Goal: Task Accomplishment & Management: Complete application form

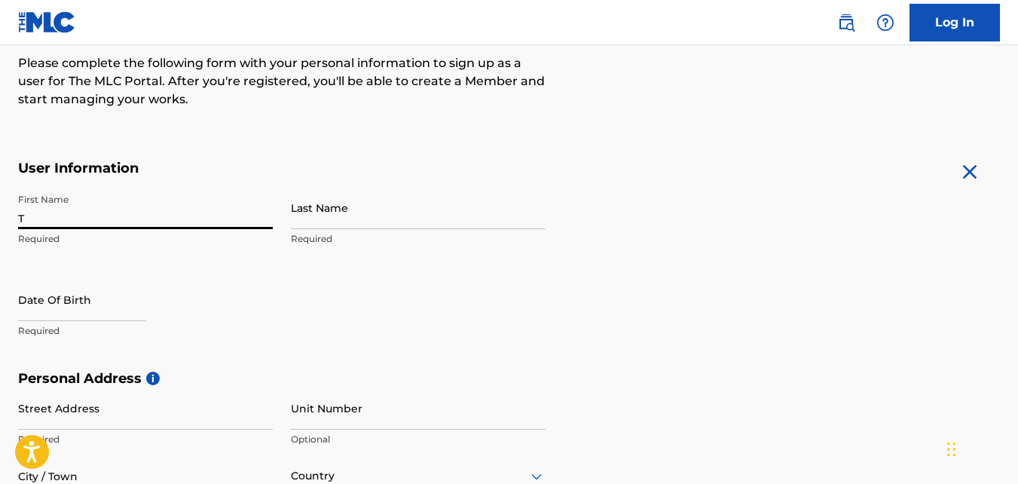
type input "[PERSON_NAME]"
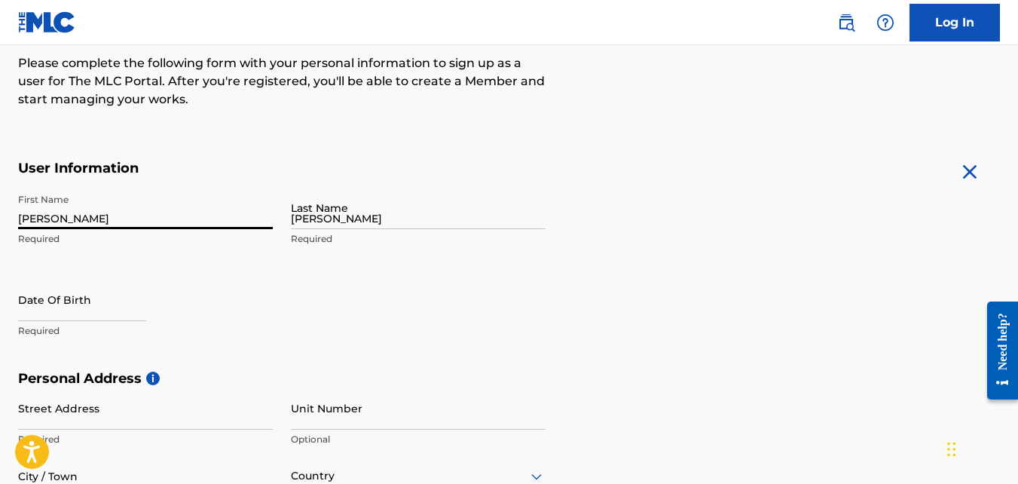
type input "[STREET_ADDRESS]"
type input "[GEOGRAPHIC_DATA]"
type input "CA"
type input "90047"
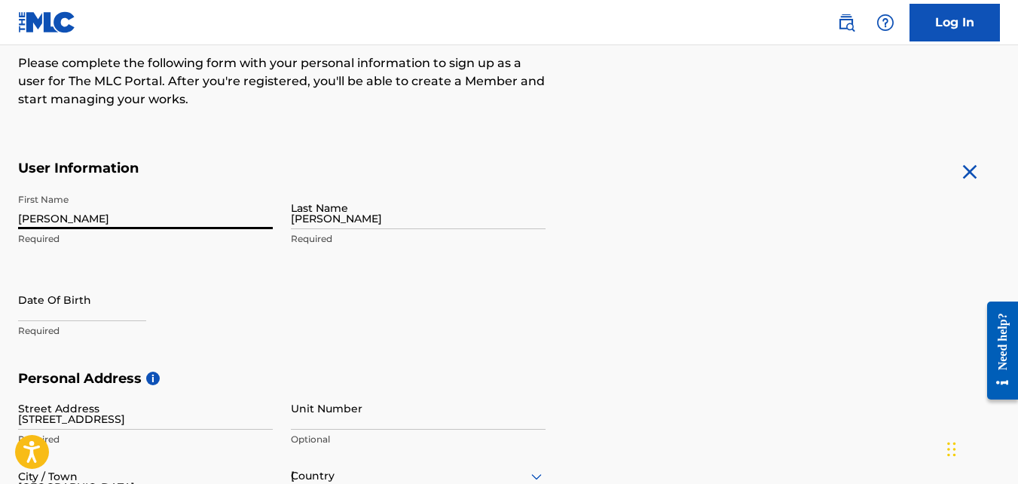
type input "1"
type input "818"
type input "2179937"
type input "[EMAIL_ADDRESS][DOMAIN_NAME]"
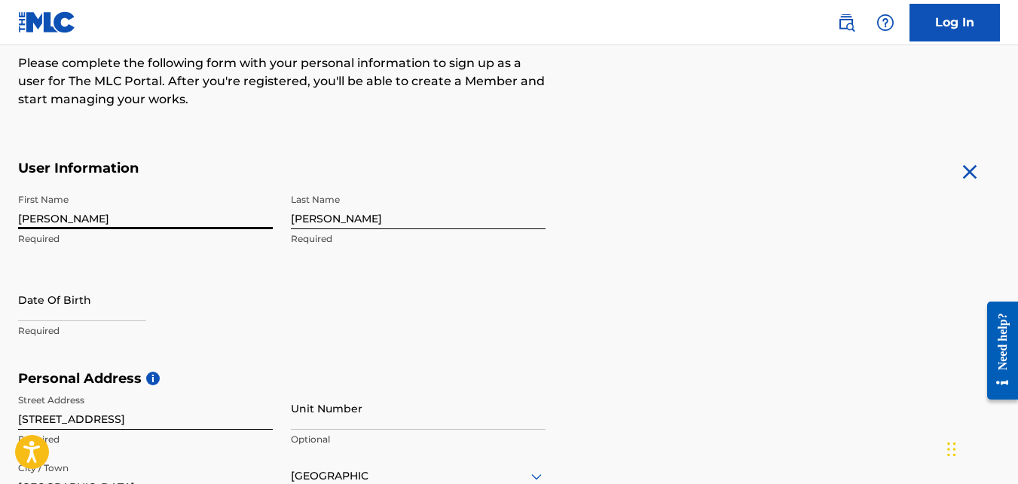
scroll to position [598, 0]
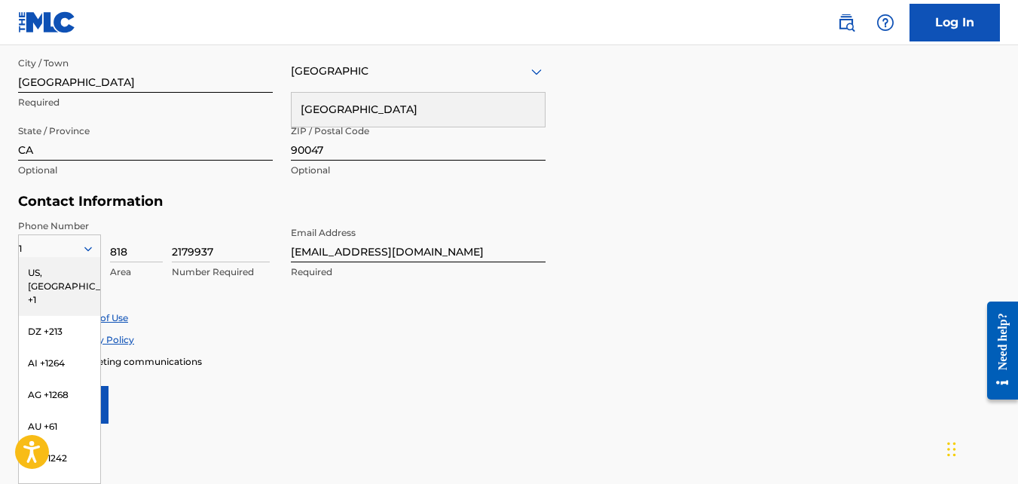
type input "[PERSON_NAME]"
click at [661, 174] on div "Personal Address i Street Address [STREET_ADDRESS] Required Unit Number Optiona…" at bounding box center [509, 79] width 982 height 228
click at [720, 130] on div "Personal Address i Street Address [STREET_ADDRESS] Required Unit Number Optiona…" at bounding box center [509, 79] width 982 height 228
click at [51, 274] on div "US, [GEOGRAPHIC_DATA] +1" at bounding box center [59, 286] width 81 height 59
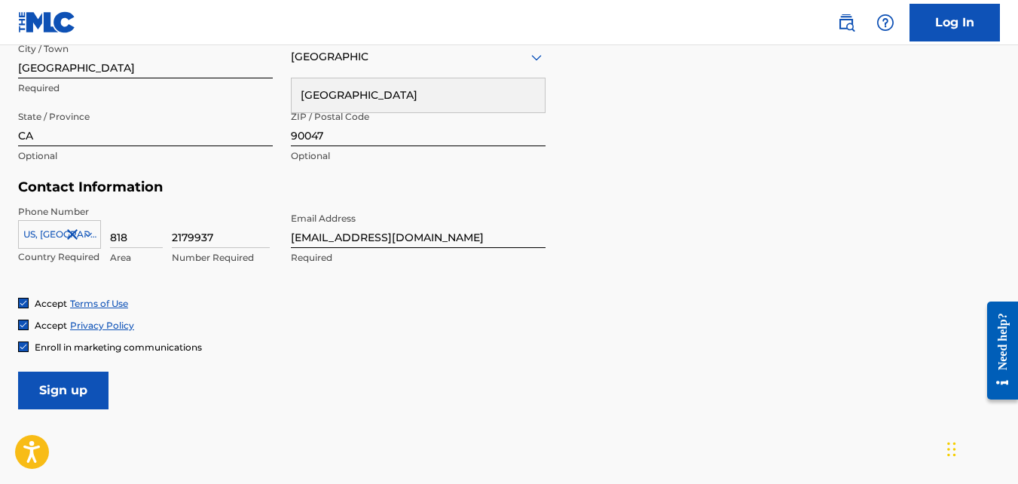
scroll to position [613, 0]
click at [254, 305] on div "Accept Terms of Use" at bounding box center [509, 302] width 982 height 13
click at [78, 383] on input "Sign up" at bounding box center [63, 390] width 90 height 38
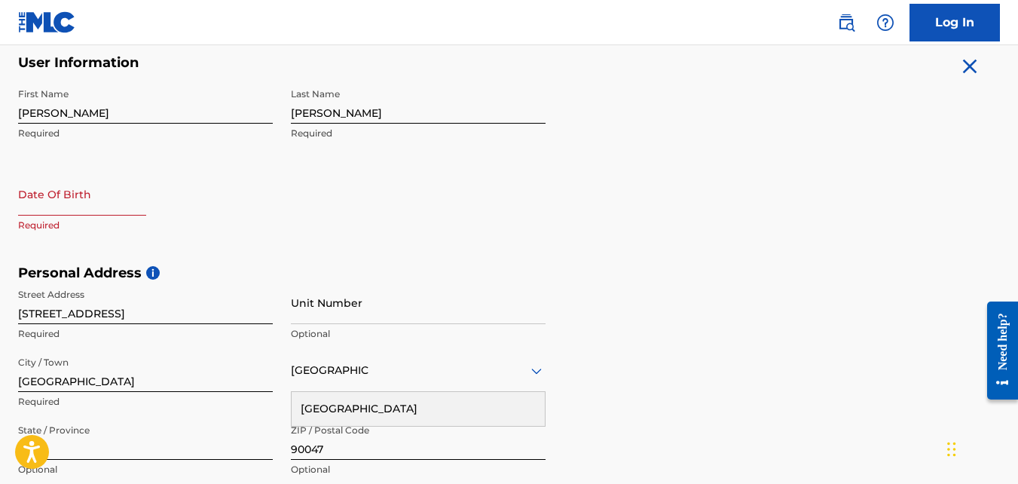
scroll to position [277, 0]
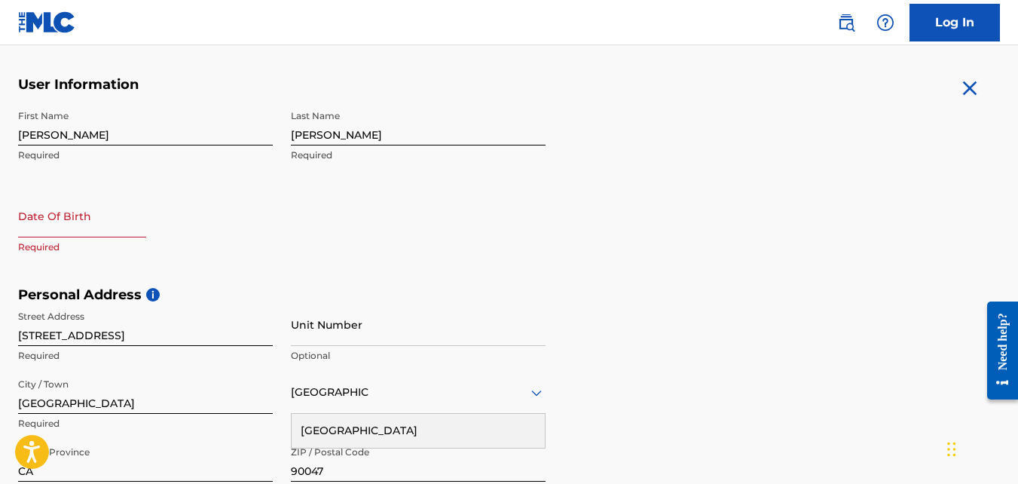
select select "7"
select select "2025"
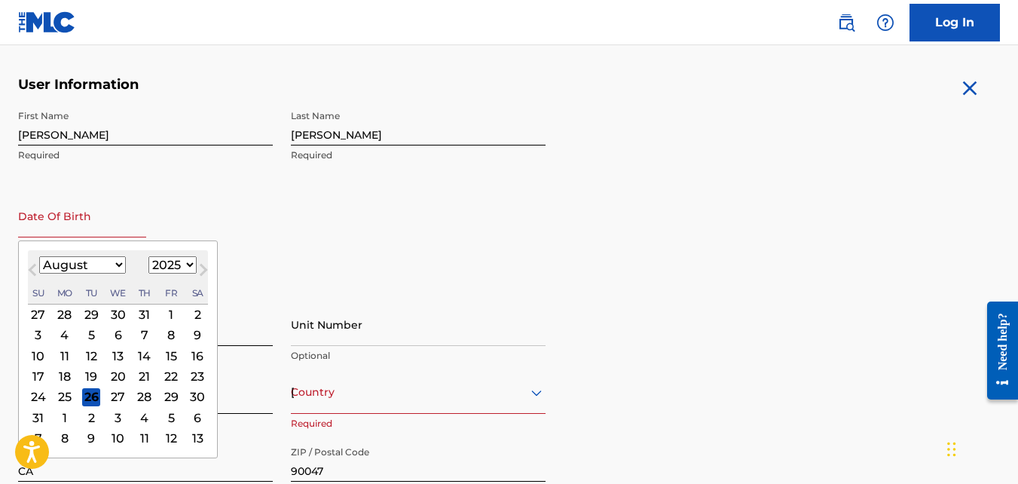
click at [69, 222] on input "text" at bounding box center [82, 215] width 128 height 43
click at [119, 265] on select "January February March April May June July August September October November De…" at bounding box center [82, 264] width 87 height 17
select select "2"
click at [39, 256] on select "January February March April May June July August September October November De…" at bounding box center [82, 264] width 87 height 17
click at [94, 352] on div "11" at bounding box center [91, 356] width 18 height 18
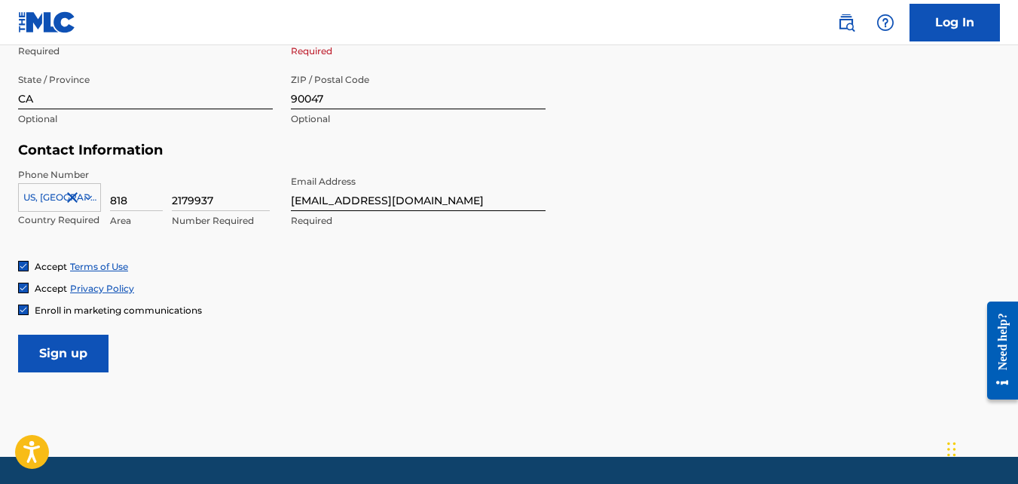
scroll to position [650, 0]
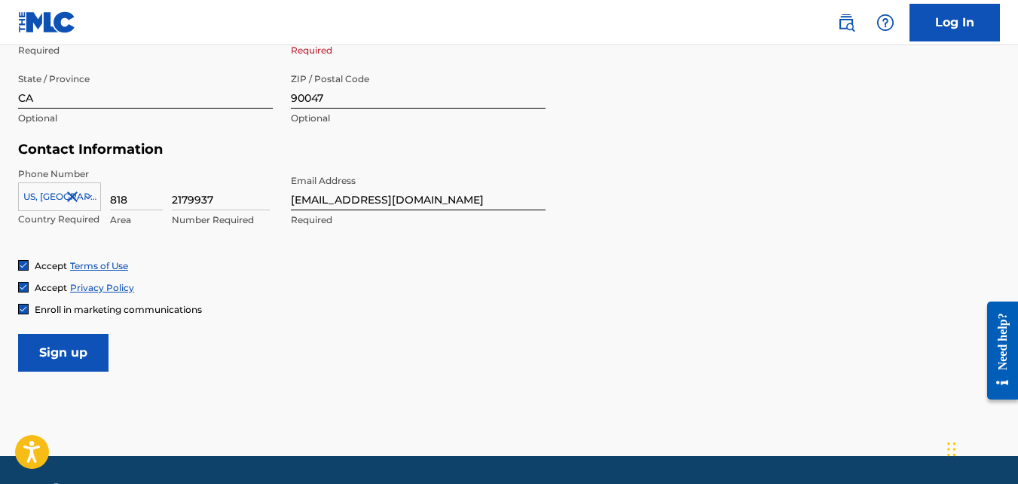
type input "[DATE]"
click at [85, 337] on input "Sign up" at bounding box center [63, 353] width 90 height 38
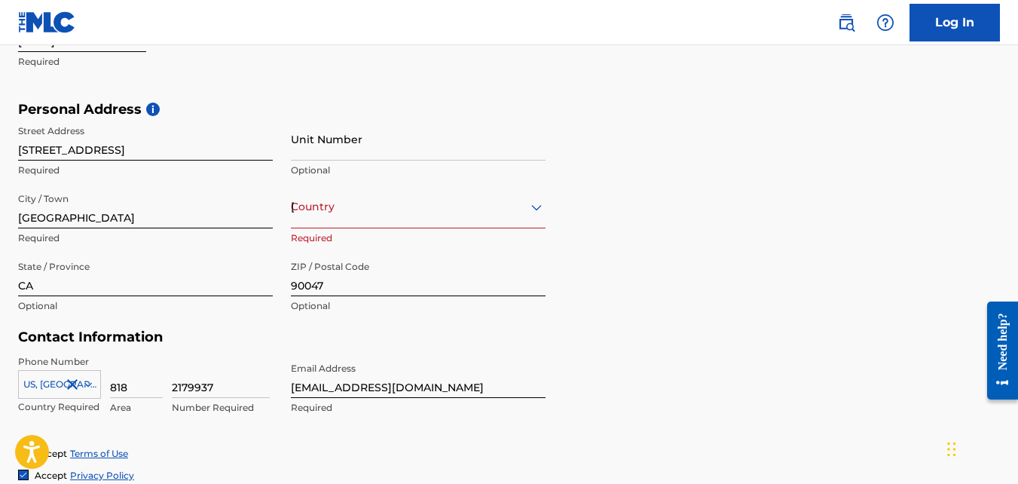
scroll to position [461, 0]
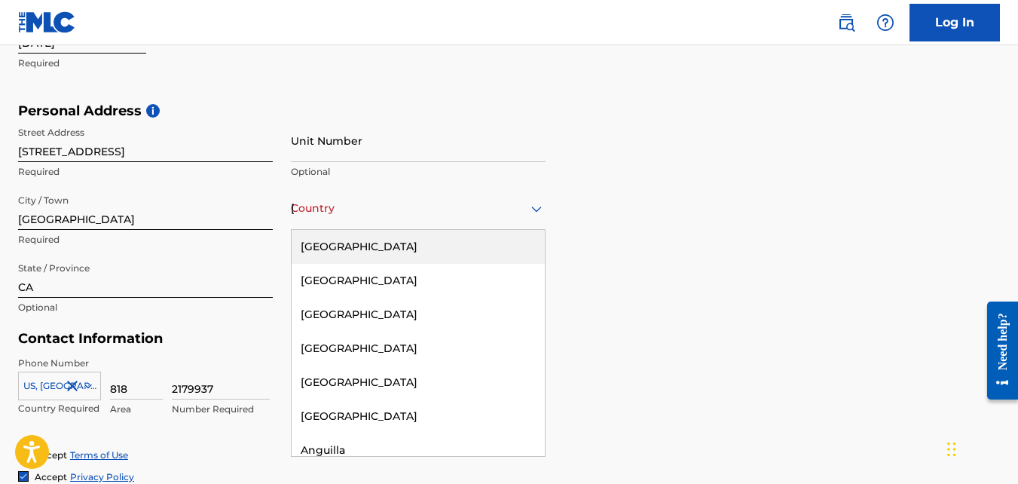
click at [374, 217] on div "[GEOGRAPHIC_DATA]" at bounding box center [418, 208] width 255 height 19
click at [365, 245] on div "[GEOGRAPHIC_DATA]" at bounding box center [418, 247] width 253 height 34
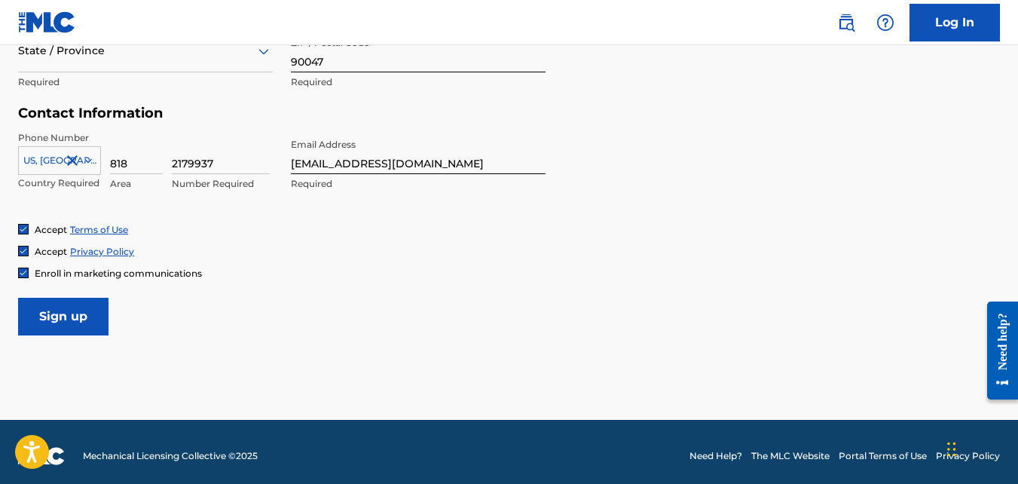
scroll to position [695, 0]
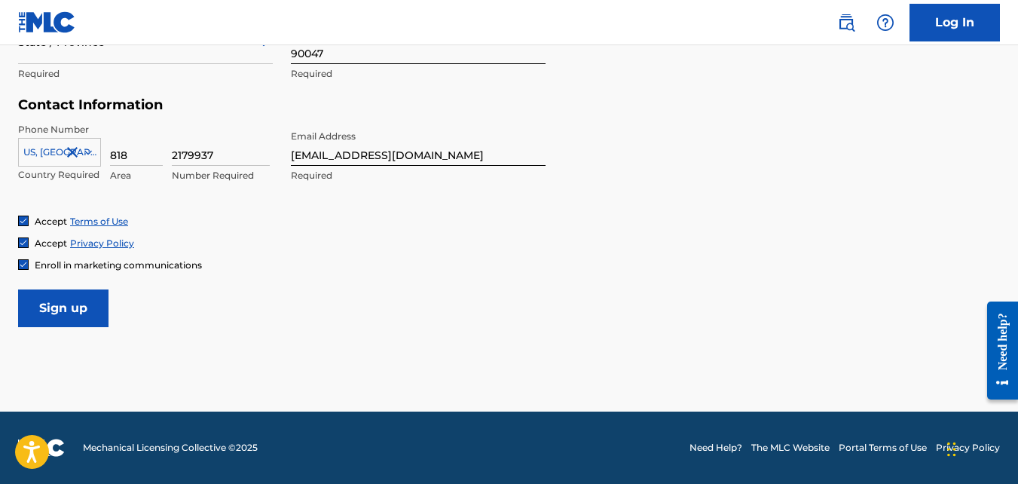
click at [80, 307] on input "Sign up" at bounding box center [63, 308] width 90 height 38
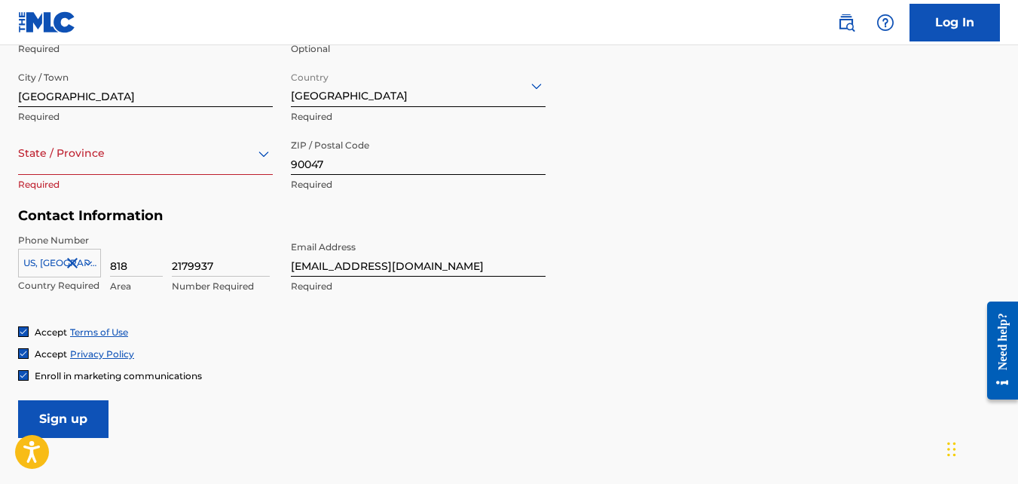
scroll to position [579, 0]
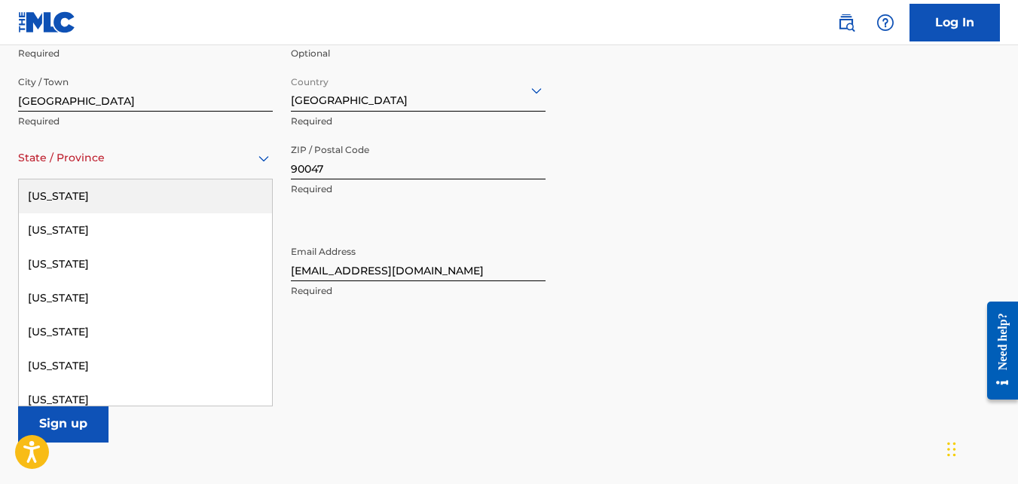
click at [186, 173] on div "State / Province" at bounding box center [145, 157] width 255 height 43
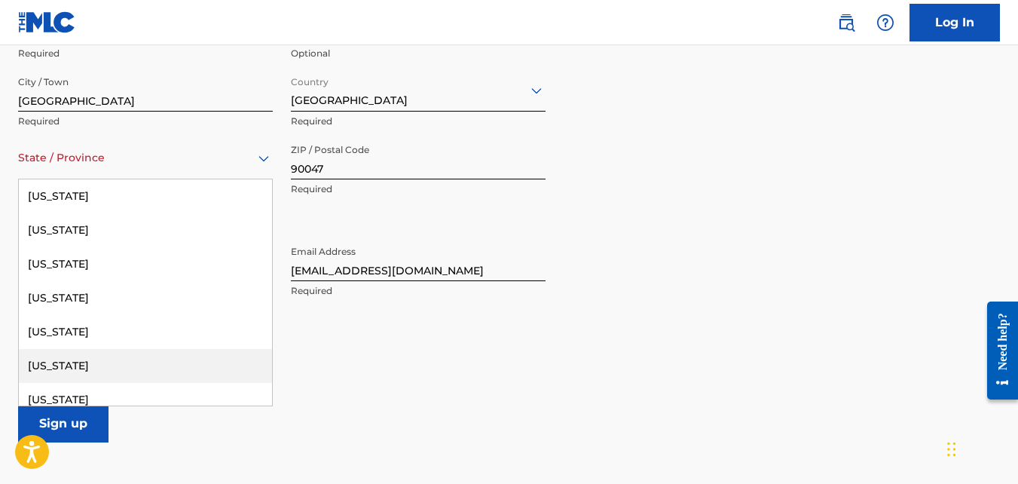
click at [119, 360] on div "[US_STATE]" at bounding box center [145, 366] width 253 height 34
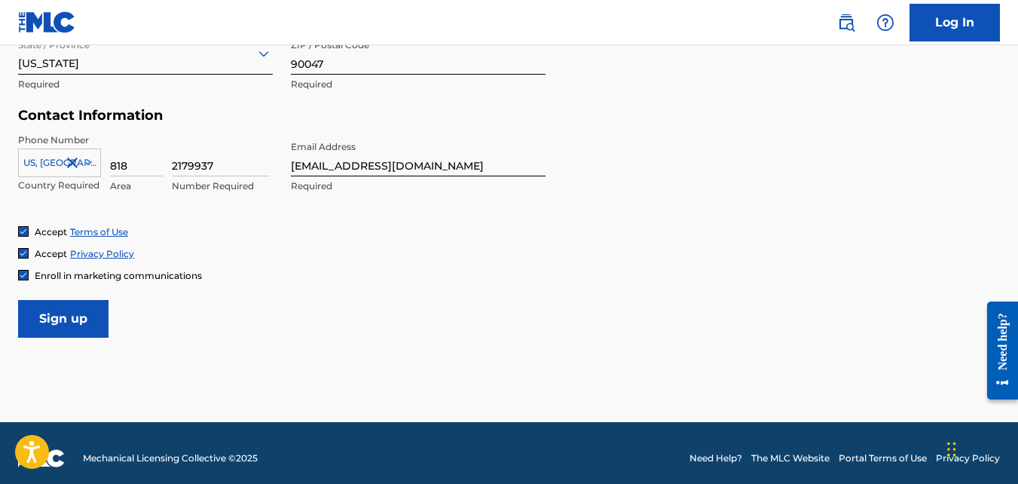
scroll to position [686, 0]
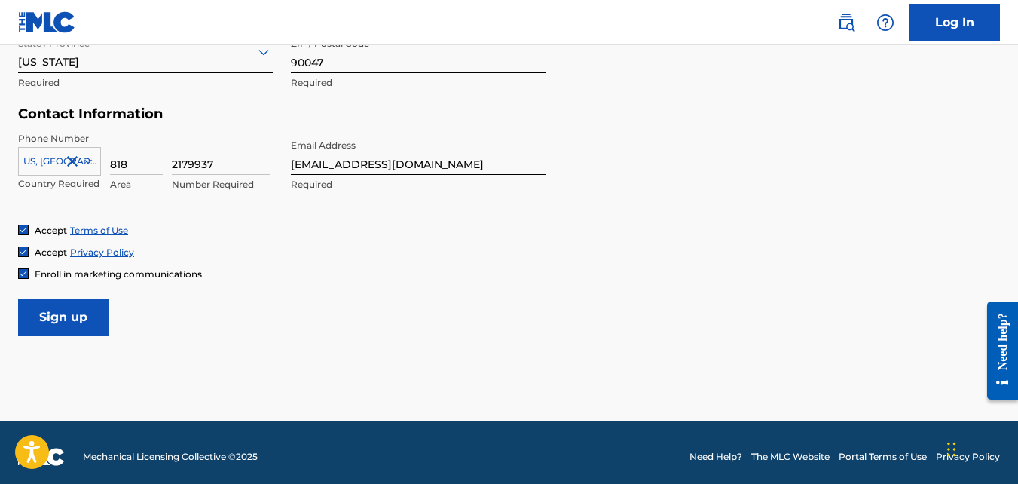
click at [55, 315] on input "Sign up" at bounding box center [63, 317] width 90 height 38
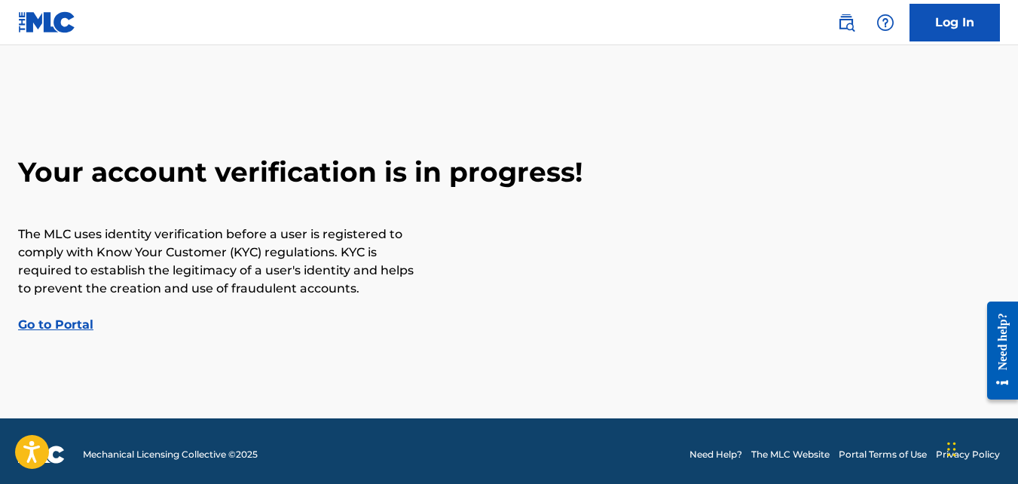
click at [70, 326] on link "Go to Portal" at bounding box center [55, 324] width 75 height 14
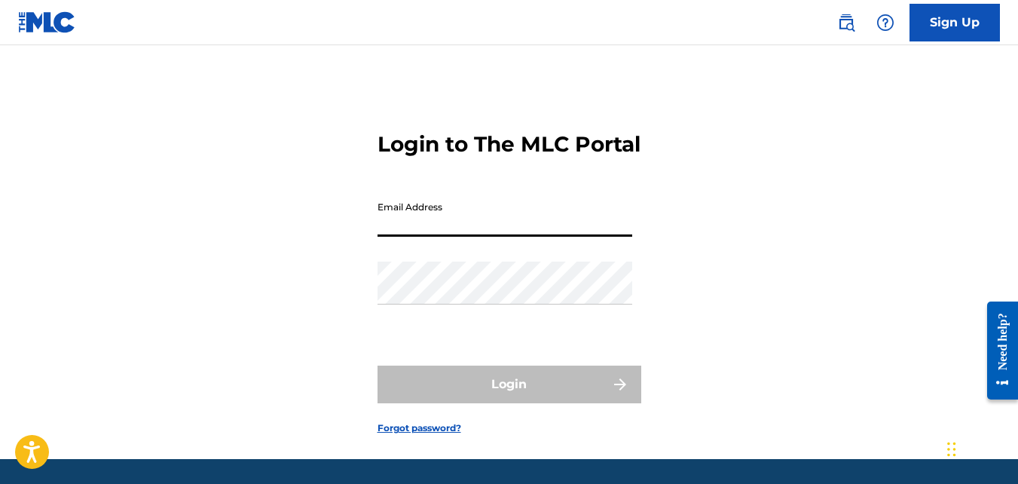
click at [427, 237] on input "Email Address" at bounding box center [505, 215] width 255 height 43
click at [426, 237] on input "Email Address" at bounding box center [505, 215] width 255 height 43
type input "[EMAIL_ADDRESS][DOMAIN_NAME]"
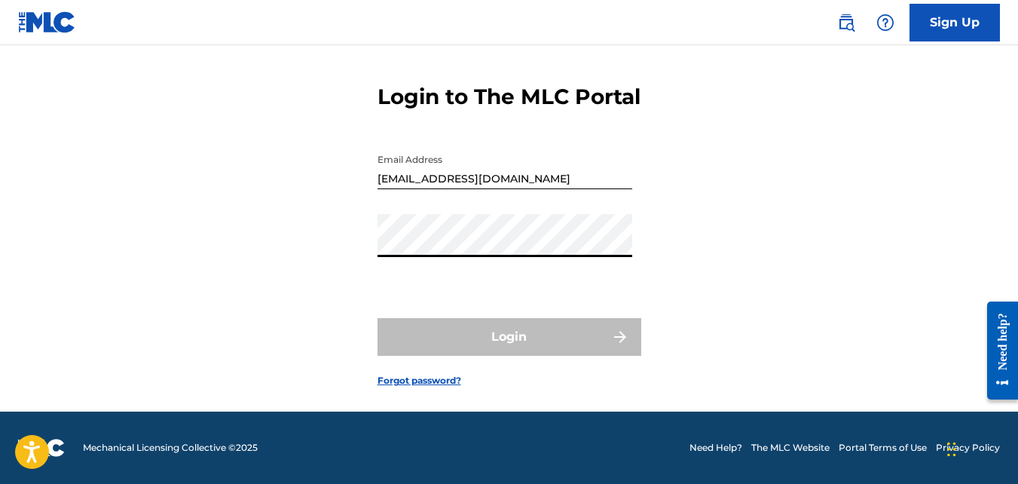
scroll to position [74, 0]
click at [429, 379] on link "Forgot password?" at bounding box center [420, 381] width 84 height 14
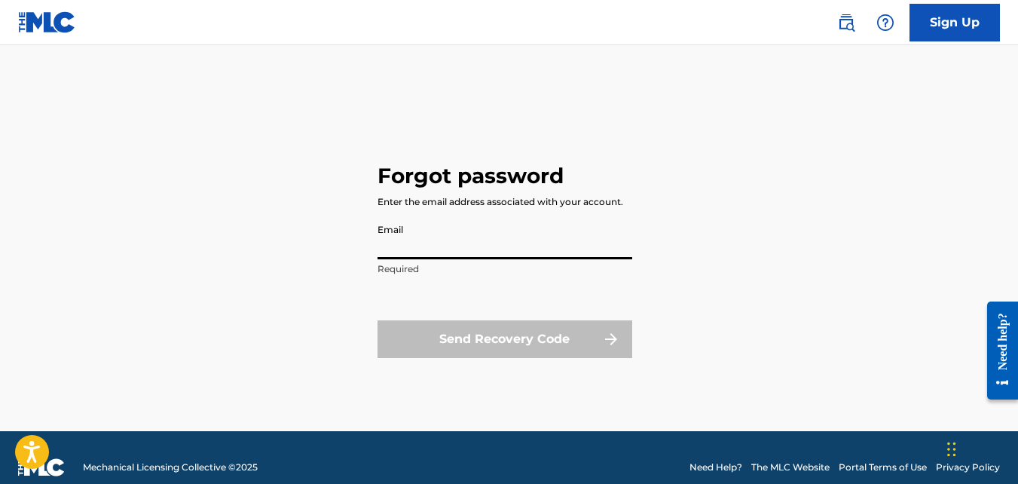
click at [418, 243] on input "Email" at bounding box center [505, 237] width 255 height 43
type input "[EMAIL_ADDRESS][DOMAIN_NAME]"
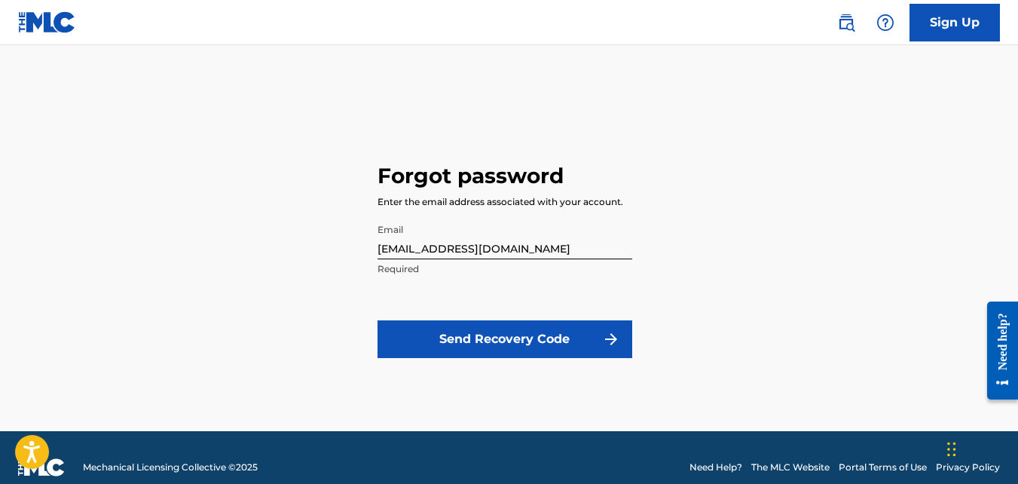
click at [463, 332] on button "Send Recovery Code" at bounding box center [505, 339] width 255 height 38
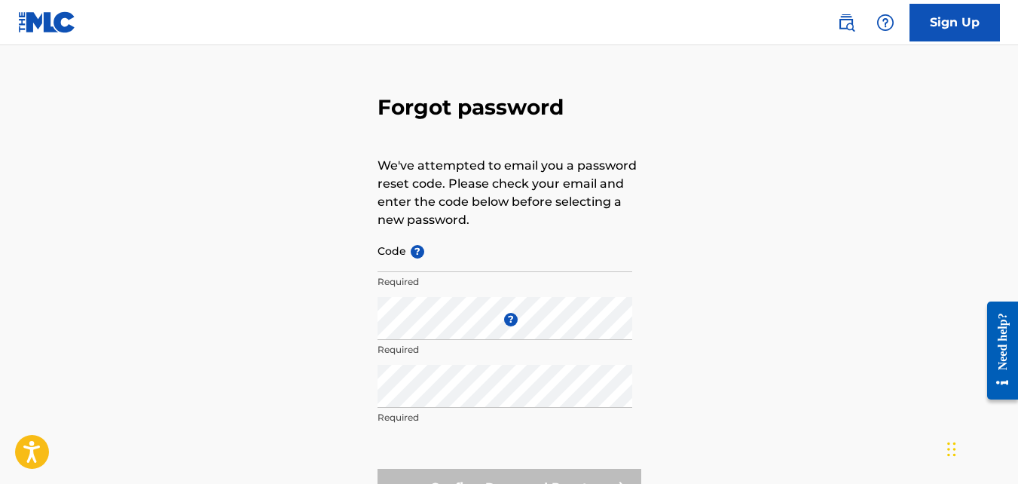
scroll to position [33, 0]
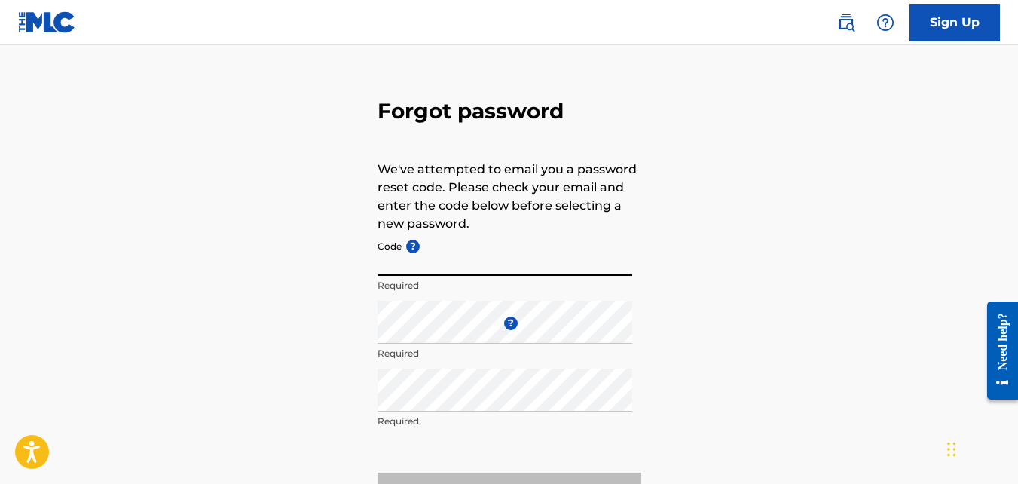
click at [504, 267] on input "Code ?" at bounding box center [505, 254] width 255 height 43
paste input "FP_0624be51657f345820230b82b5a8"
type input "FP_0624be51657f345820230b82b5a8"
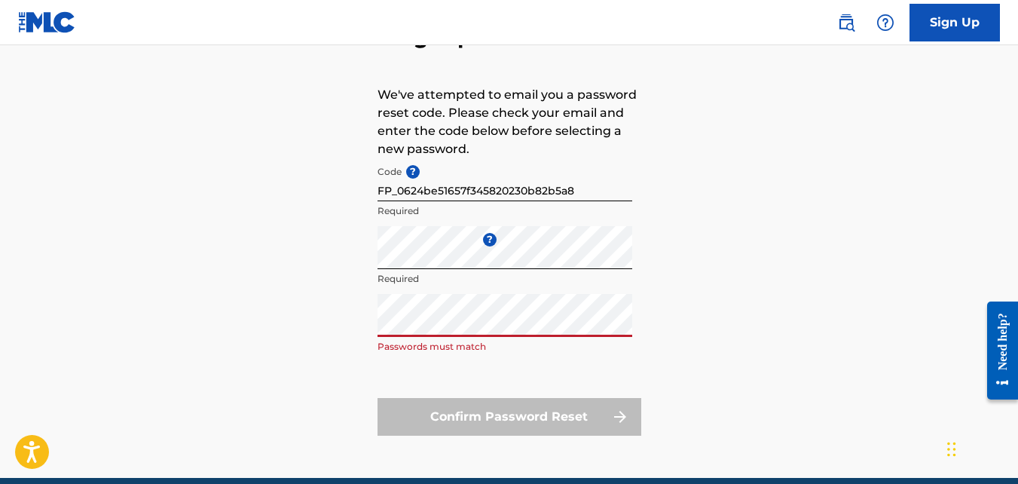
scroll to position [109, 0]
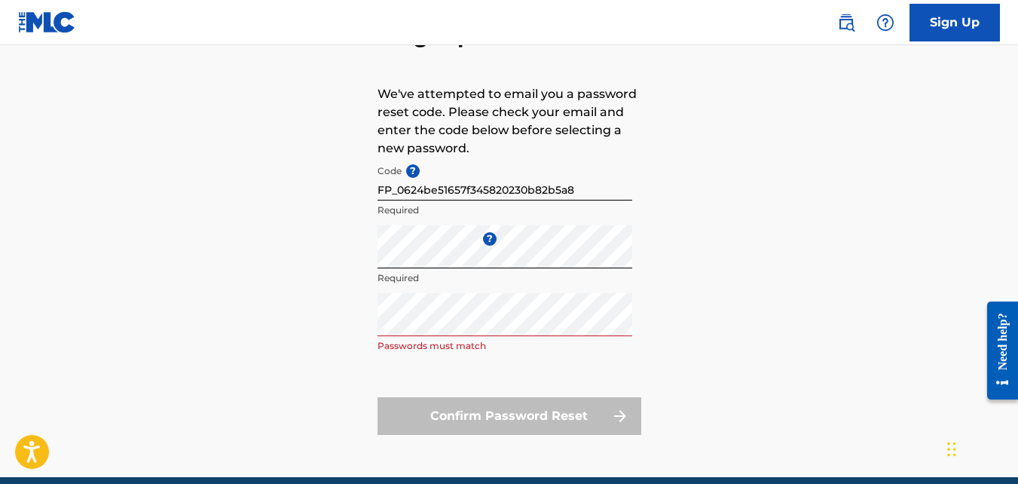
click at [341, 369] on div "Forgot password We've attempted to email you a password reset code. Please chec…" at bounding box center [509, 225] width 1018 height 503
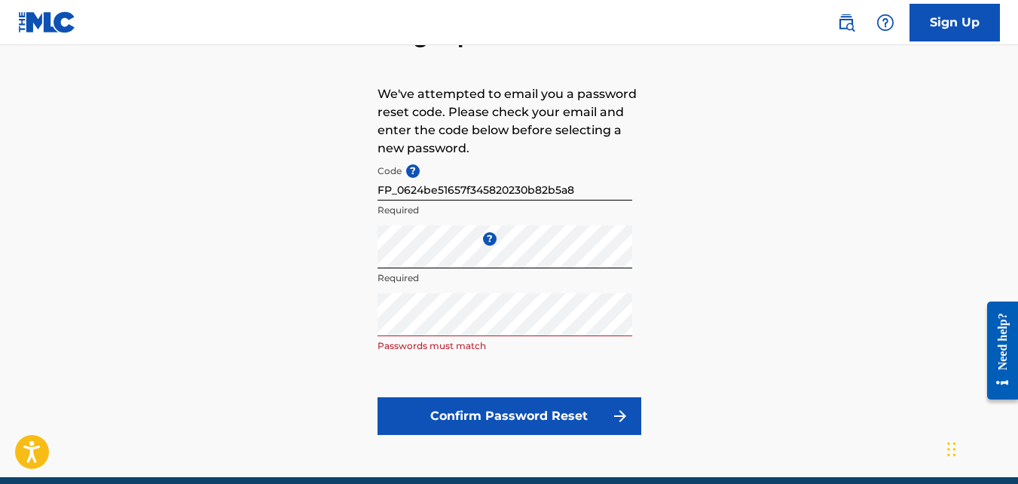
click at [466, 420] on button "Confirm Password Reset" at bounding box center [510, 416] width 264 height 38
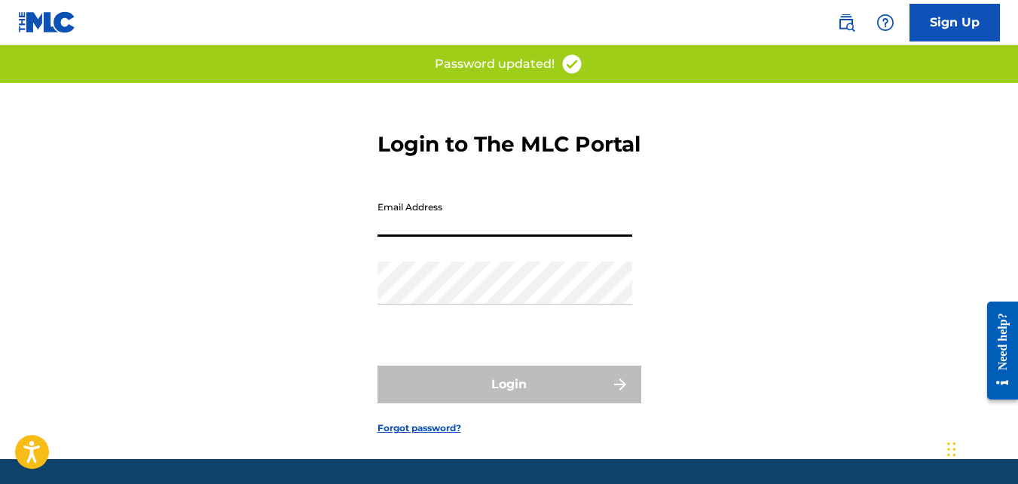
click at [436, 237] on input "Email Address" at bounding box center [505, 215] width 255 height 43
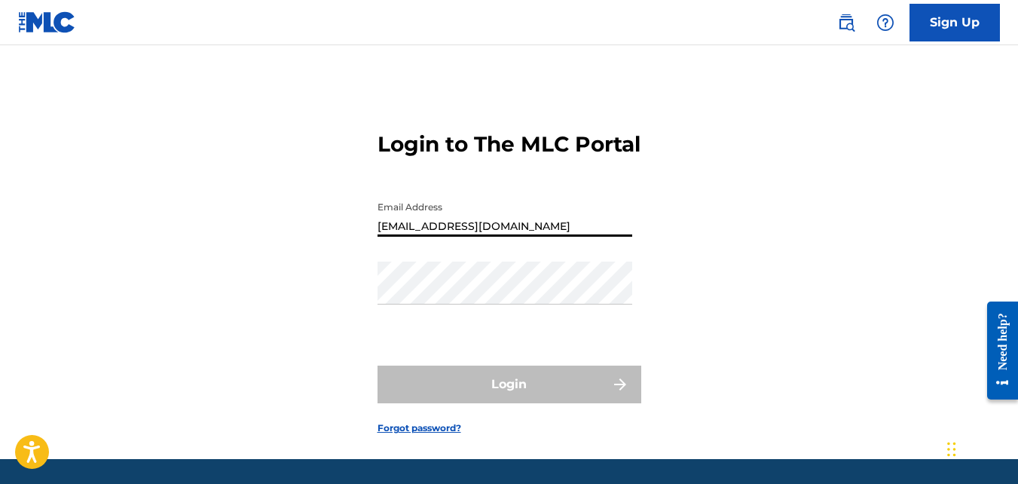
type input "[EMAIL_ADDRESS][DOMAIN_NAME]"
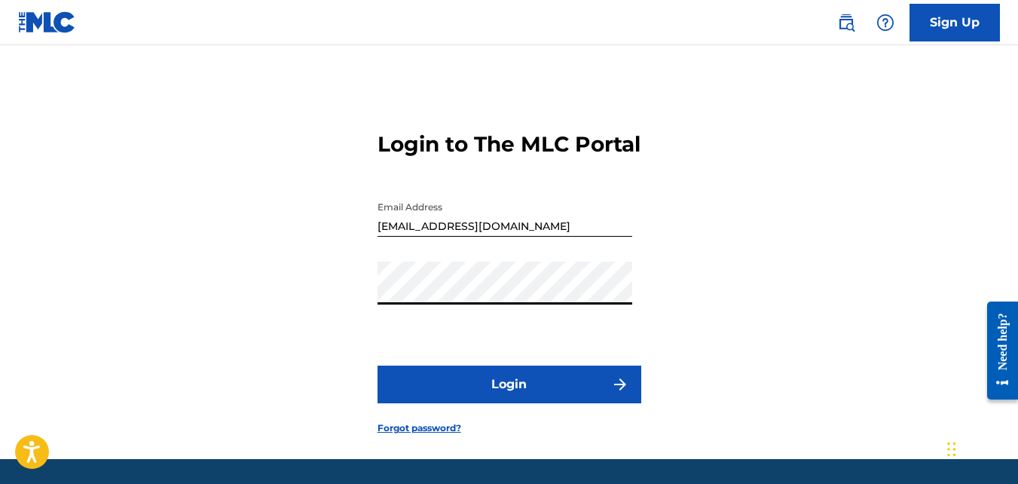
click at [510, 403] on button "Login" at bounding box center [510, 384] width 264 height 38
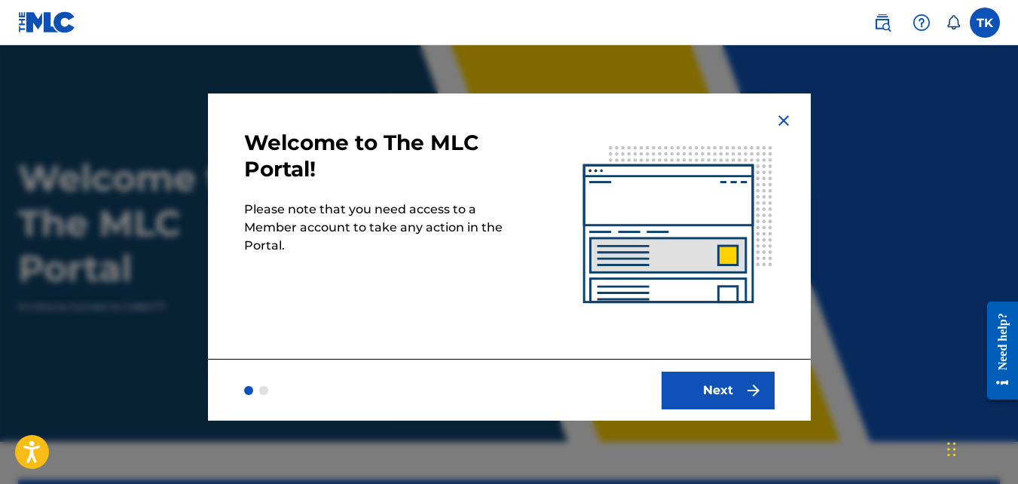
click at [704, 399] on button "Next" at bounding box center [718, 390] width 113 height 38
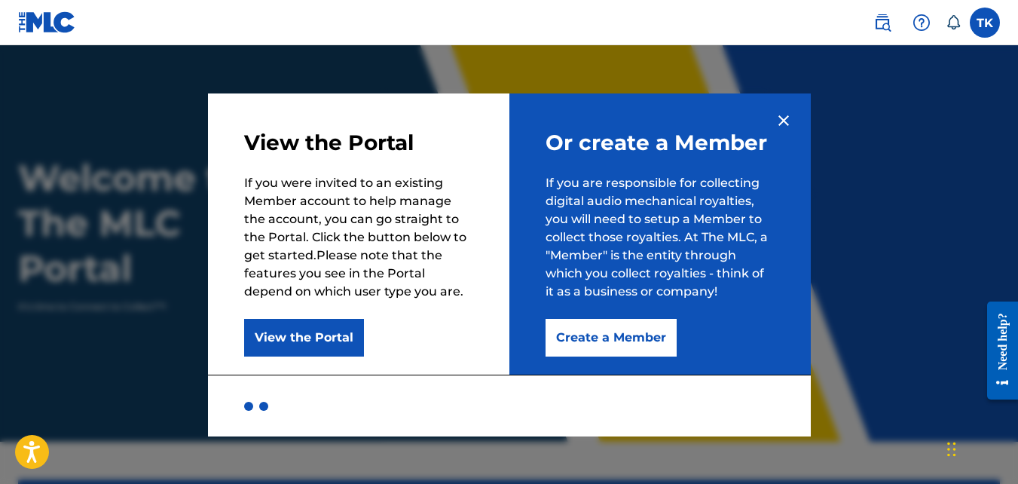
click at [619, 344] on button "Create a Member" at bounding box center [611, 338] width 131 height 38
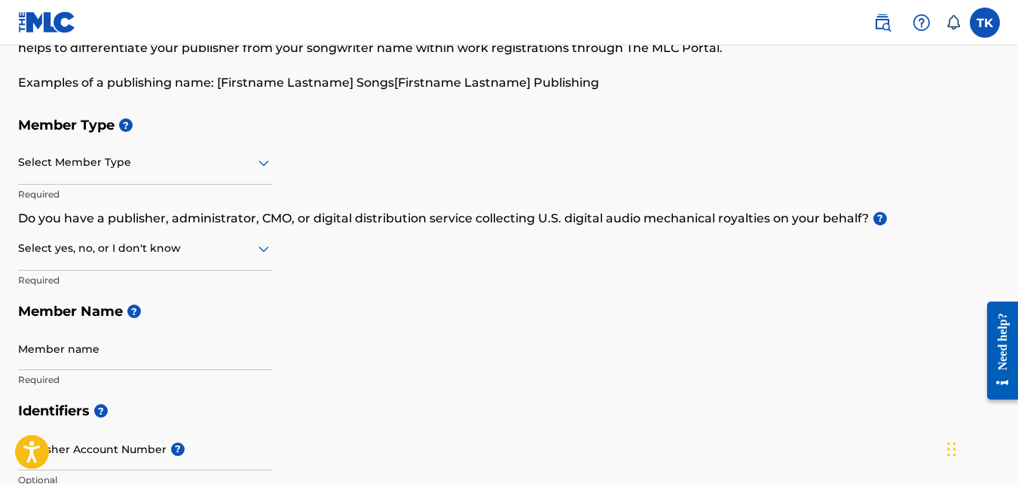
scroll to position [107, 0]
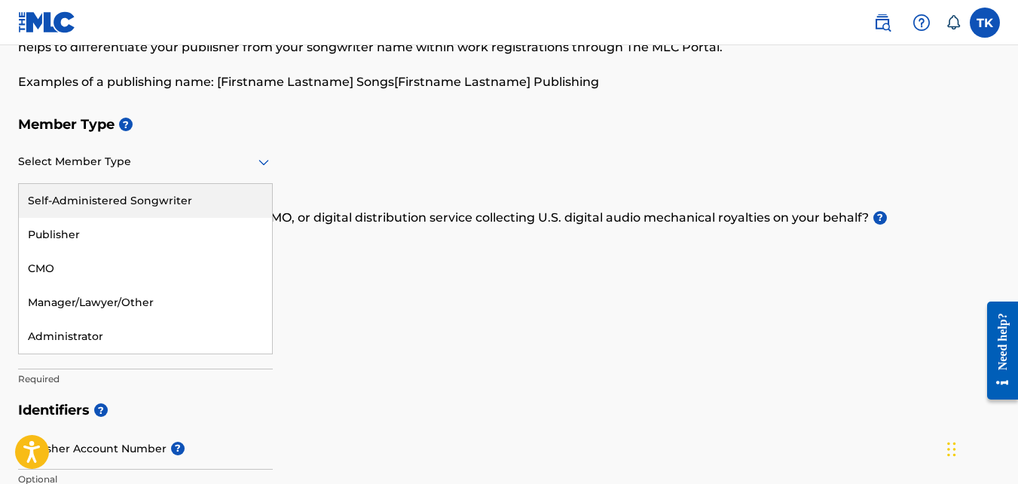
click at [258, 156] on icon at bounding box center [264, 162] width 18 height 18
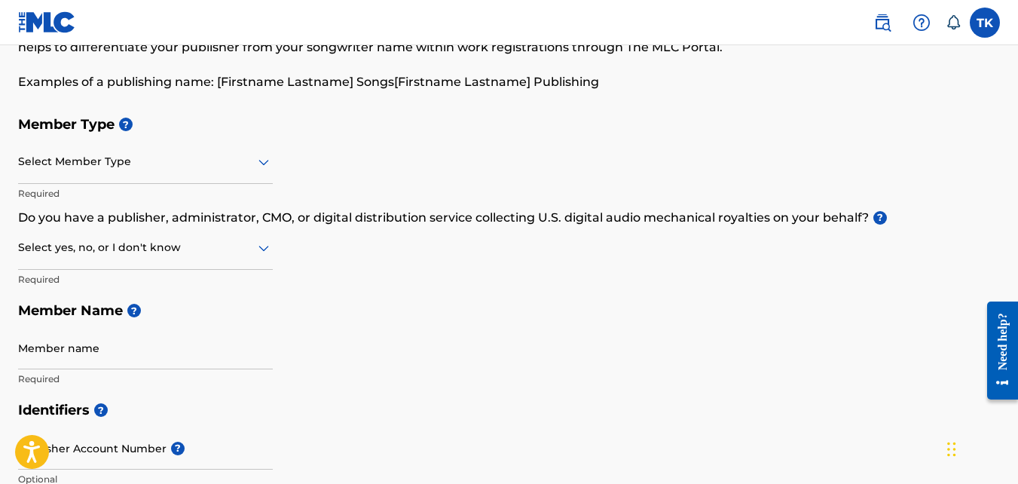
click at [352, 170] on div "Member Type ? Select Member Type Required Do you have a publisher, administrato…" at bounding box center [509, 252] width 982 height 286
click at [261, 248] on icon at bounding box center [263, 249] width 11 height 6
click at [252, 162] on div at bounding box center [145, 161] width 255 height 19
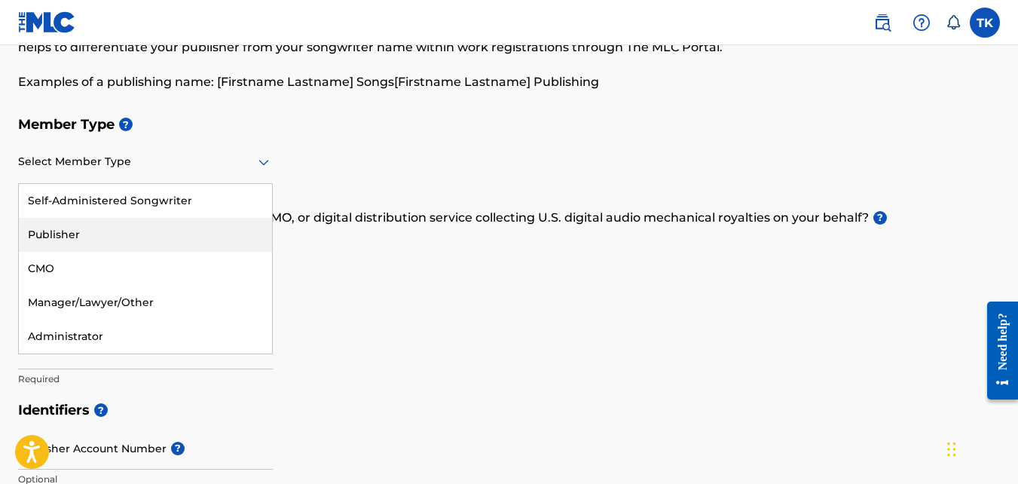
click at [170, 226] on div "Publisher" at bounding box center [145, 235] width 253 height 34
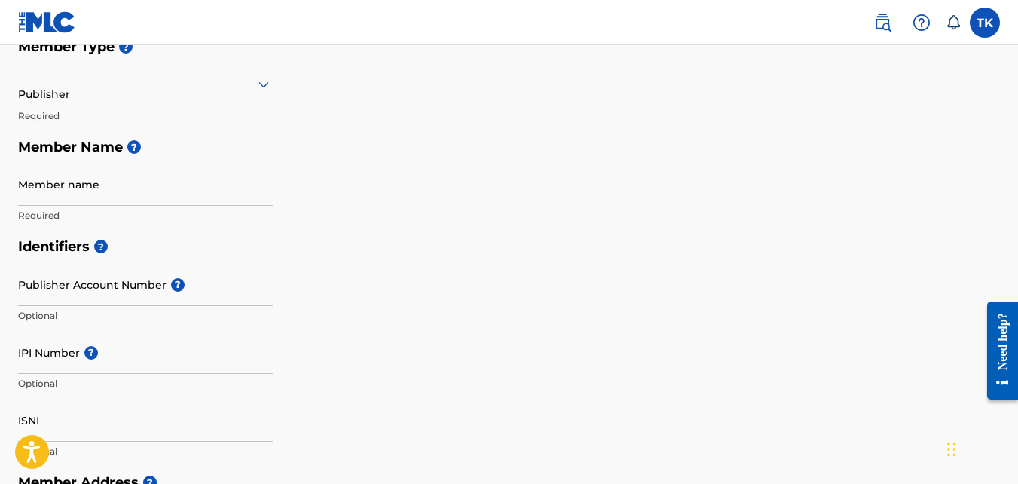
scroll to position [184, 0]
click at [206, 194] on input "Member name" at bounding box center [145, 185] width 255 height 43
click at [337, 127] on div "Member Type ? Publisher Required Member Name ? Member name Required" at bounding box center [509, 132] width 982 height 200
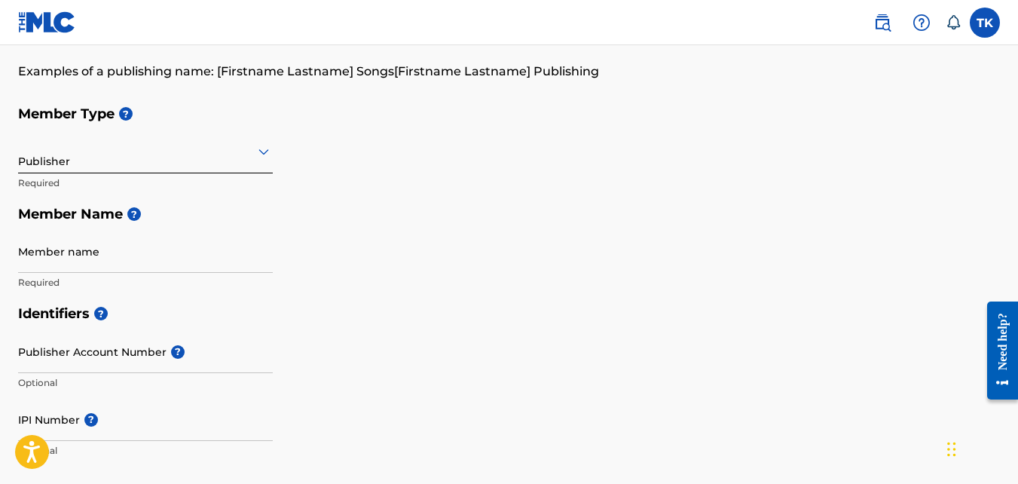
scroll to position [118, 0]
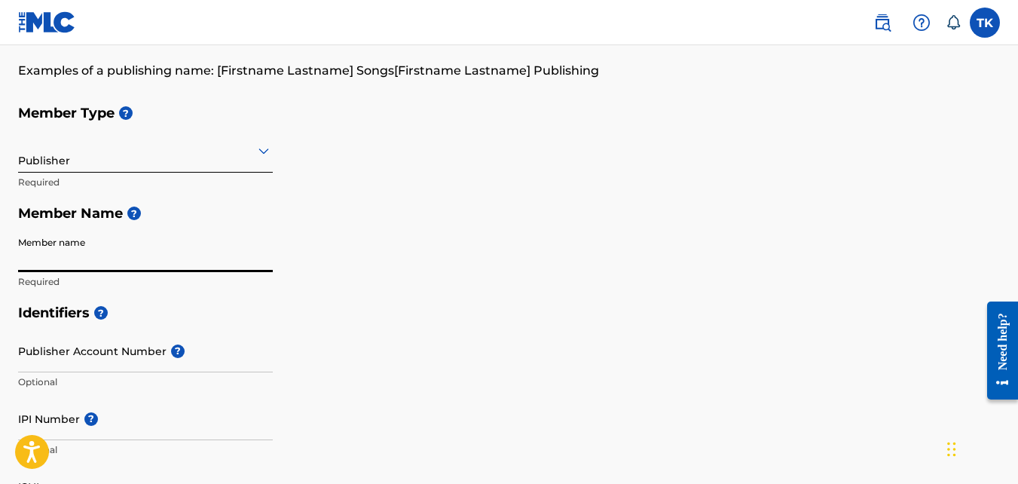
click at [138, 243] on input "Member name" at bounding box center [145, 250] width 255 height 43
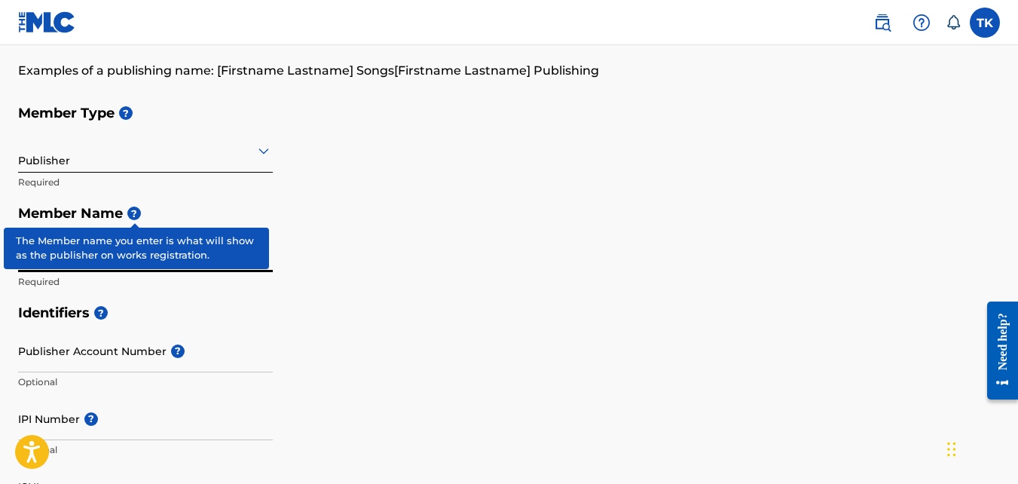
click at [135, 219] on span "?" at bounding box center [134, 213] width 14 height 14
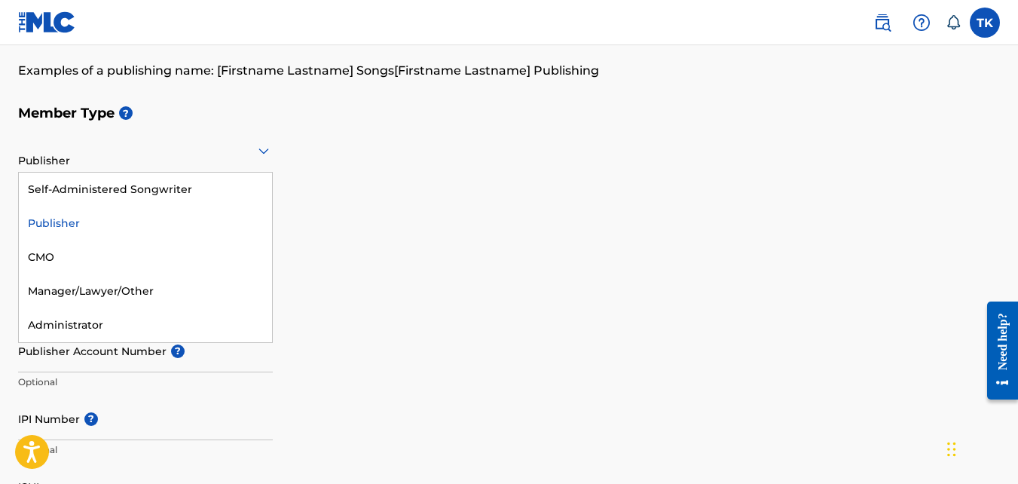
click at [162, 155] on div at bounding box center [145, 150] width 255 height 19
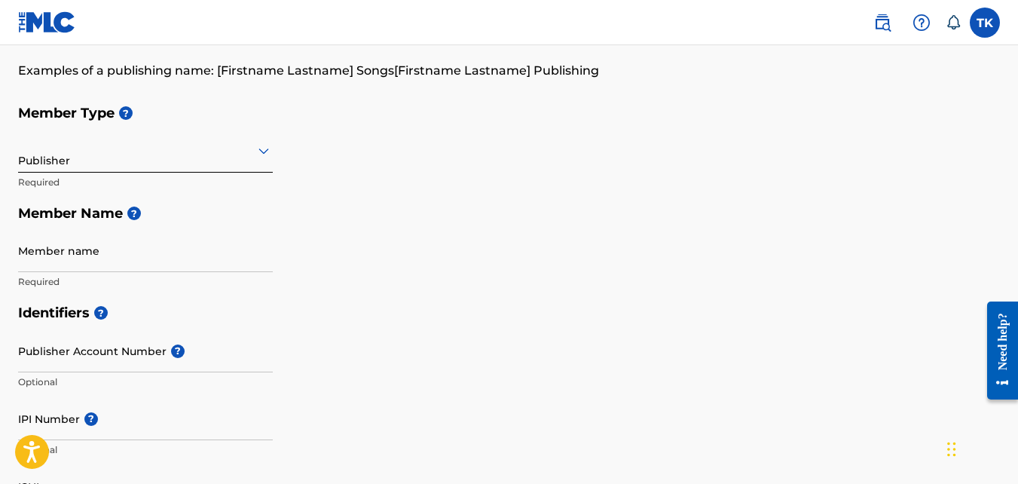
click at [154, 159] on div at bounding box center [145, 150] width 255 height 19
click at [92, 252] on input "Member name" at bounding box center [145, 250] width 255 height 43
paste input "4MKEBOO MUSIC PUBLISHING"
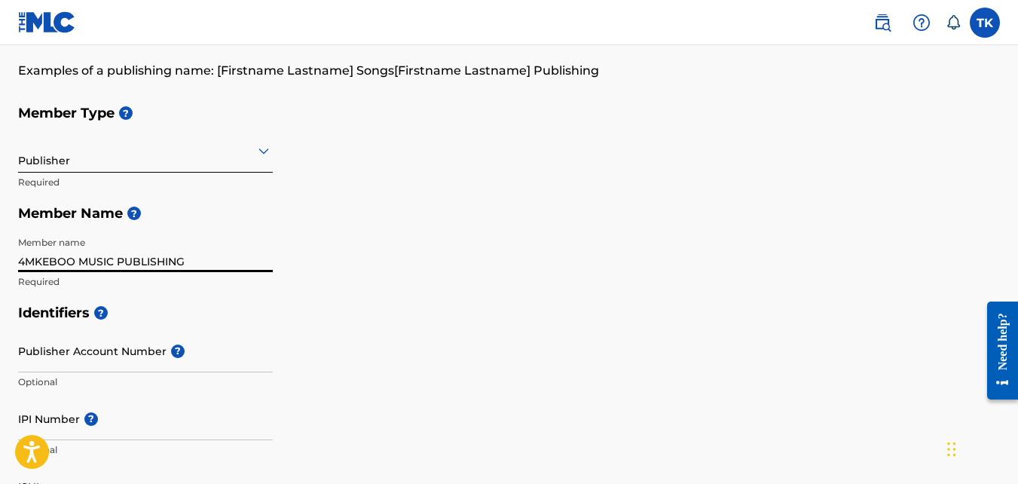
type input "4MKEBOO MUSIC PUBLISHING"
click at [349, 221] on h5 "Member Name ?" at bounding box center [509, 213] width 982 height 32
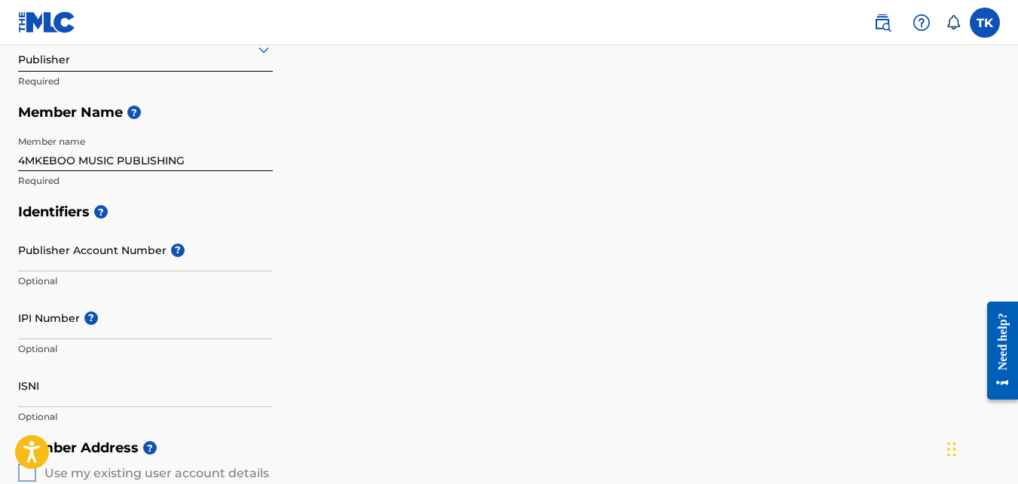
scroll to position [220, 0]
click at [215, 259] on input "Publisher Account Number ?" at bounding box center [145, 249] width 255 height 43
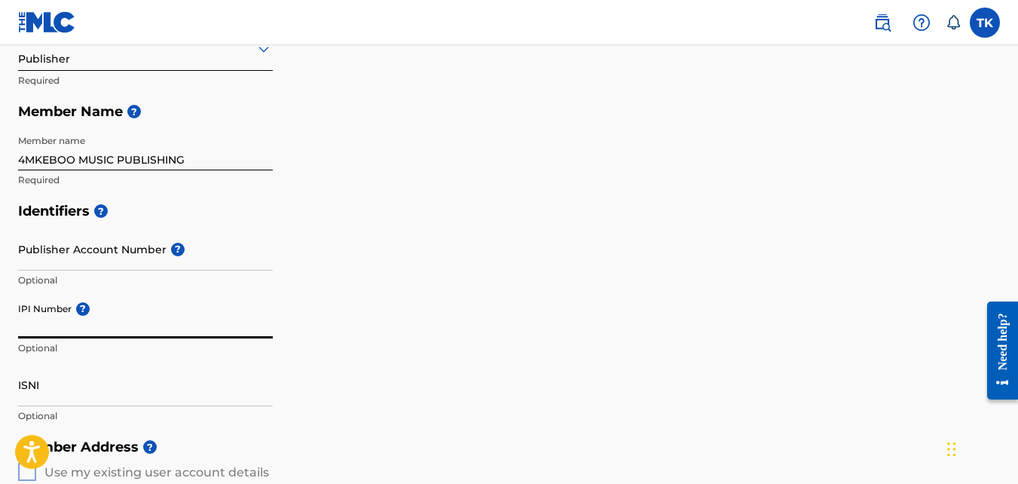
click at [178, 326] on input "IPI Number ?" at bounding box center [145, 316] width 255 height 43
paste input "502788255"
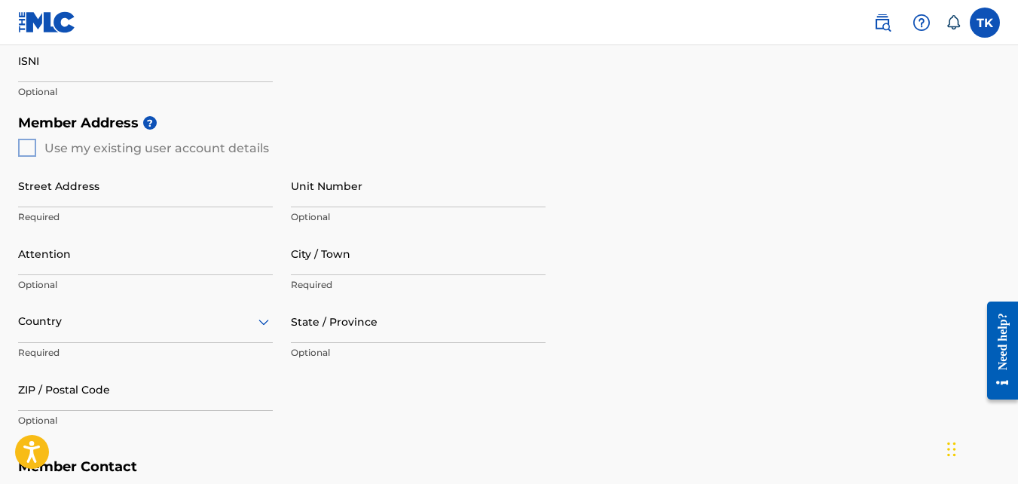
scroll to position [550, 0]
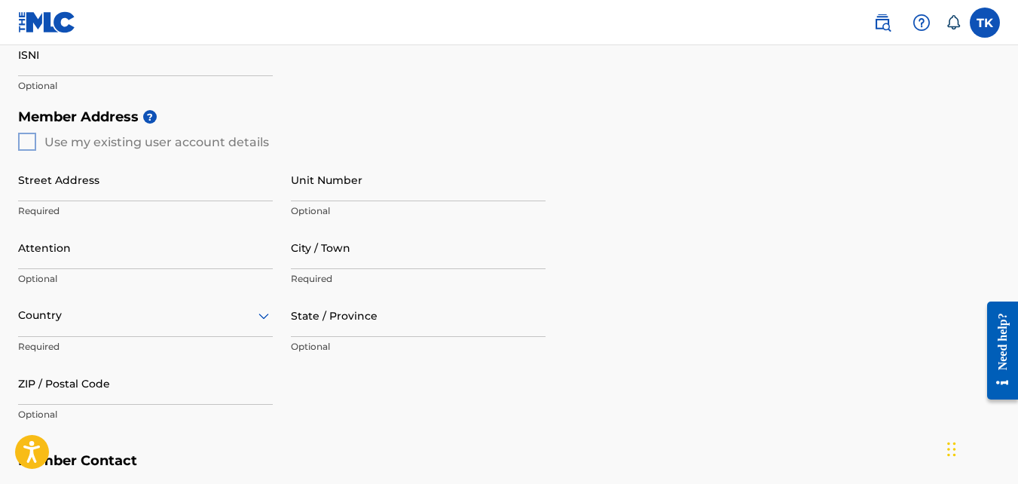
type input "502788255"
click at [31, 142] on div "Member Address ? Use my existing user account details Street Address Required U…" at bounding box center [509, 273] width 982 height 344
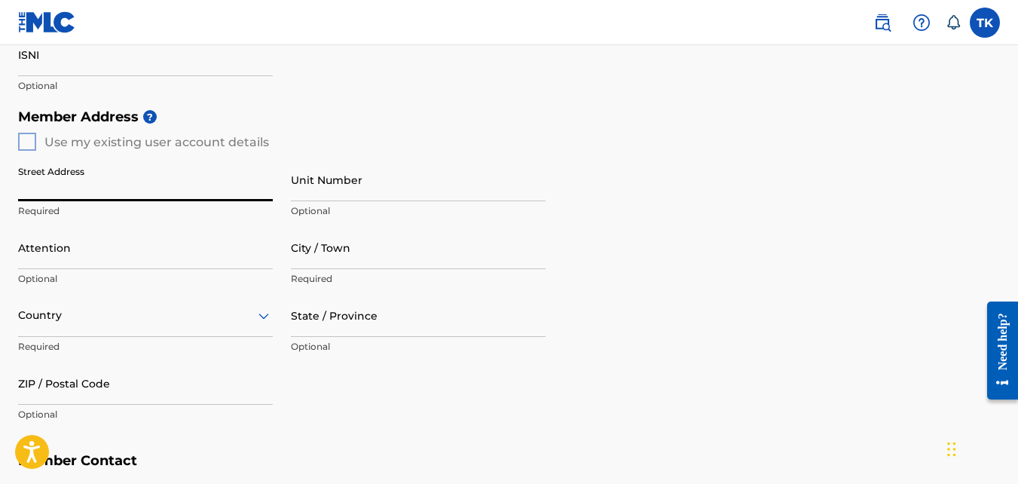
click at [62, 192] on input "Street Address" at bounding box center [145, 179] width 255 height 43
type input "[STREET_ADDRESS]"
type input "[GEOGRAPHIC_DATA]"
type input "CA"
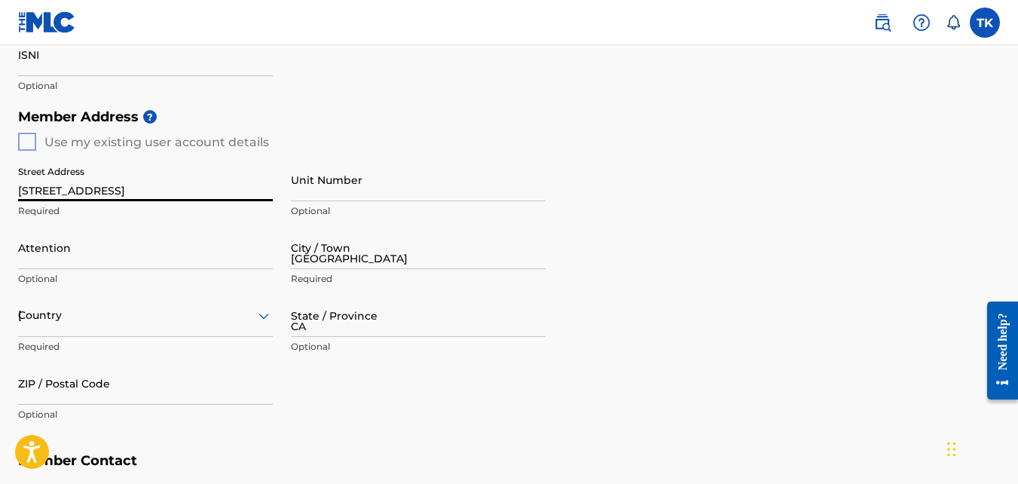
type input "90047"
type input "[GEOGRAPHIC_DATA]"
type input "[EMAIL_ADDRESS][DOMAIN_NAME]"
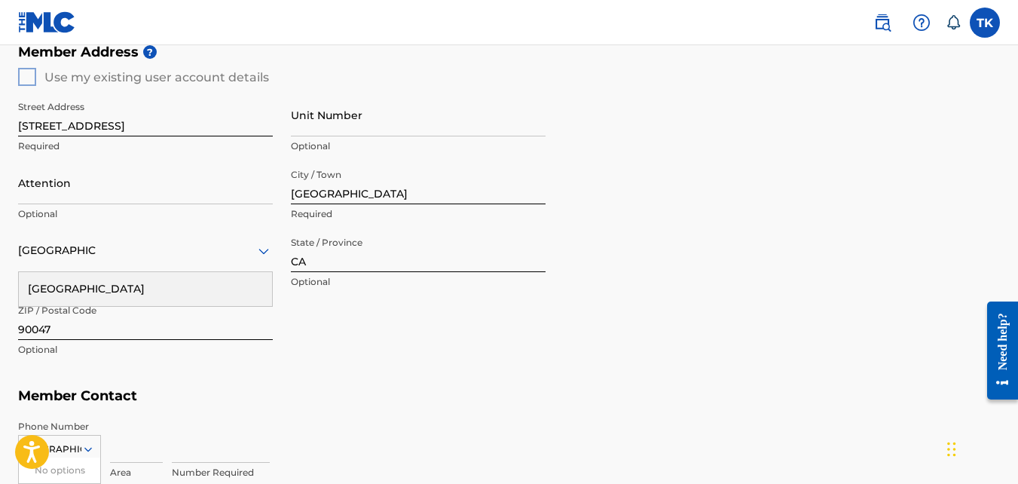
click at [133, 247] on div "[GEOGRAPHIC_DATA]" at bounding box center [145, 250] width 255 height 19
click at [323, 320] on div "Street Address [STREET_ADDRESS] Required Unit Number Optional Attention Optiona…" at bounding box center [281, 229] width 527 height 286
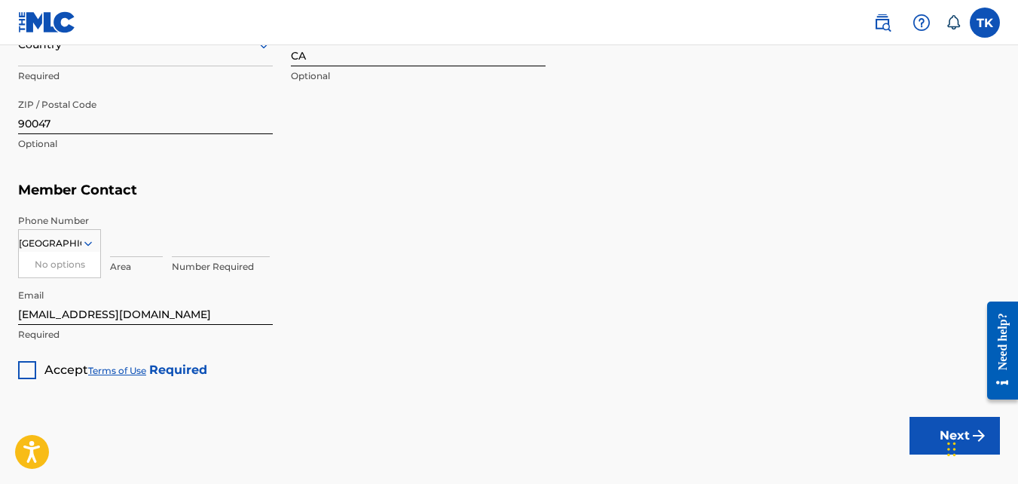
scroll to position [827, 0]
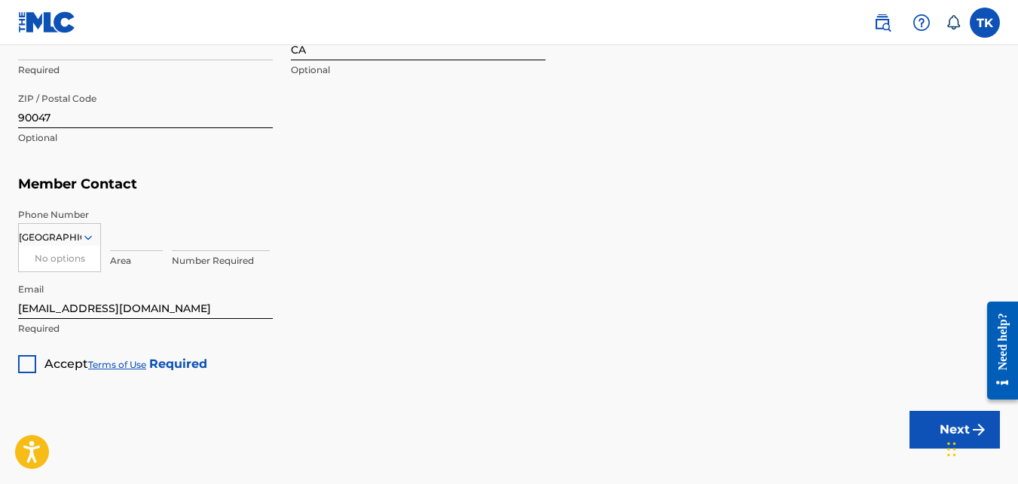
click at [125, 241] on input at bounding box center [136, 229] width 53 height 43
click at [396, 252] on div "Number Required" at bounding box center [586, 242] width 828 height 68
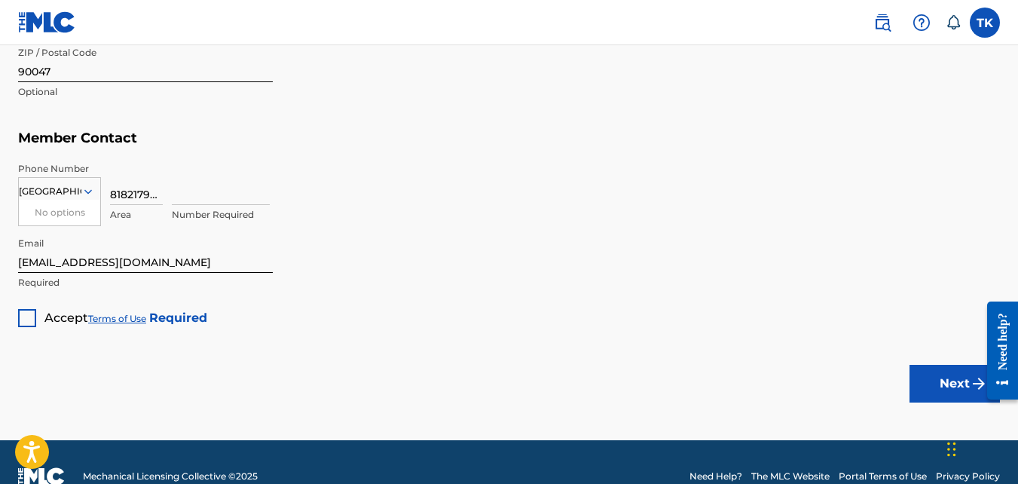
scroll to position [873, 0]
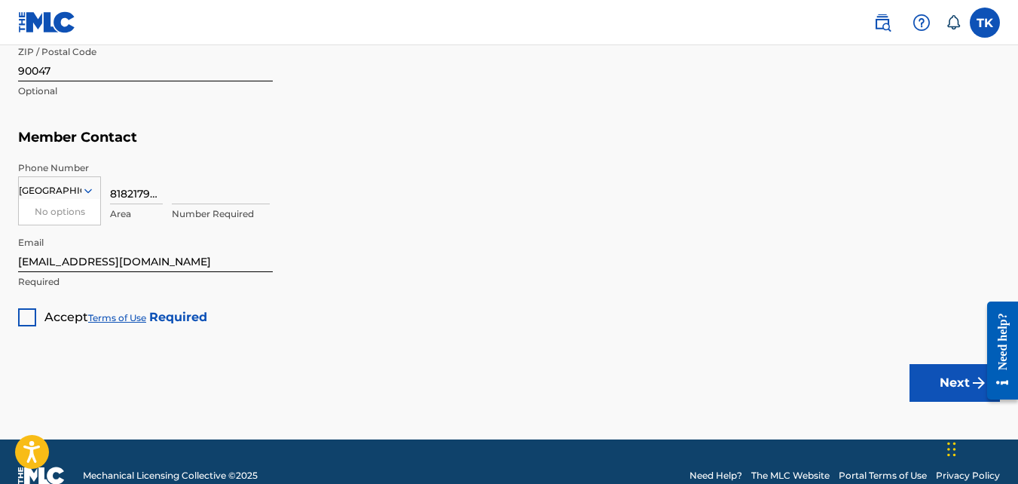
click at [28, 317] on div at bounding box center [27, 317] width 18 height 18
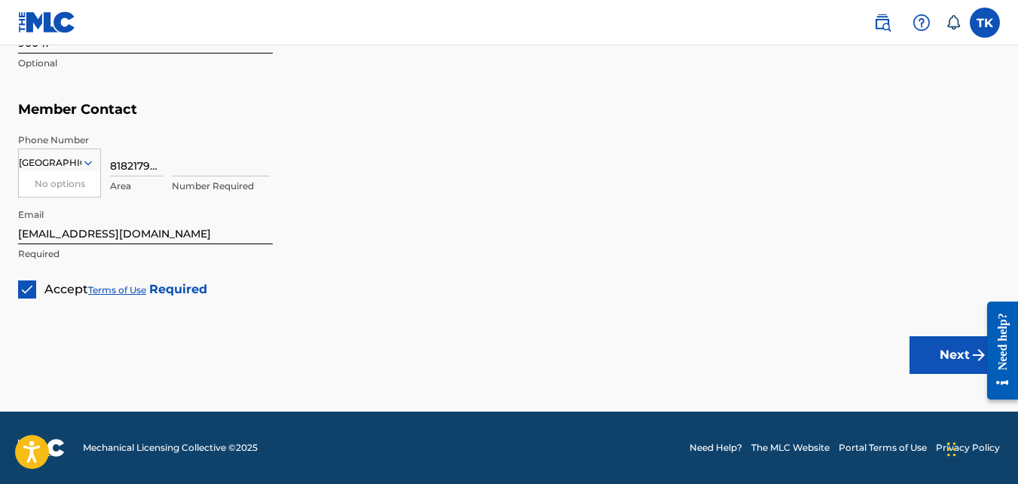
click at [978, 341] on div at bounding box center [997, 349] width 42 height 121
click at [971, 350] on img "submit" at bounding box center [979, 355] width 18 height 18
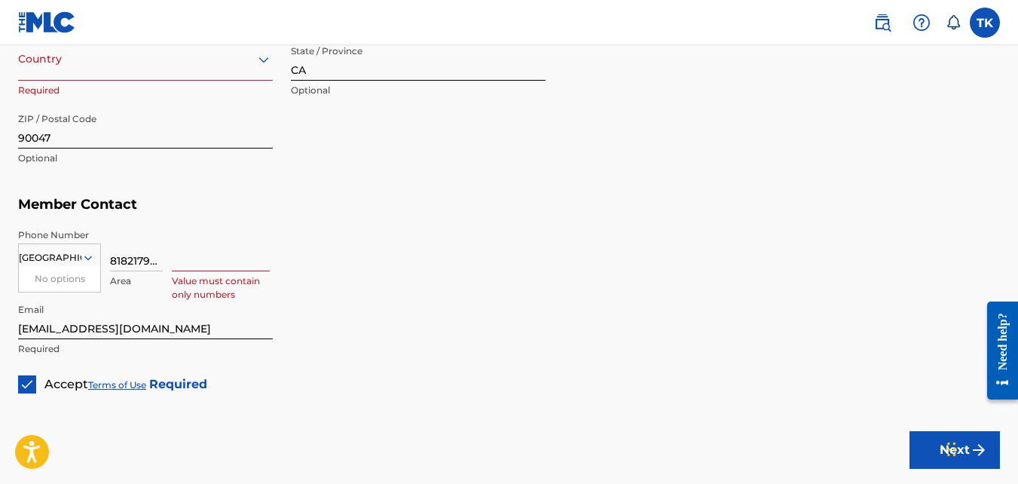
scroll to position [807, 0]
click at [223, 257] on input at bounding box center [221, 249] width 98 height 43
click at [157, 255] on input "8182179937" at bounding box center [136, 249] width 53 height 43
click at [164, 258] on div "United States No options Required 8182179937 Area Value must contain only numbe…" at bounding box center [509, 262] width 982 height 68
click at [159, 258] on input "8182179937" at bounding box center [136, 249] width 53 height 43
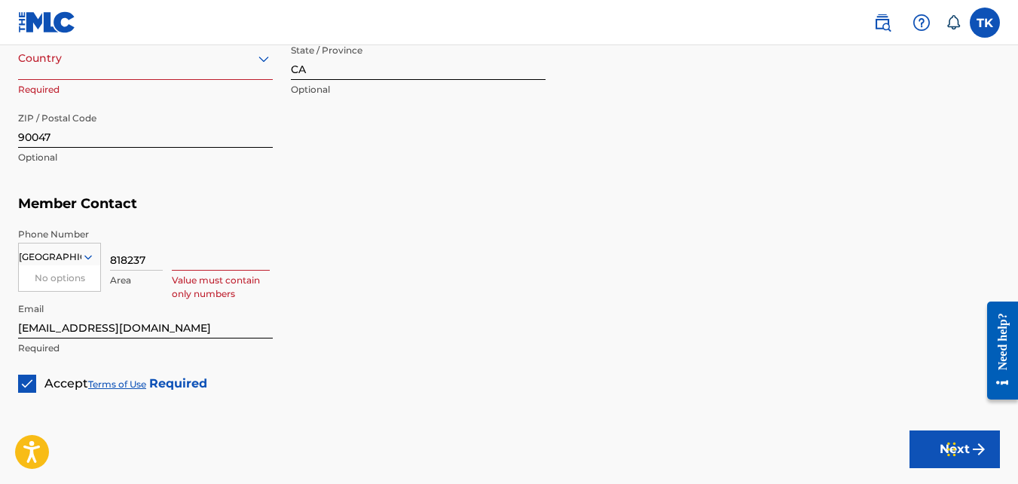
click at [159, 258] on input "818237" at bounding box center [136, 249] width 53 height 43
type input "818"
click at [179, 261] on input at bounding box center [221, 249] width 98 height 43
type input "2179937"
click at [323, 194] on h5 "Member Contact" at bounding box center [509, 204] width 982 height 32
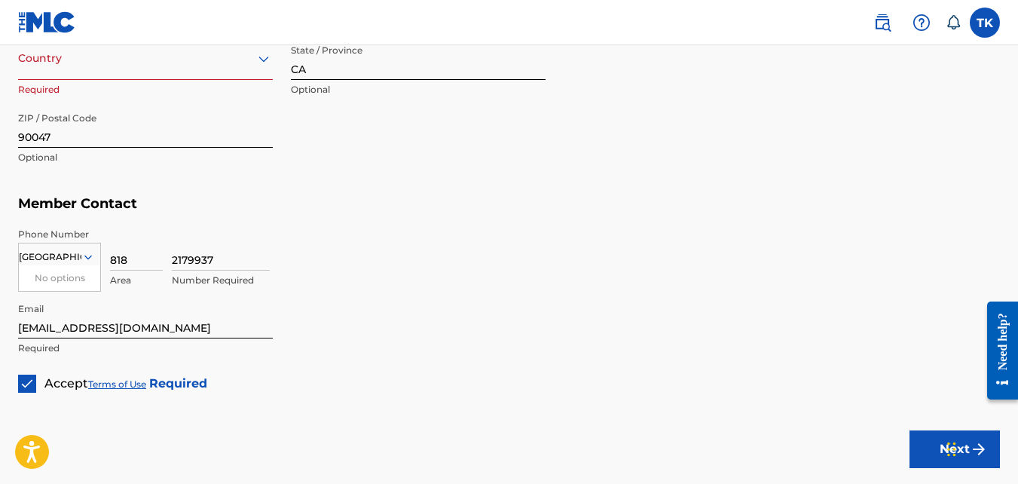
click at [928, 448] on button "Next" at bounding box center [954, 449] width 90 height 38
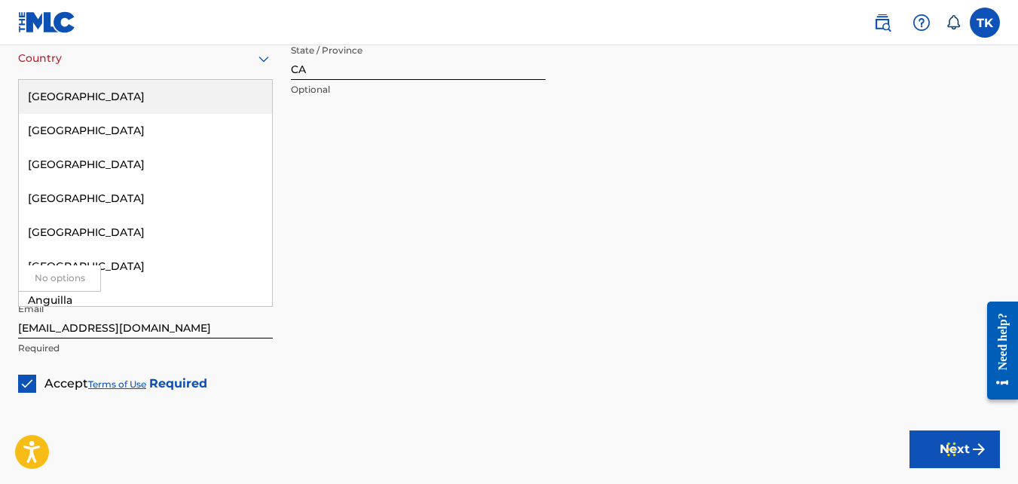
click at [261, 63] on icon at bounding box center [264, 59] width 18 height 18
click at [208, 101] on div "[GEOGRAPHIC_DATA]" at bounding box center [145, 97] width 253 height 34
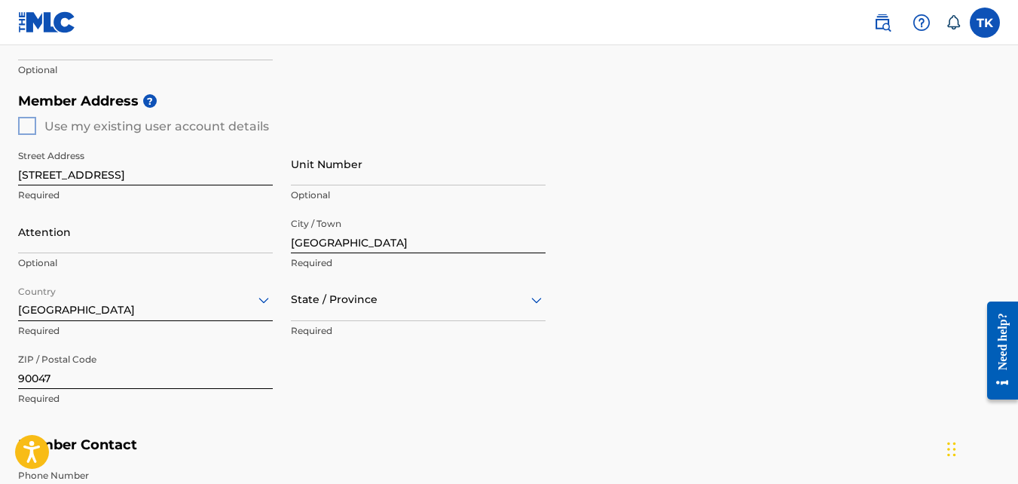
scroll to position [630, 0]
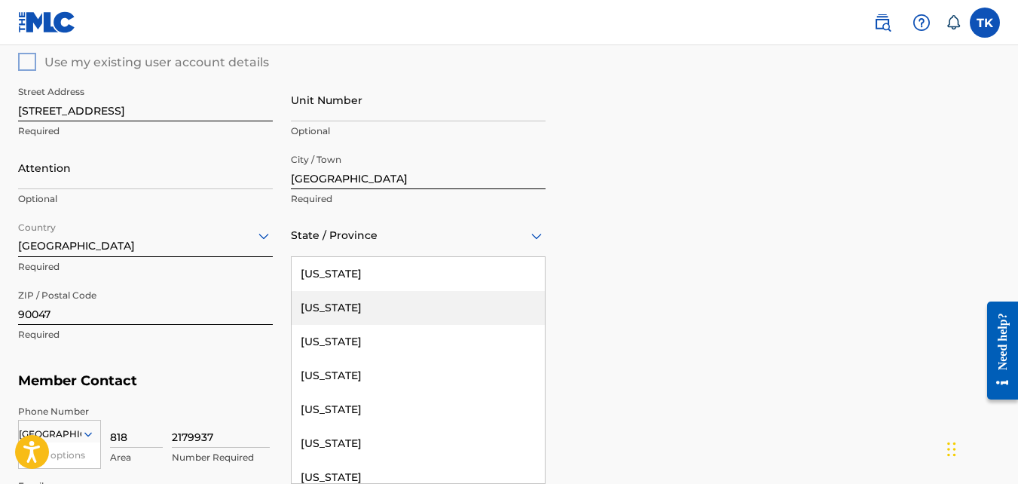
click at [371, 257] on div "57 results available. Use Up and Down to choose options, press Enter to select …" at bounding box center [418, 235] width 255 height 43
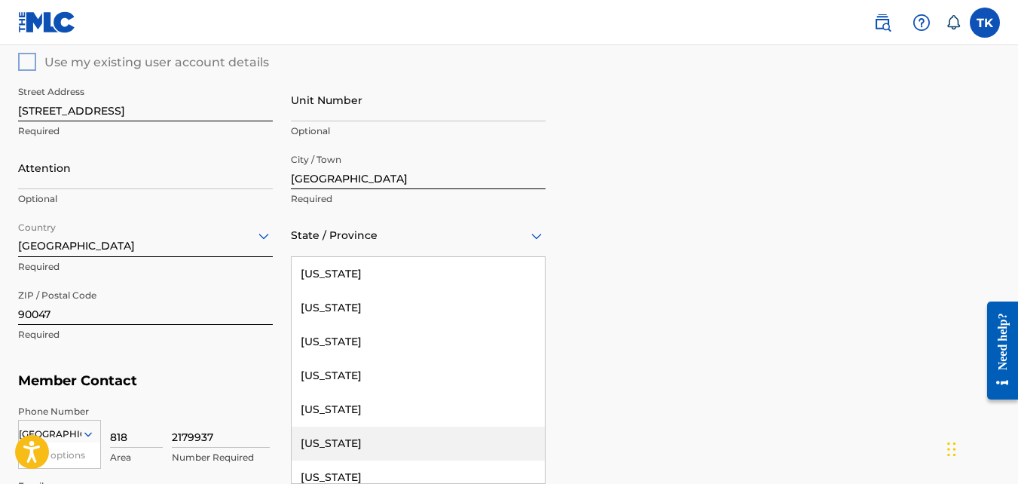
click at [339, 441] on div "[US_STATE]" at bounding box center [418, 443] width 253 height 34
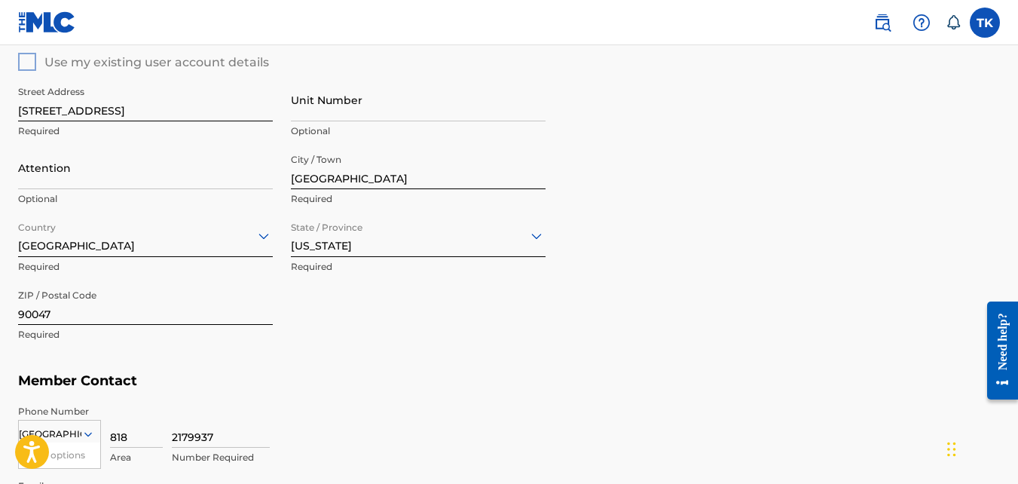
click at [552, 378] on h5 "Member Contact" at bounding box center [509, 381] width 982 height 32
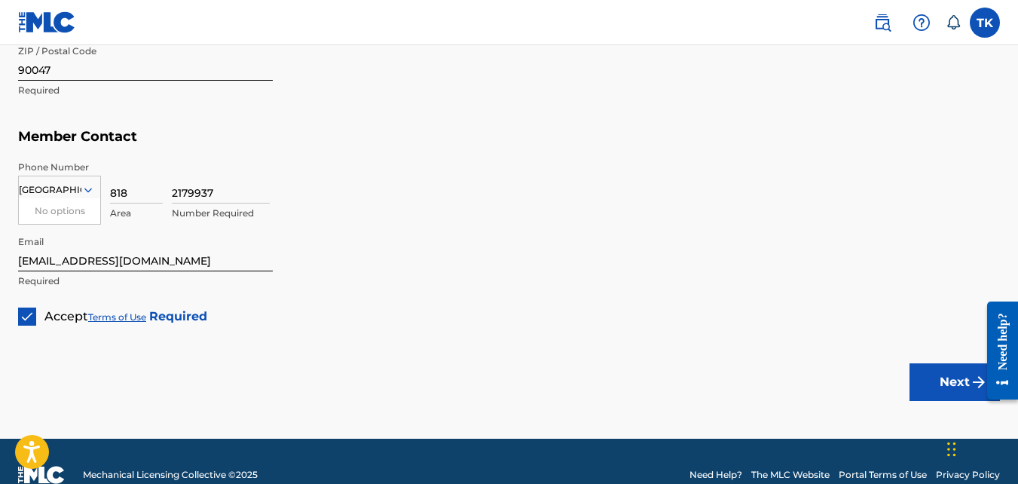
scroll to position [901, 0]
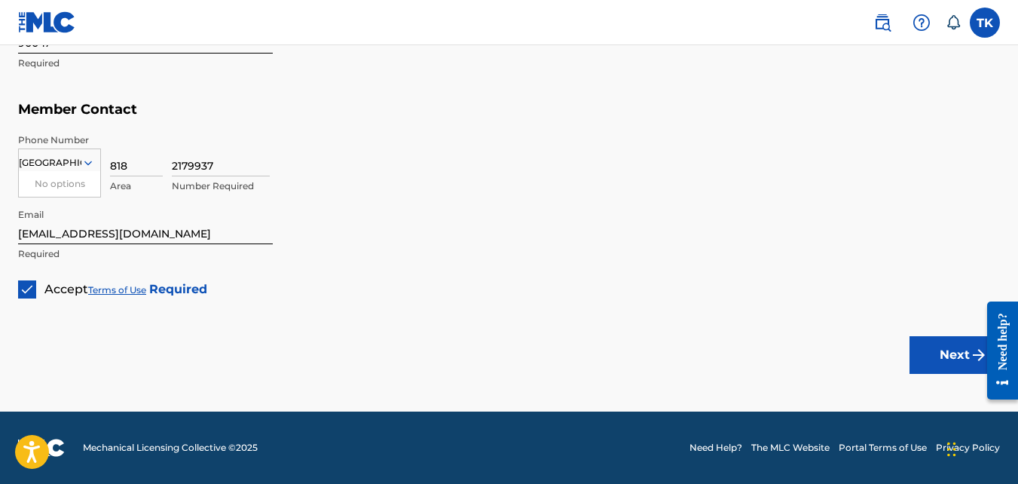
click at [942, 365] on button "Next" at bounding box center [954, 355] width 90 height 38
click at [936, 350] on button "Next" at bounding box center [954, 355] width 90 height 38
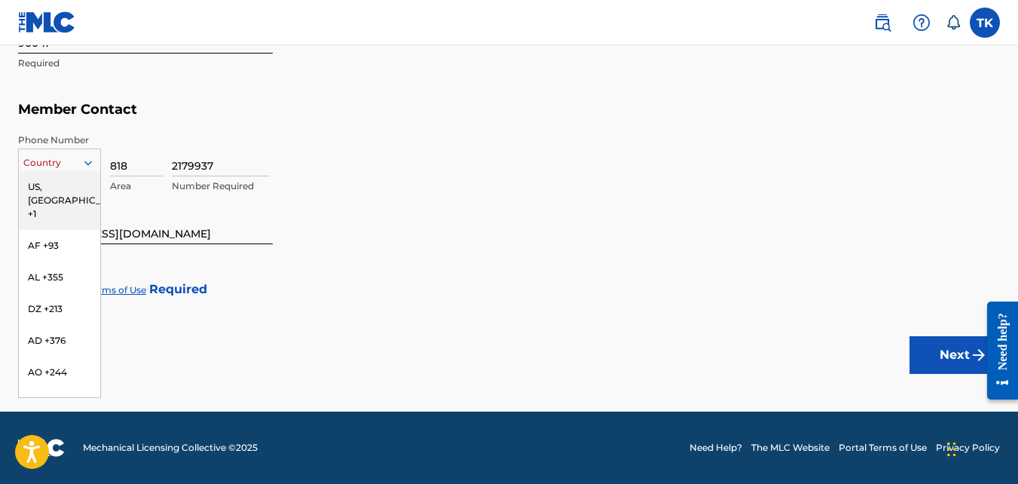
click at [76, 164] on div at bounding box center [59, 162] width 81 height 17
click at [69, 181] on div "US, [GEOGRAPHIC_DATA] +1" at bounding box center [59, 200] width 81 height 59
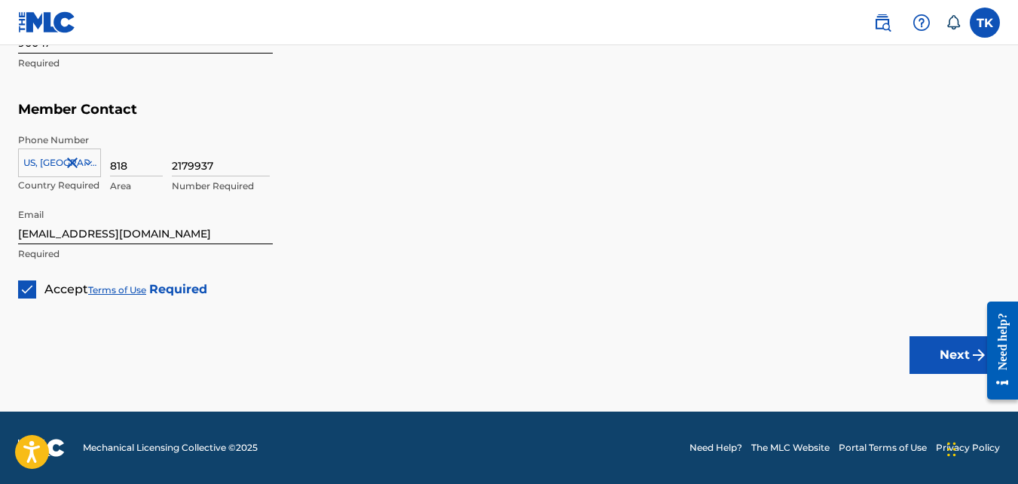
click at [940, 359] on button "Next" at bounding box center [954, 355] width 90 height 38
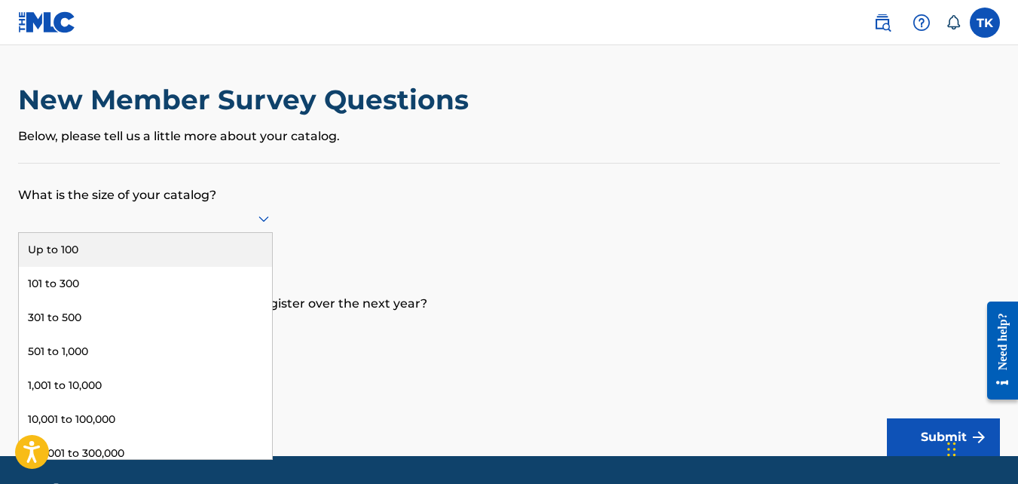
click at [266, 212] on icon at bounding box center [264, 218] width 18 height 18
click at [230, 233] on div "Up to 100" at bounding box center [145, 250] width 253 height 34
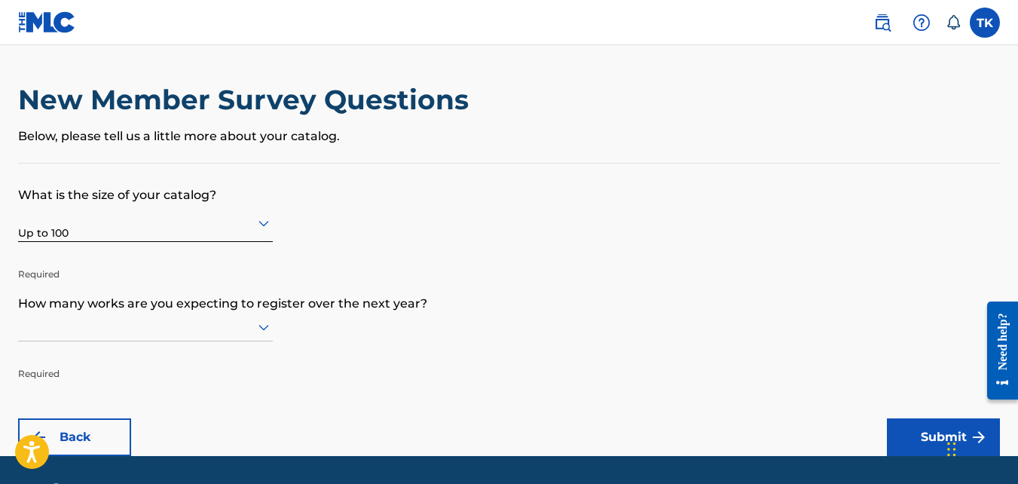
scroll to position [44, 0]
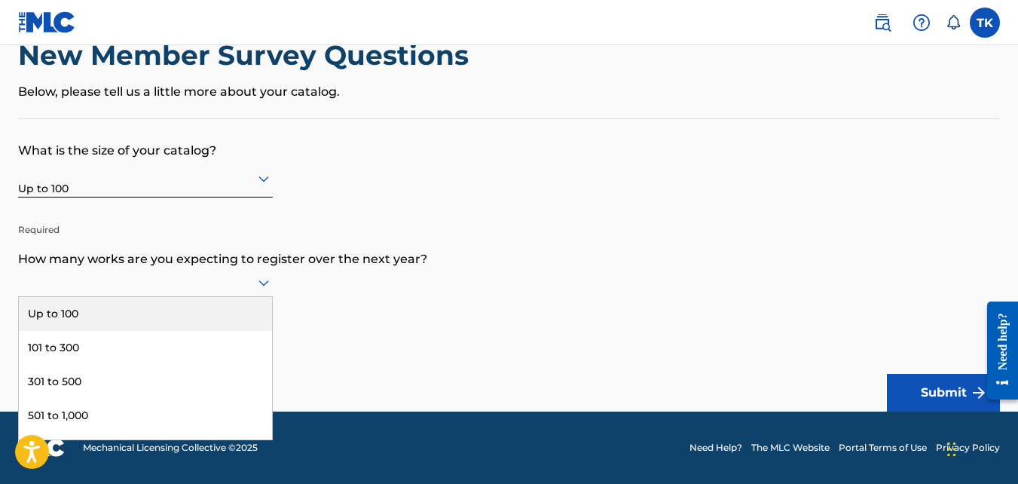
click at [267, 283] on icon at bounding box center [263, 283] width 11 height 6
click at [224, 316] on div "Up to 100" at bounding box center [145, 314] width 253 height 34
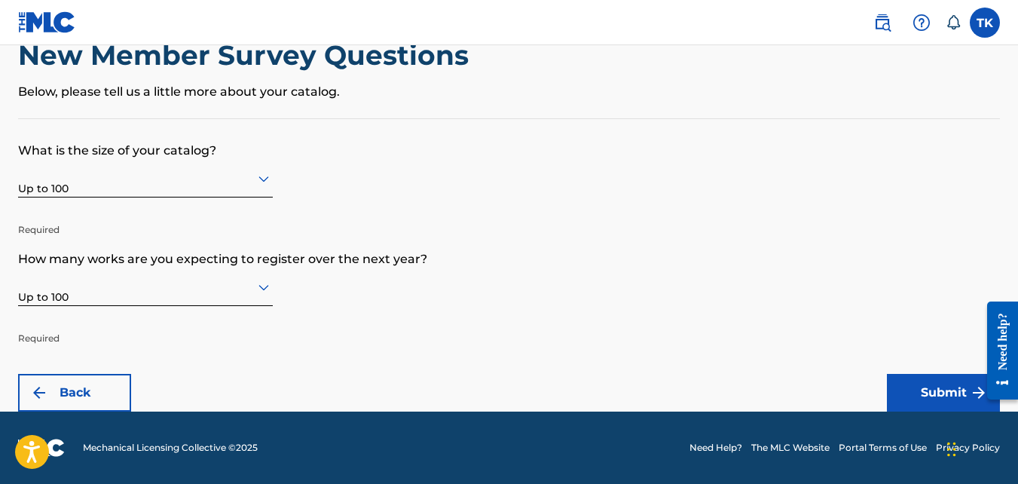
click at [916, 390] on button "Submit" at bounding box center [943, 393] width 113 height 38
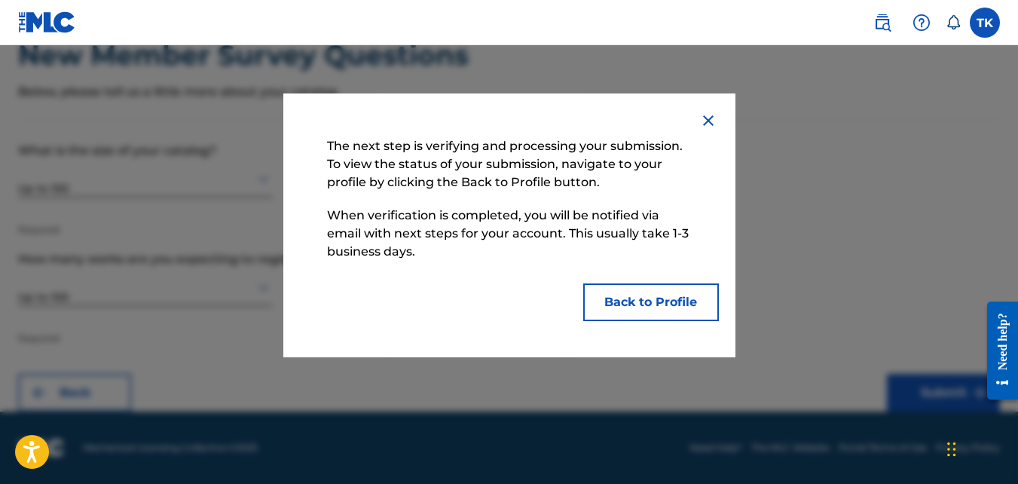
click at [699, 313] on button "Back to Profile" at bounding box center [651, 302] width 136 height 38
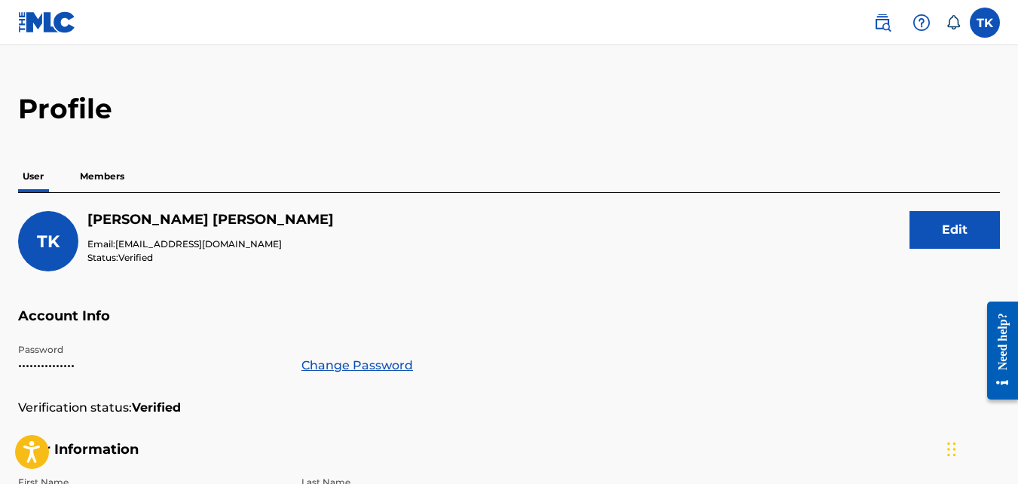
scroll to position [11, 0]
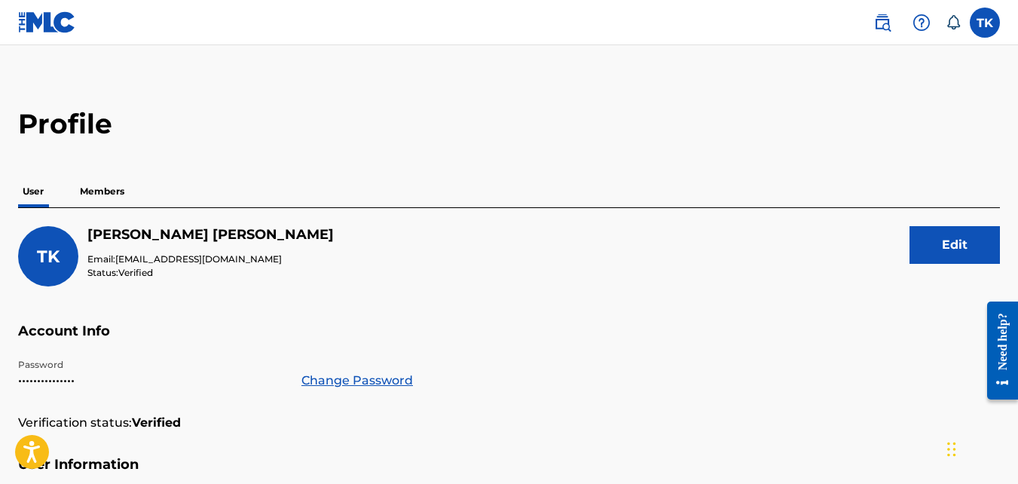
click at [115, 187] on p "Members" at bounding box center [101, 192] width 53 height 32
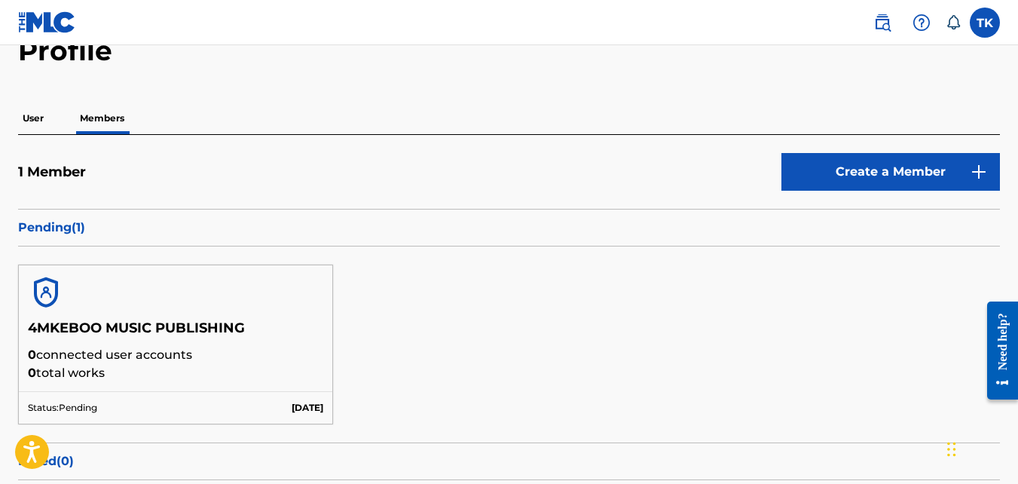
scroll to position [83, 0]
click at [873, 176] on link "Create a Member" at bounding box center [890, 173] width 219 height 38
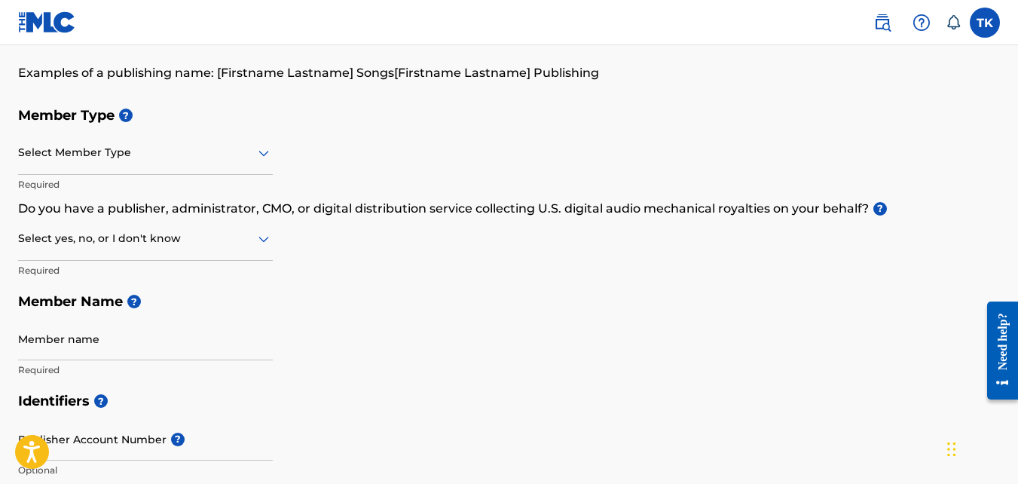
scroll to position [119, 0]
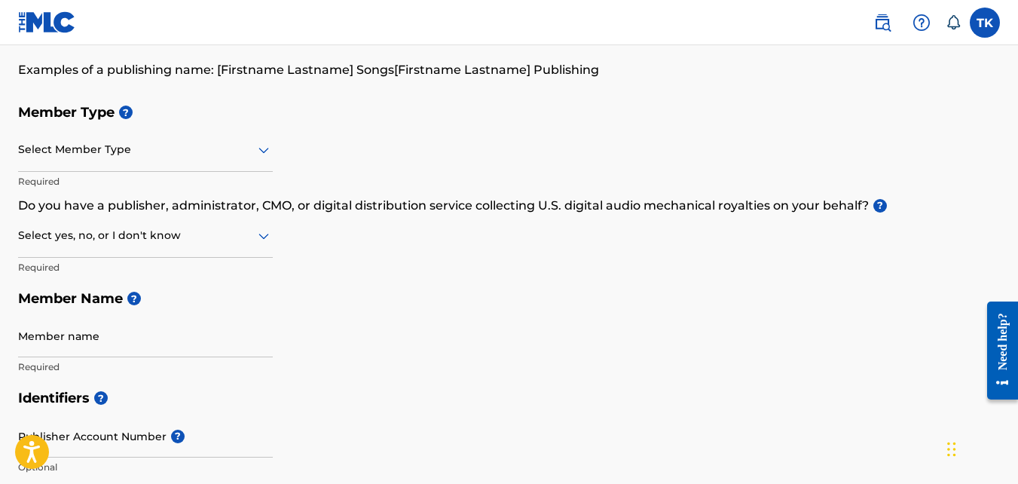
click at [261, 151] on icon at bounding box center [263, 151] width 11 height 6
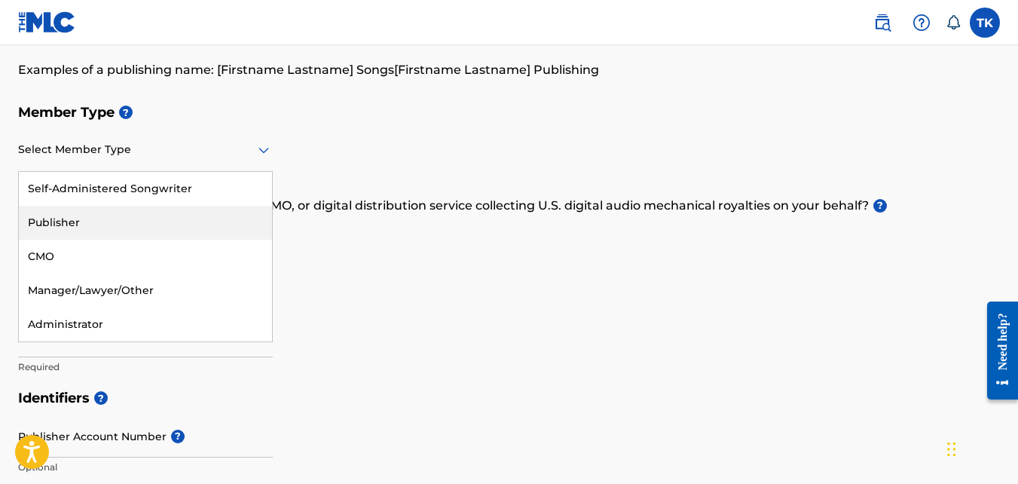
click at [199, 224] on div "Publisher" at bounding box center [145, 223] width 253 height 34
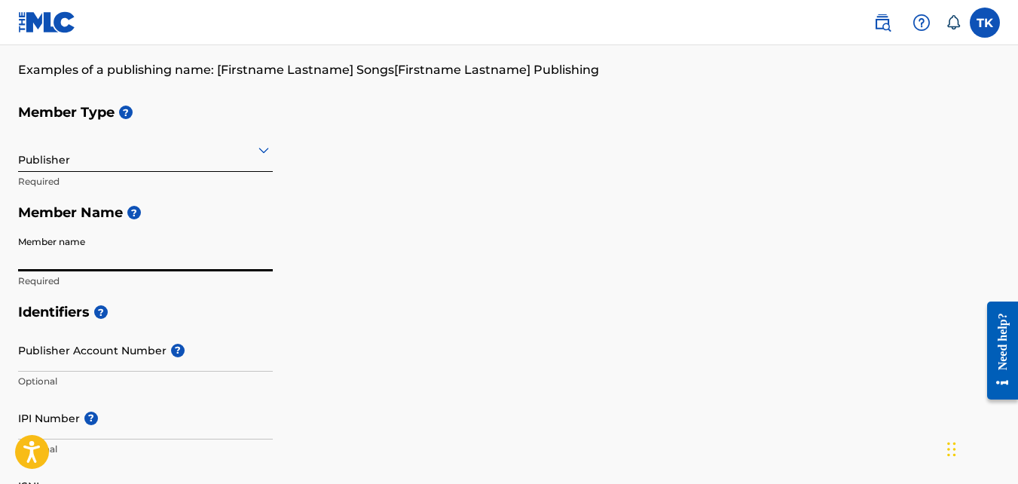
click at [196, 255] on input "Member name" at bounding box center [145, 249] width 255 height 43
click at [111, 266] on input "Myty Music Assetts" at bounding box center [145, 249] width 255 height 43
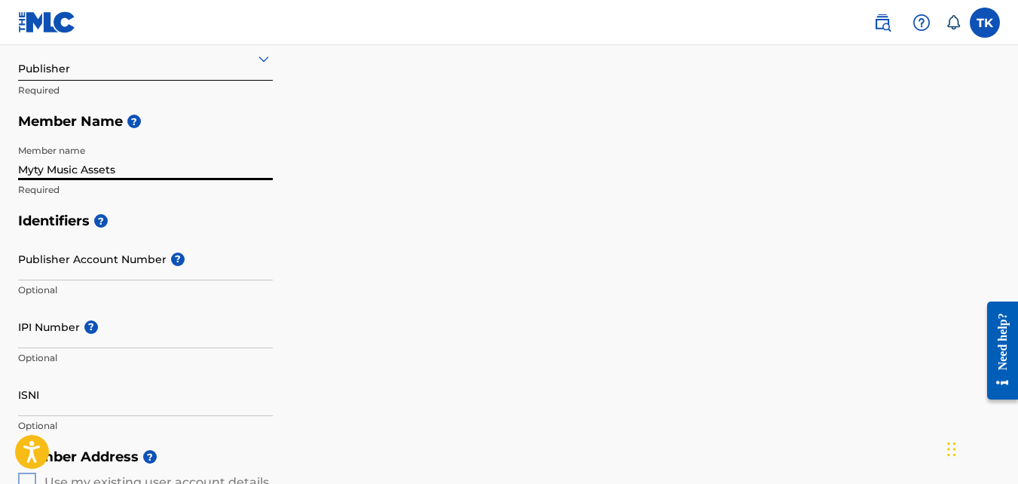
scroll to position [221, 0]
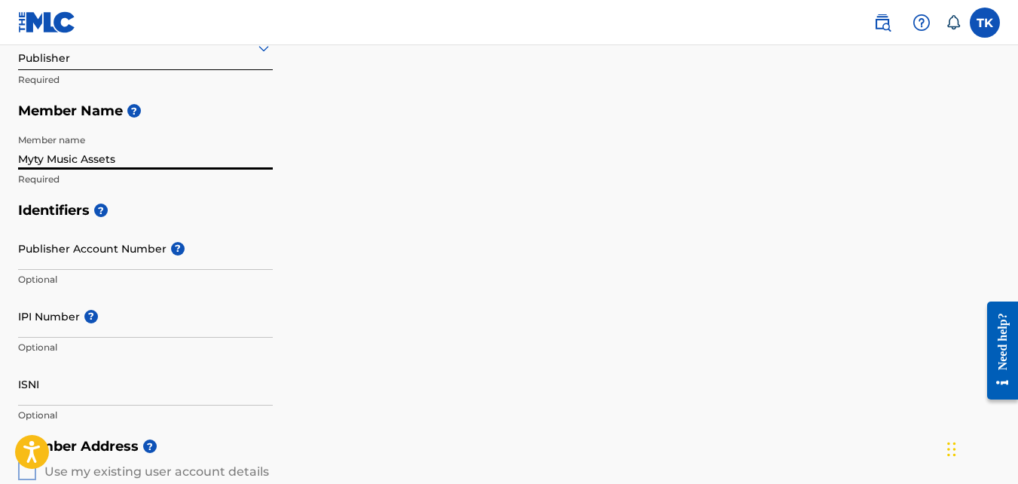
click at [44, 160] on input "Myty Music Assets" at bounding box center [145, 148] width 255 height 43
type input "Myty Too Music Assets"
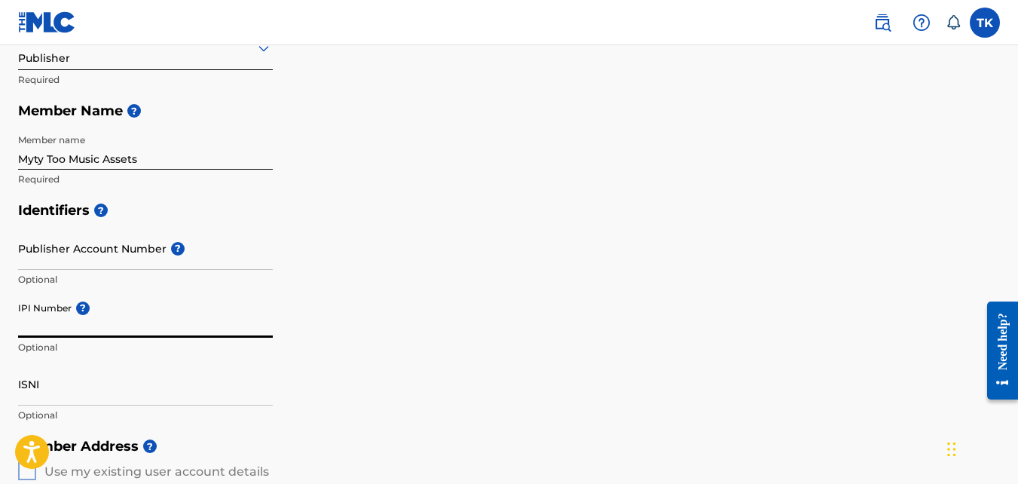
click at [94, 329] on input "IPI Number ?" at bounding box center [145, 316] width 255 height 43
paste input "00387712329"
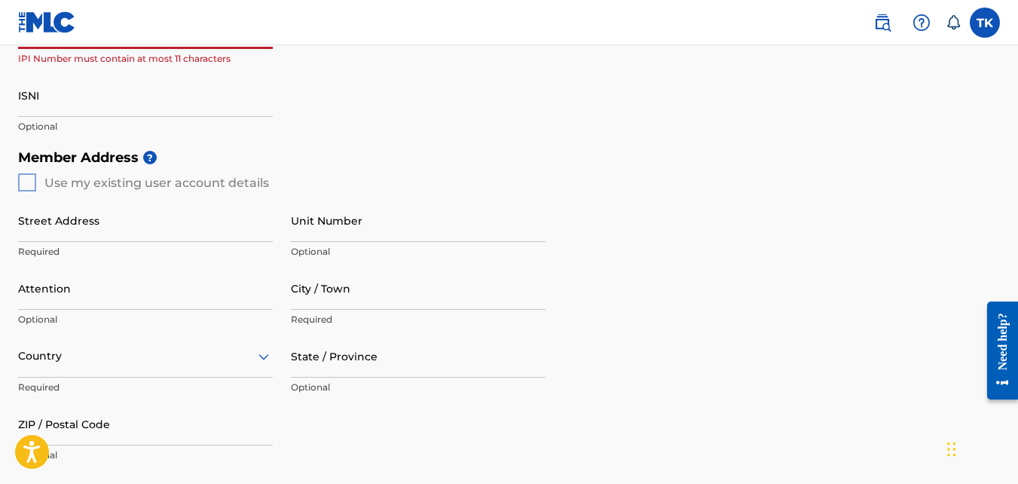
scroll to position [510, 0]
type input "00387712329"
click at [26, 180] on div "Member Address ? Use my existing user account details Street Address Required U…" at bounding box center [509, 313] width 982 height 344
click at [31, 221] on input "Street Address" at bounding box center [145, 219] width 255 height 43
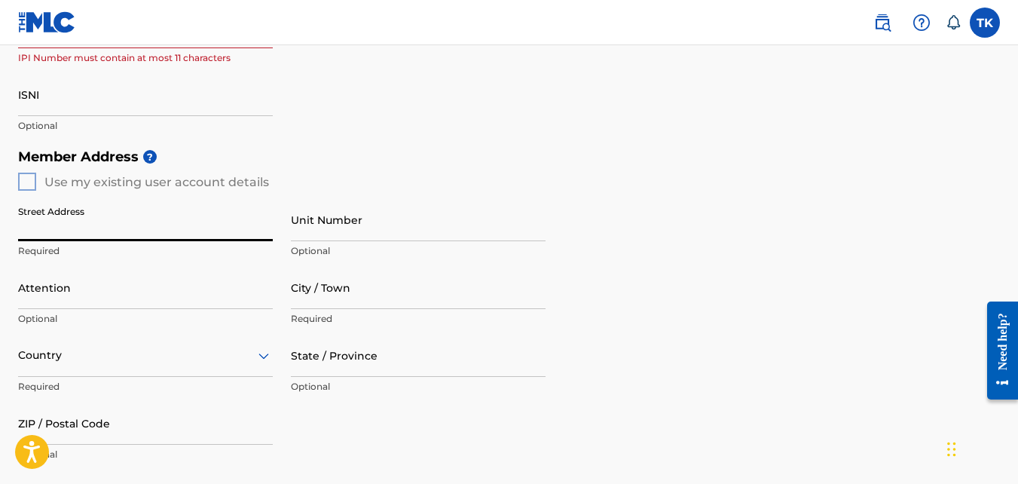
type input "[STREET_ADDRESS]"
type input "[GEOGRAPHIC_DATA]"
type input "CA"
type input "90047"
type input "[GEOGRAPHIC_DATA]"
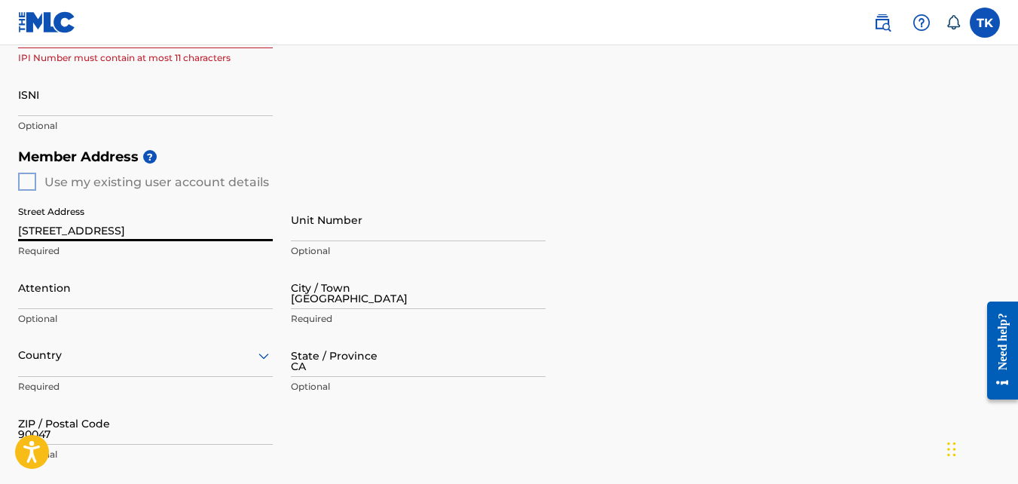
type input "8182179937"
type input "[EMAIL_ADDRESS][DOMAIN_NAME]"
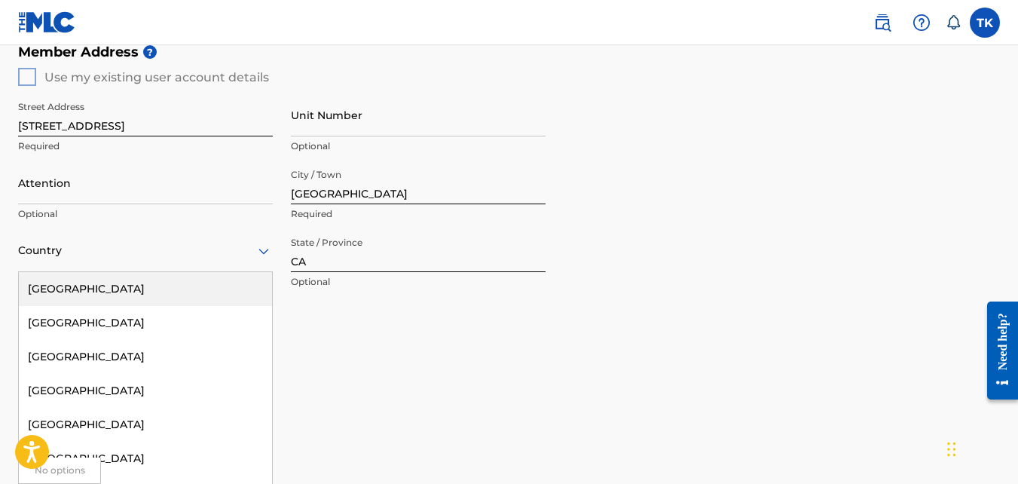
scroll to position [630, 0]
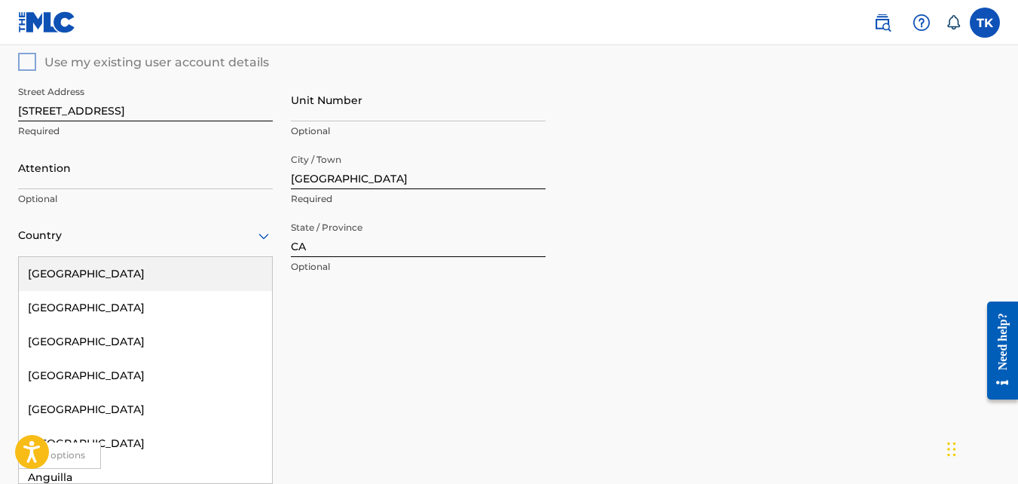
click at [109, 244] on div at bounding box center [145, 235] width 255 height 19
click at [99, 276] on div "[GEOGRAPHIC_DATA]" at bounding box center [145, 274] width 253 height 34
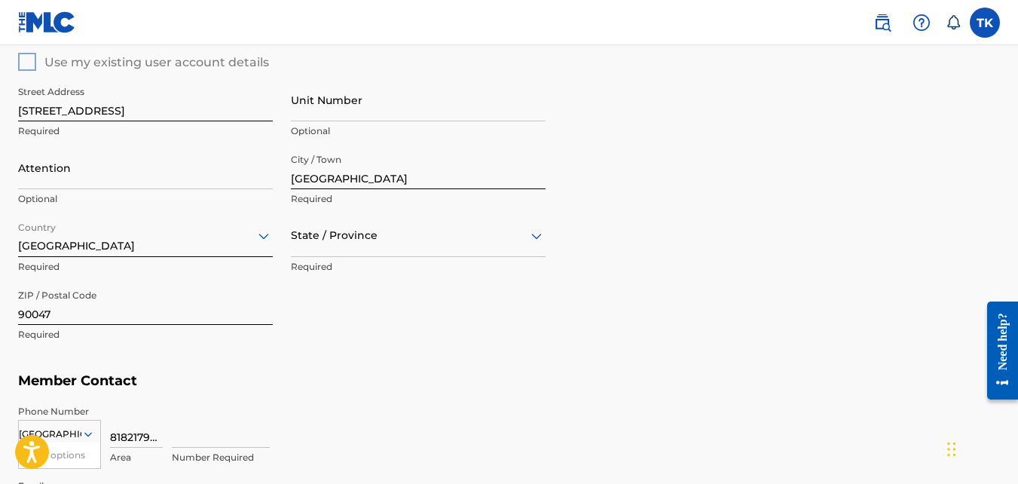
click at [331, 244] on div at bounding box center [418, 235] width 255 height 19
click at [324, 434] on div "[US_STATE]" at bounding box center [418, 443] width 253 height 34
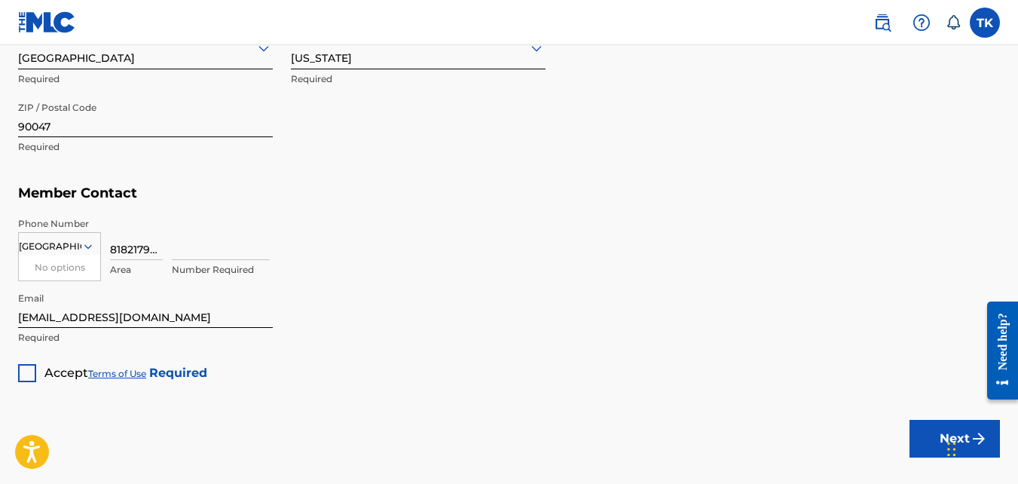
scroll to position [818, 0]
click at [190, 243] on input at bounding box center [221, 237] width 98 height 43
type input "1"
type input "2179937"
click at [151, 246] on input "8182179937" at bounding box center [136, 237] width 53 height 43
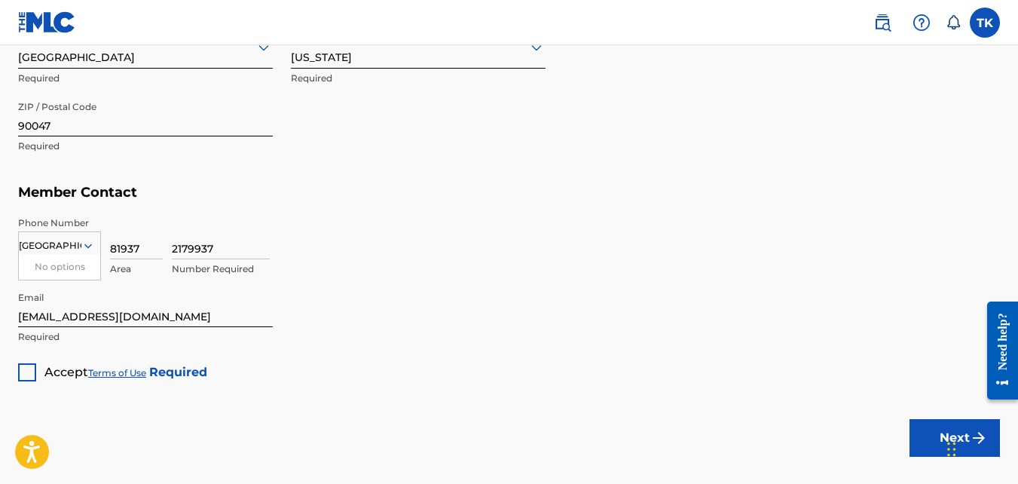
click at [151, 246] on input "81937" at bounding box center [136, 237] width 53 height 43
type input "818"
click at [209, 182] on h5 "Member Contact" at bounding box center [509, 192] width 982 height 32
click at [29, 371] on div at bounding box center [27, 372] width 18 height 18
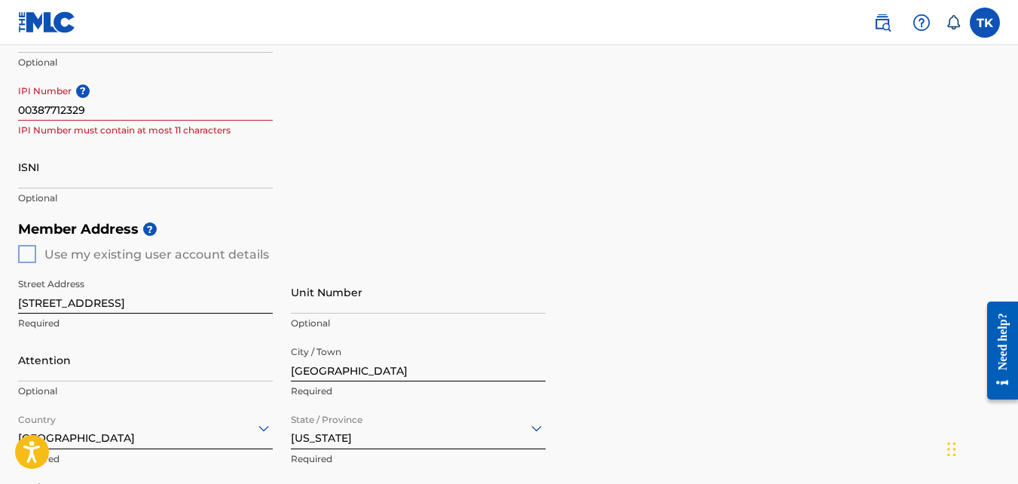
scroll to position [437, 0]
click at [124, 127] on p "IPI Number must contain at most 11 characters" at bounding box center [145, 131] width 255 height 14
click at [174, 109] on input "00387712329" at bounding box center [145, 99] width 255 height 43
click at [181, 148] on input "ISNI" at bounding box center [145, 167] width 255 height 43
click at [401, 159] on div "Identifiers ? Publisher Account Number ? Optional IPI Number ? 00387712329 IPI …" at bounding box center [509, 96] width 982 height 236
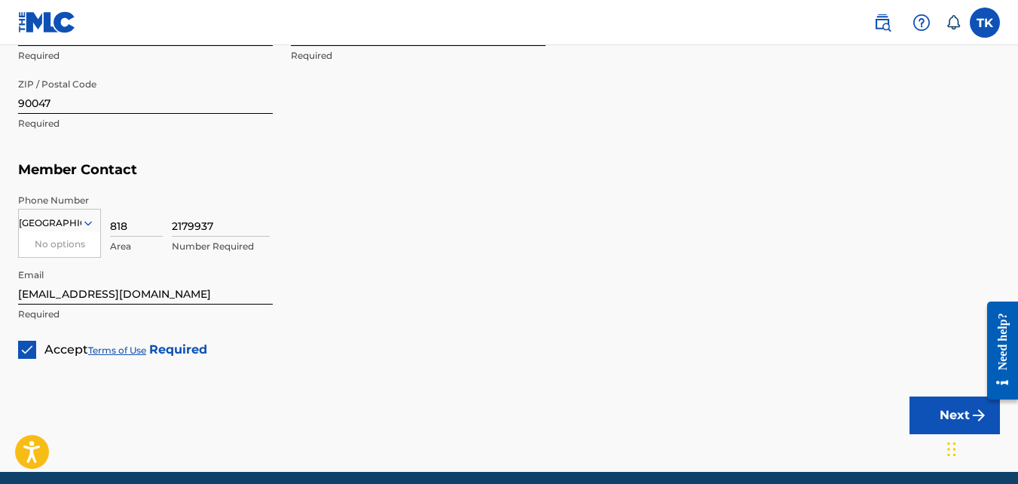
scroll to position [901, 0]
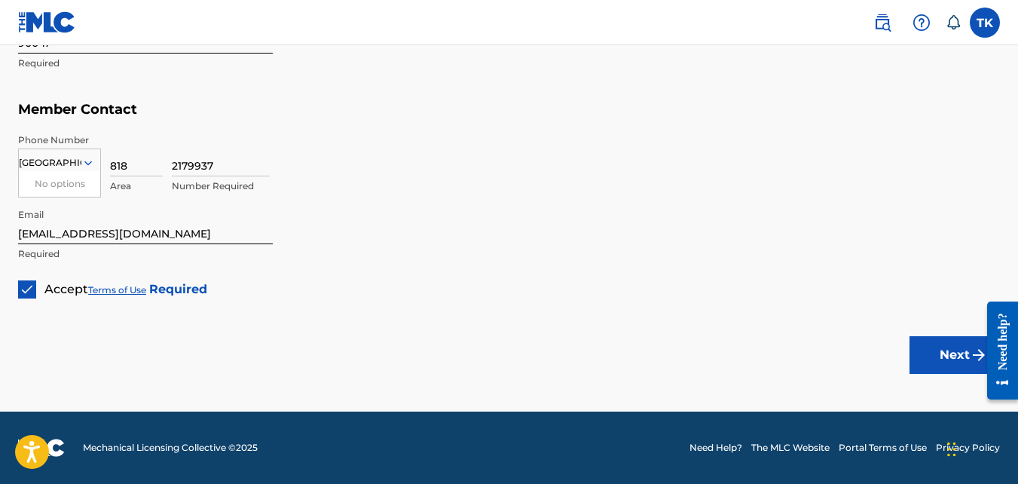
click at [943, 350] on button "Next" at bounding box center [954, 355] width 90 height 38
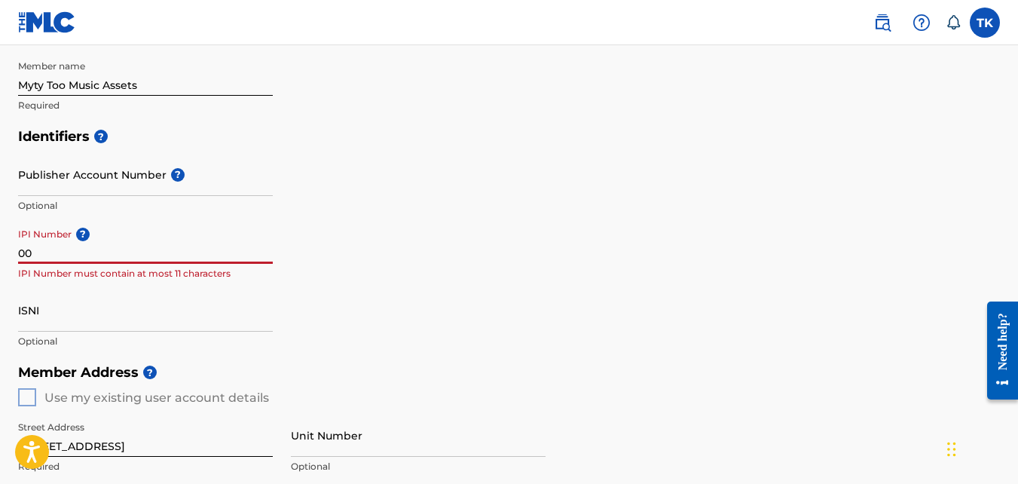
type input "0"
click at [448, 182] on div "Identifiers ? Publisher Account Number ? Optional IPI Number ? 00387712329 IPI …" at bounding box center [509, 239] width 982 height 236
drag, startPoint x: 140, startPoint y: 260, endPoint x: 102, endPoint y: 253, distance: 38.3
click at [102, 253] on input "00387712329" at bounding box center [145, 242] width 255 height 43
type input "0"
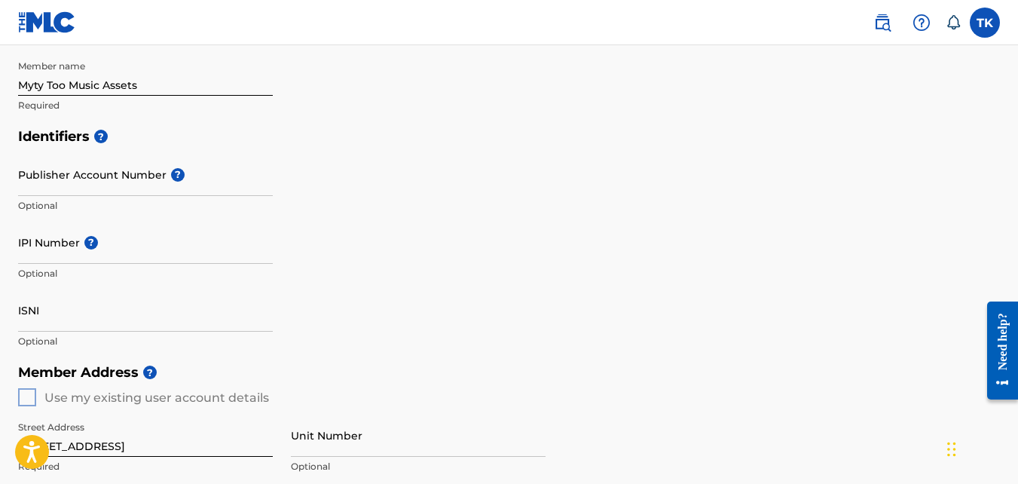
click at [426, 169] on div "Identifiers ? Publisher Account Number ? Optional IPI Number ? Optional ISNI Op…" at bounding box center [509, 239] width 982 height 236
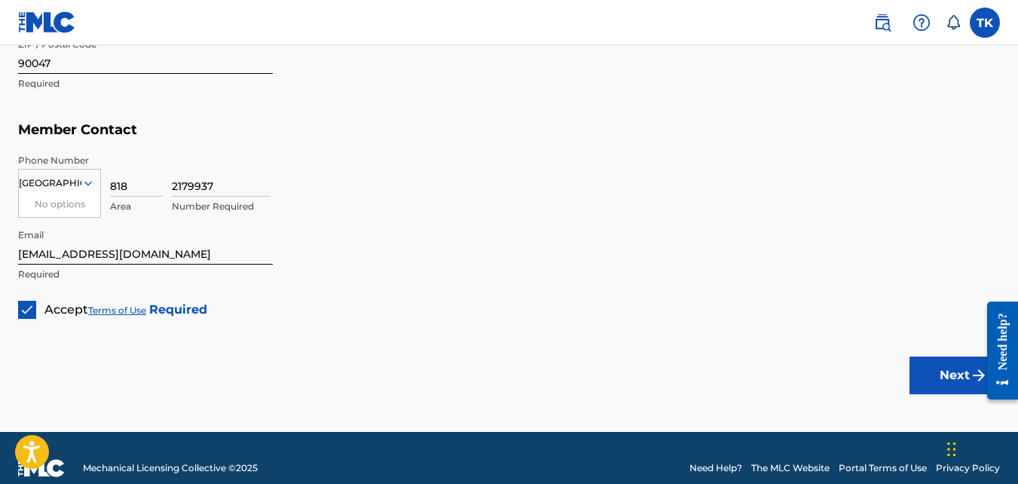
scroll to position [882, 0]
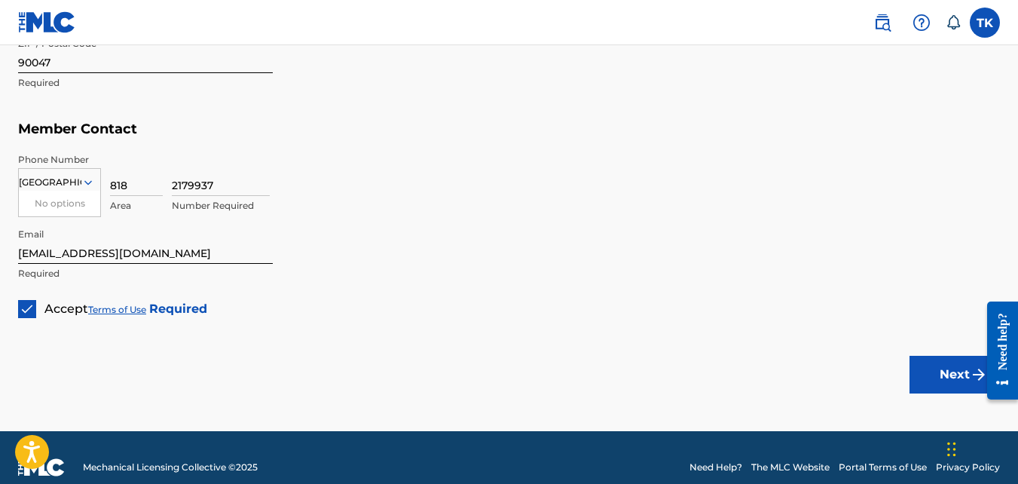
click at [983, 379] on div at bounding box center [997, 349] width 42 height 121
click at [963, 374] on button "Next" at bounding box center [954, 375] width 90 height 38
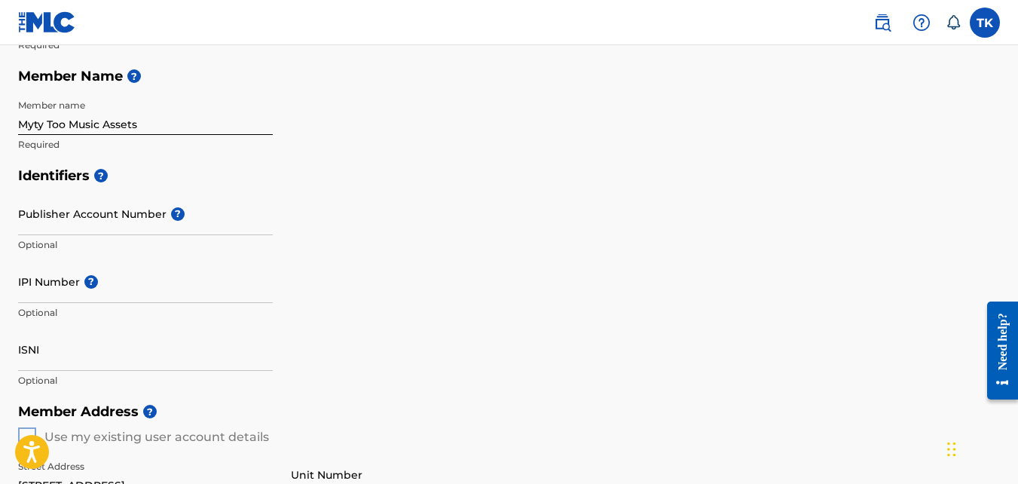
scroll to position [260, 0]
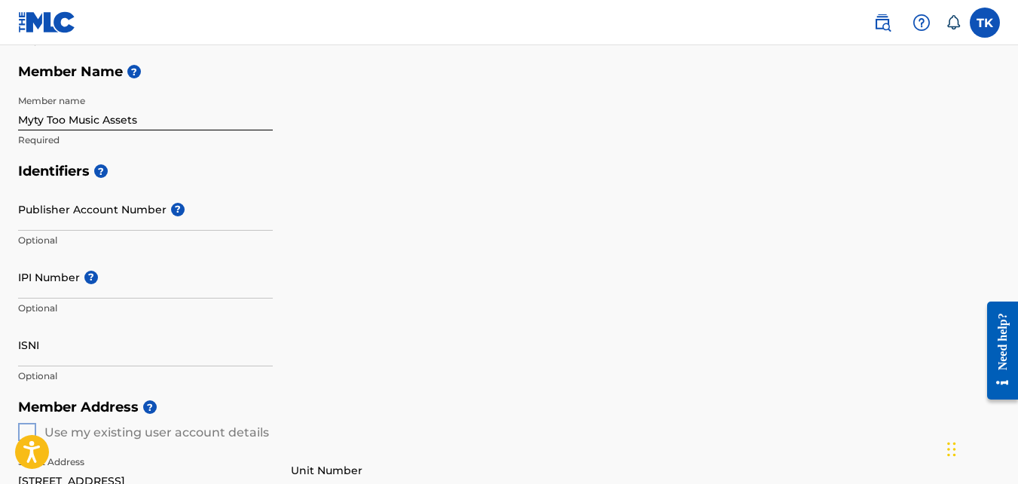
drag, startPoint x: 207, startPoint y: 301, endPoint x: 100, endPoint y: 306, distance: 107.1
click at [100, 306] on p "Optional" at bounding box center [145, 308] width 255 height 14
drag, startPoint x: 100, startPoint y: 306, endPoint x: 48, endPoint y: 305, distance: 52.0
click at [48, 305] on p "Optional" at bounding box center [145, 308] width 255 height 14
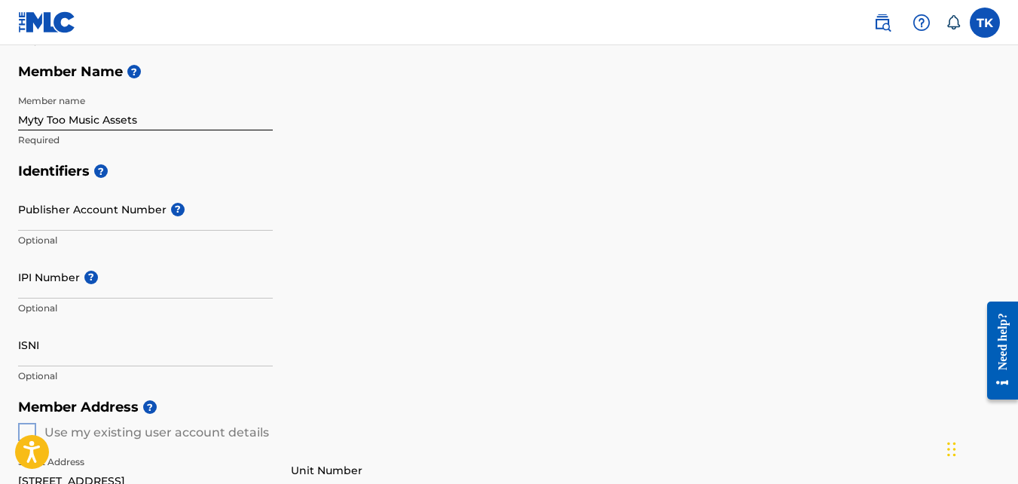
click at [40, 308] on p "Optional" at bounding box center [145, 308] width 255 height 14
drag, startPoint x: 40, startPoint y: 308, endPoint x: 25, endPoint y: 303, distance: 16.0
click at [25, 303] on p "Optional" at bounding box center [145, 308] width 255 height 14
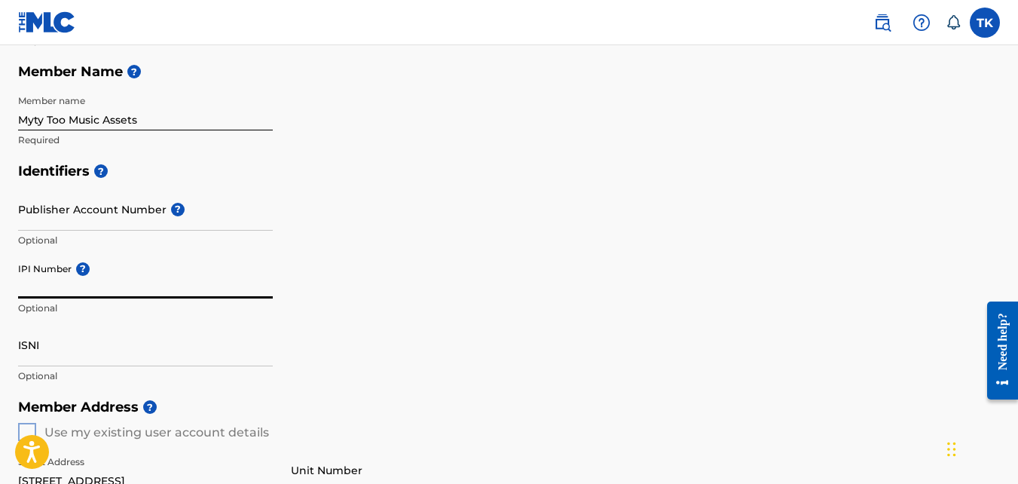
click at [27, 291] on input "IPI Number ?" at bounding box center [145, 276] width 255 height 43
type input "00387712329"
type input "[GEOGRAPHIC_DATA]"
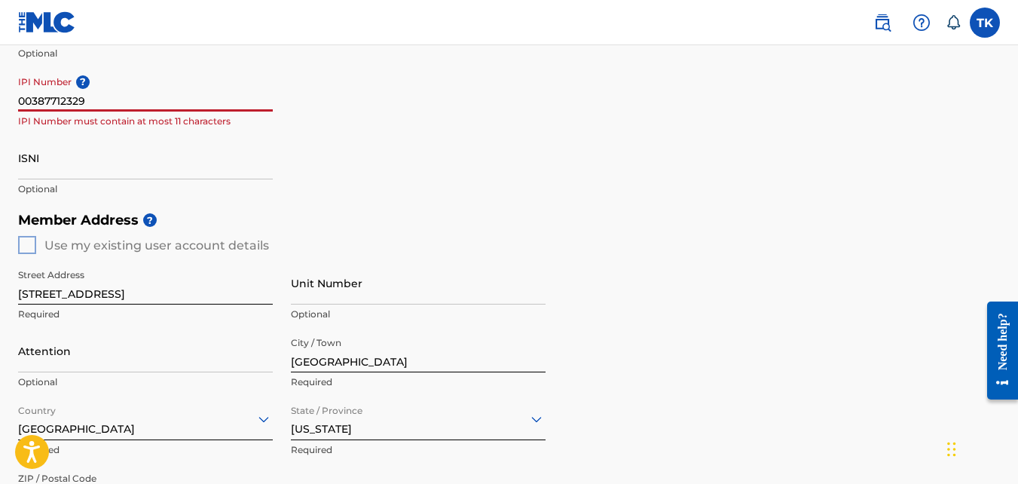
scroll to position [445, 0]
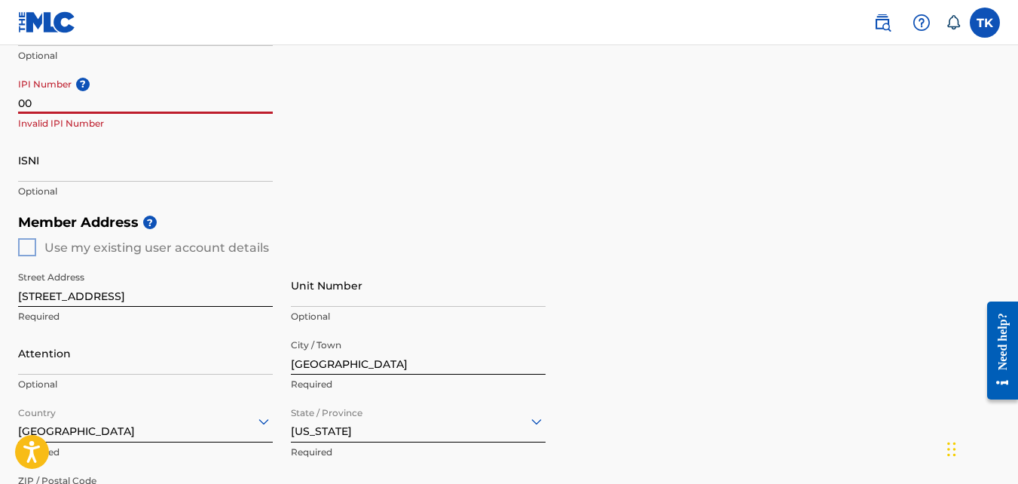
type input "0"
click at [344, 331] on div "Unit Number Optional" at bounding box center [418, 298] width 255 height 68
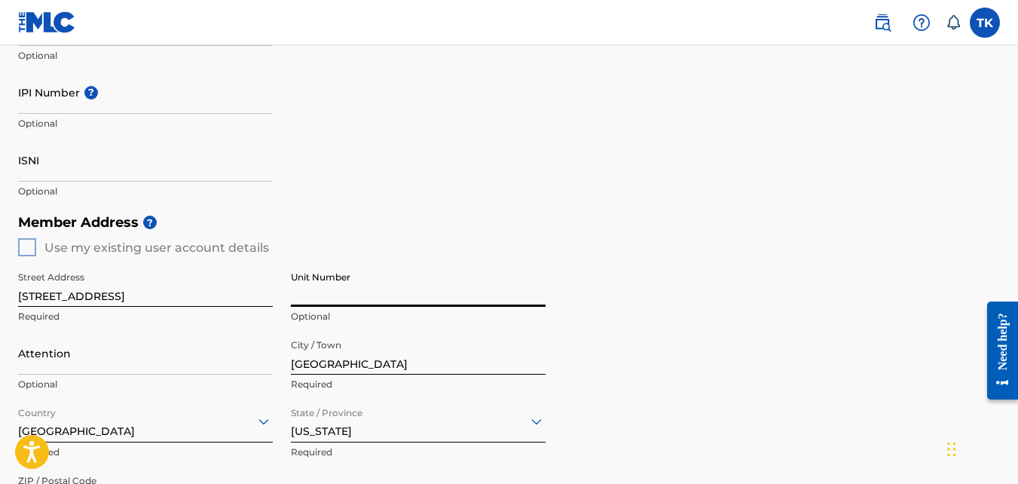
click at [405, 297] on input "Unit Number" at bounding box center [418, 285] width 255 height 43
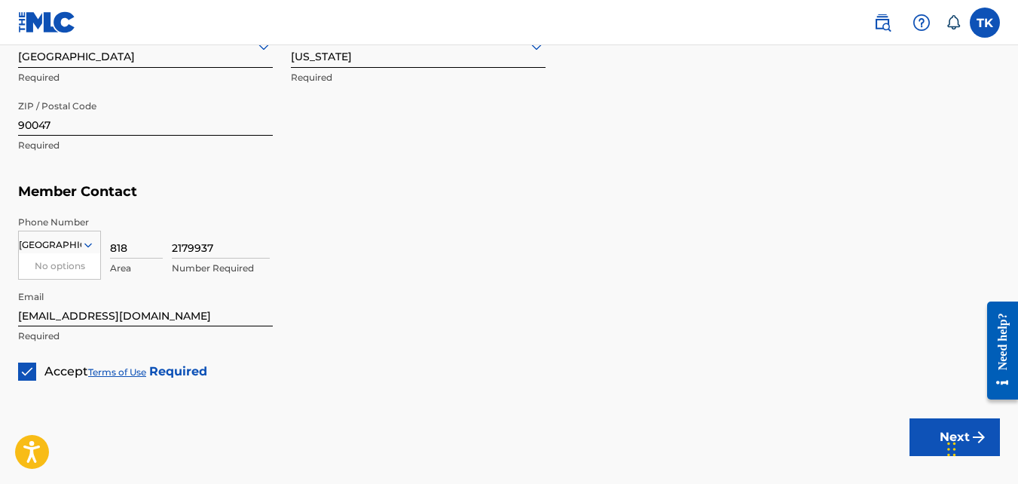
scroll to position [820, 0]
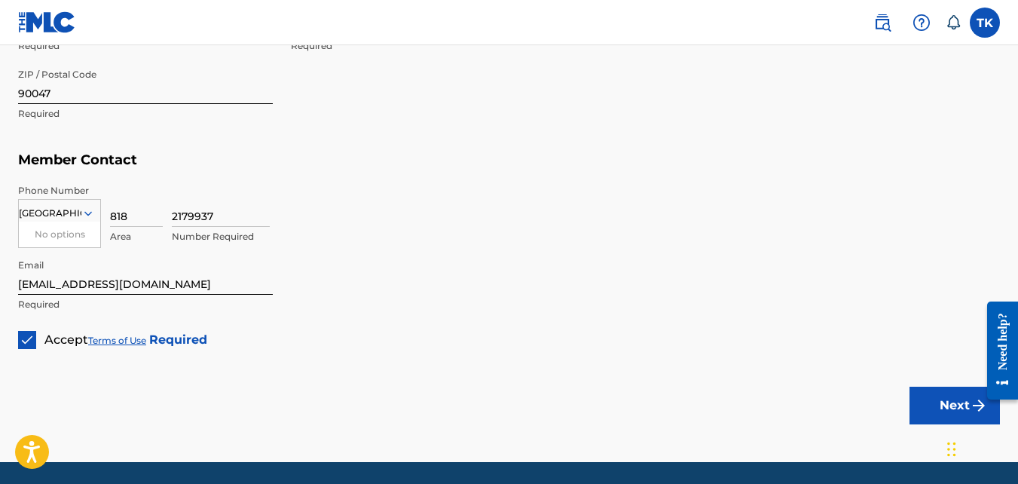
scroll to position [894, 0]
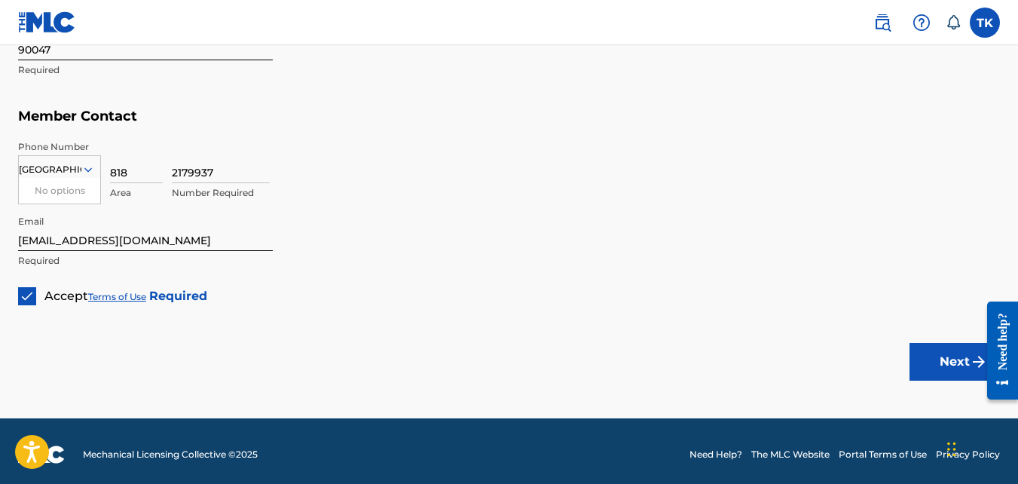
click at [958, 366] on button "Next" at bounding box center [954, 362] width 90 height 38
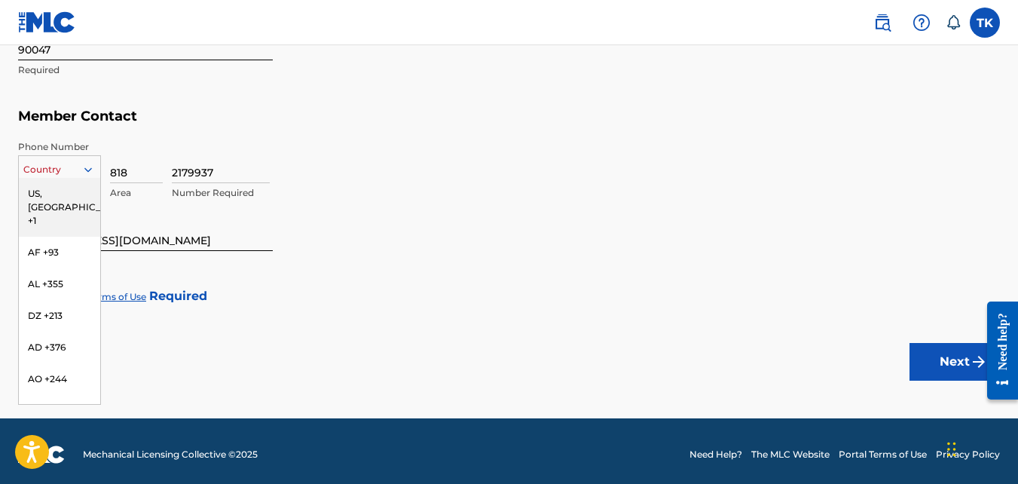
click at [84, 161] on div at bounding box center [59, 169] width 81 height 17
click at [69, 189] on div "US, [GEOGRAPHIC_DATA] +1" at bounding box center [59, 207] width 81 height 59
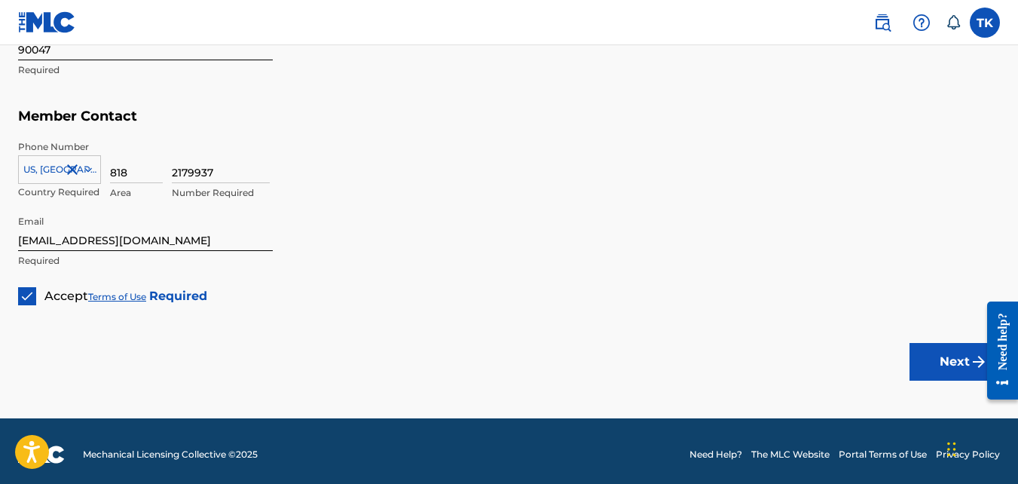
click at [935, 361] on button "Next" at bounding box center [954, 362] width 90 height 38
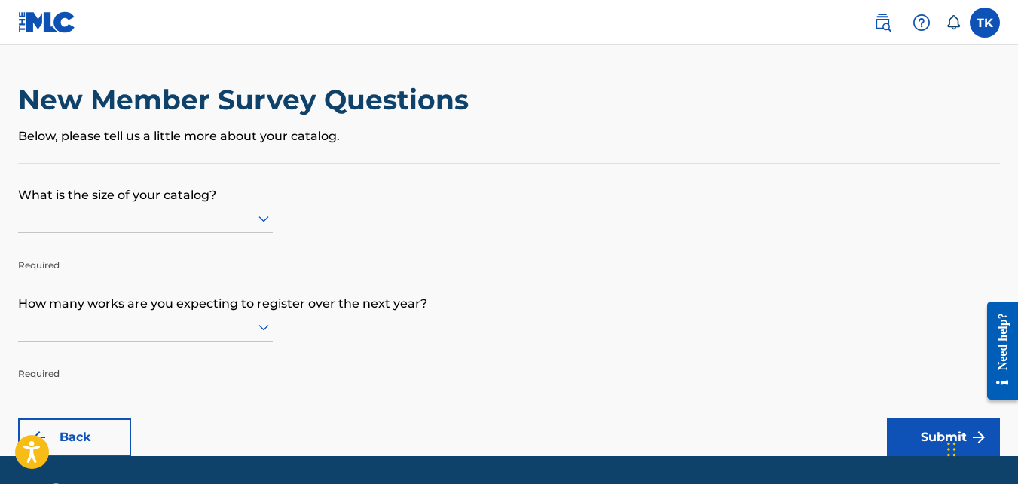
click at [265, 225] on icon at bounding box center [264, 218] width 18 height 18
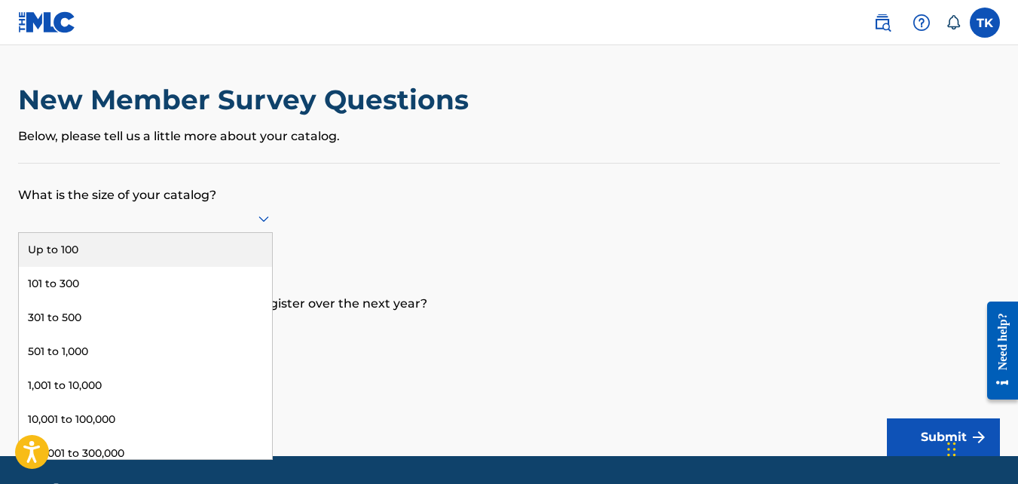
click at [225, 254] on div "Up to 100" at bounding box center [145, 250] width 253 height 34
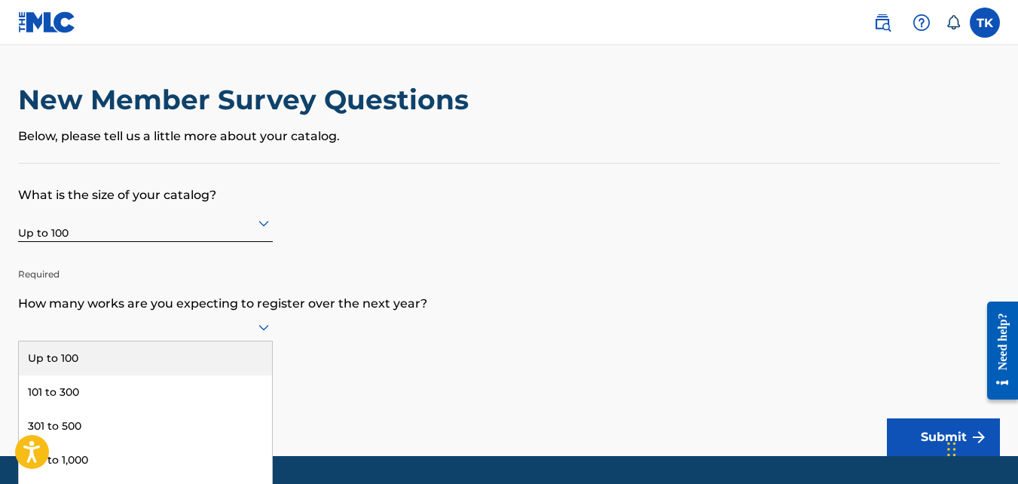
scroll to position [44, 0]
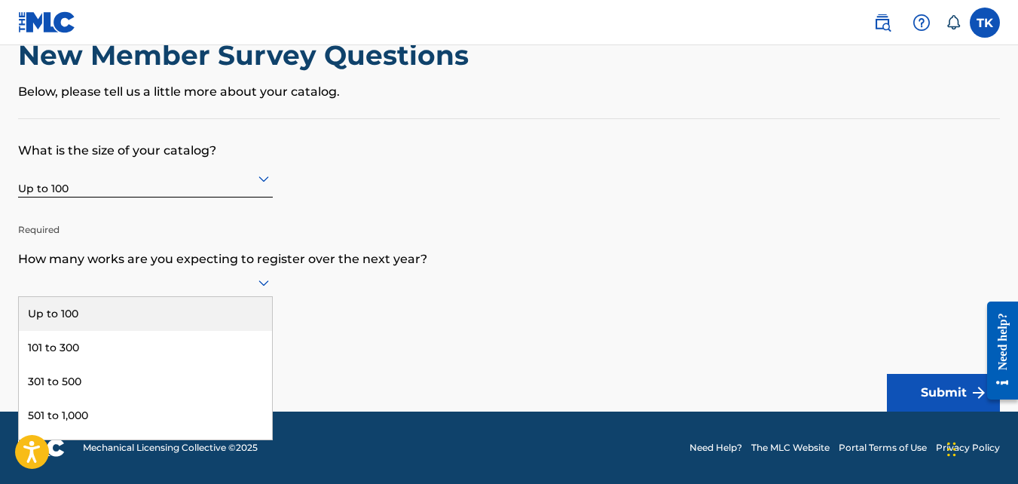
click at [250, 297] on div "9 results available. Use Up and Down to choose options, press Enter to select t…" at bounding box center [145, 282] width 255 height 29
click at [245, 329] on div "Up to 100" at bounding box center [145, 314] width 253 height 34
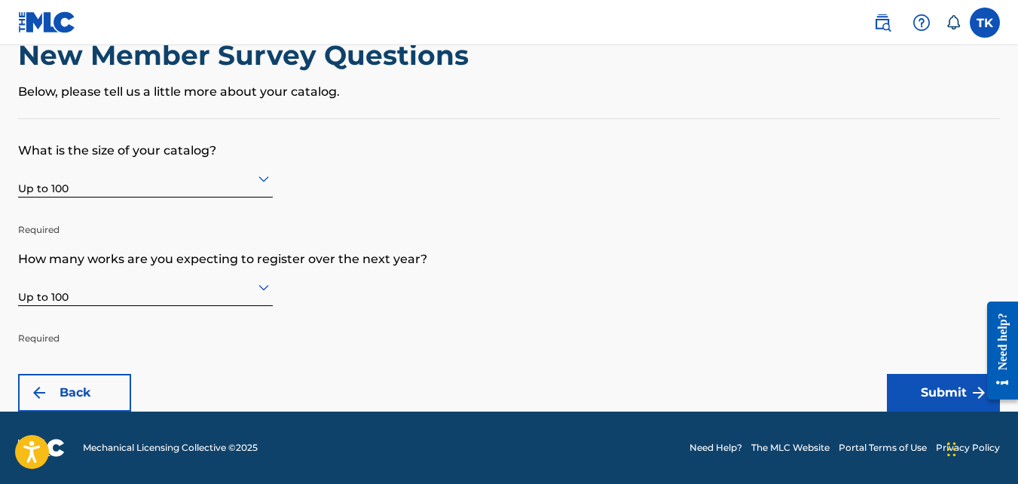
click at [958, 393] on button "Submit" at bounding box center [943, 393] width 113 height 38
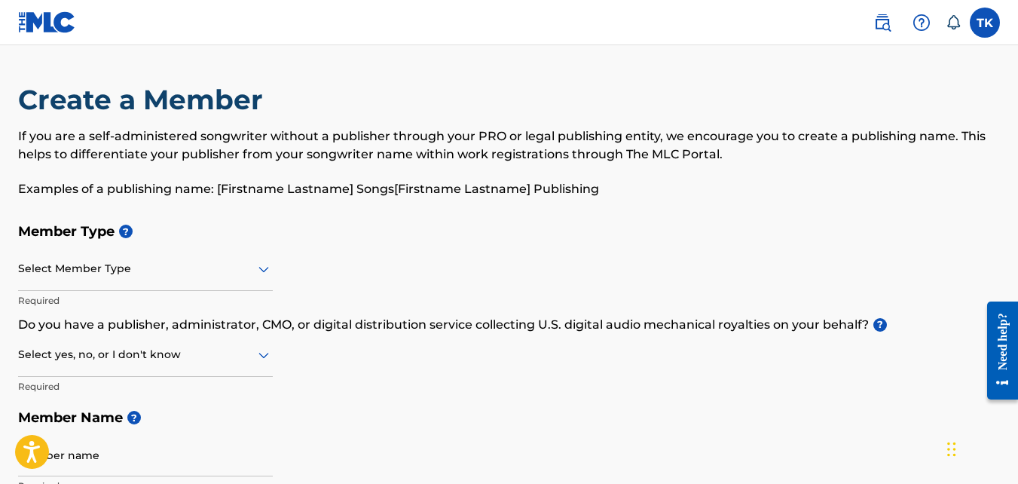
click at [979, 25] on label at bounding box center [985, 23] width 30 height 30
click at [985, 23] on input "TK [PERSON_NAME] [EMAIL_ADDRESS][DOMAIN_NAME] Notification Preferences Profile …" at bounding box center [985, 23] width 0 height 0
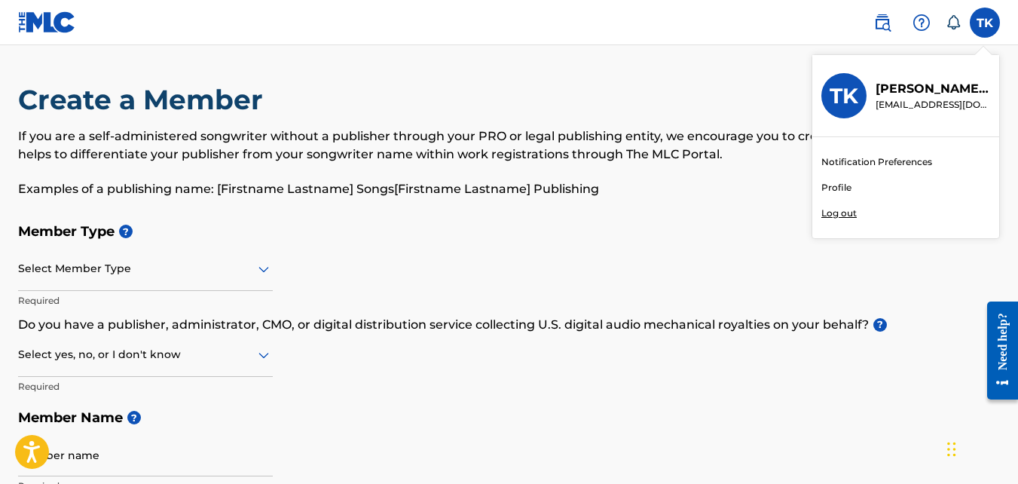
click at [838, 182] on link "Profile" at bounding box center [836, 188] width 30 height 14
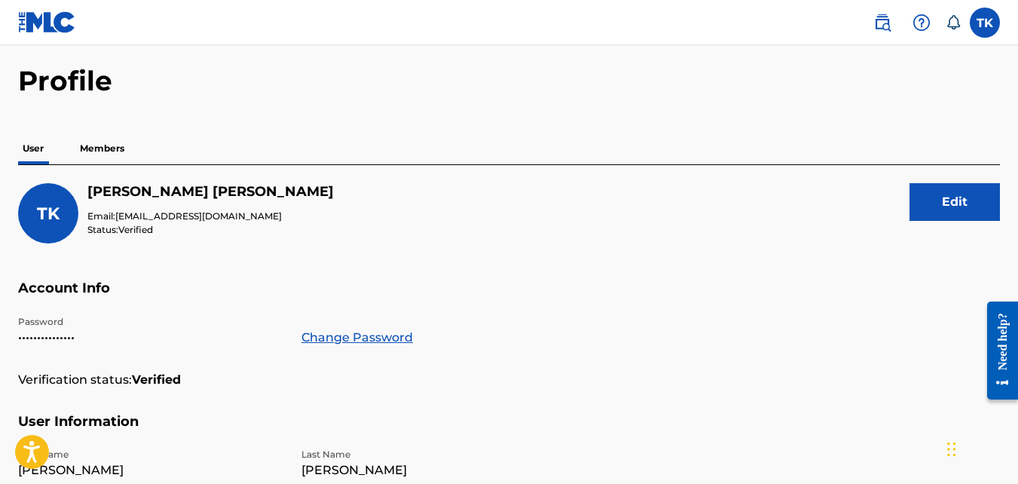
scroll to position [54, 0]
click at [102, 150] on p "Members" at bounding box center [101, 148] width 53 height 32
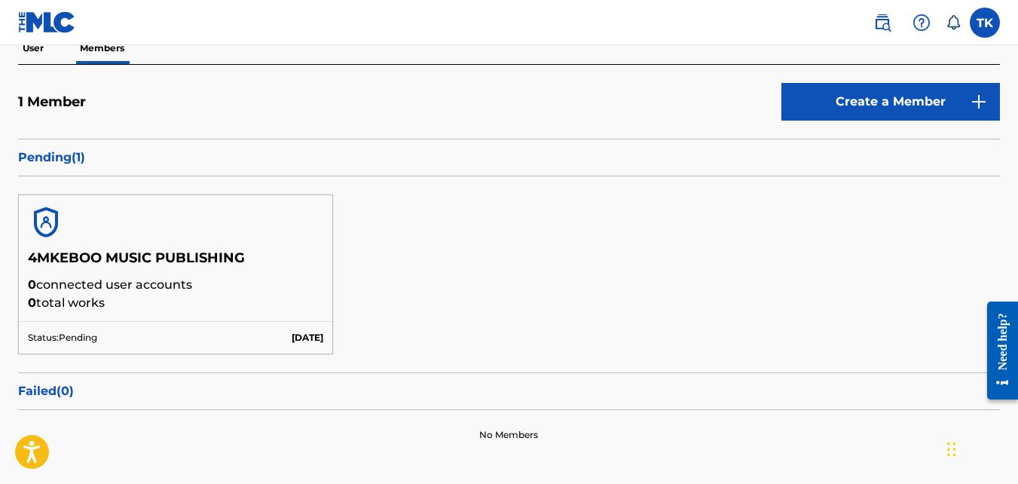
scroll to position [100, 0]
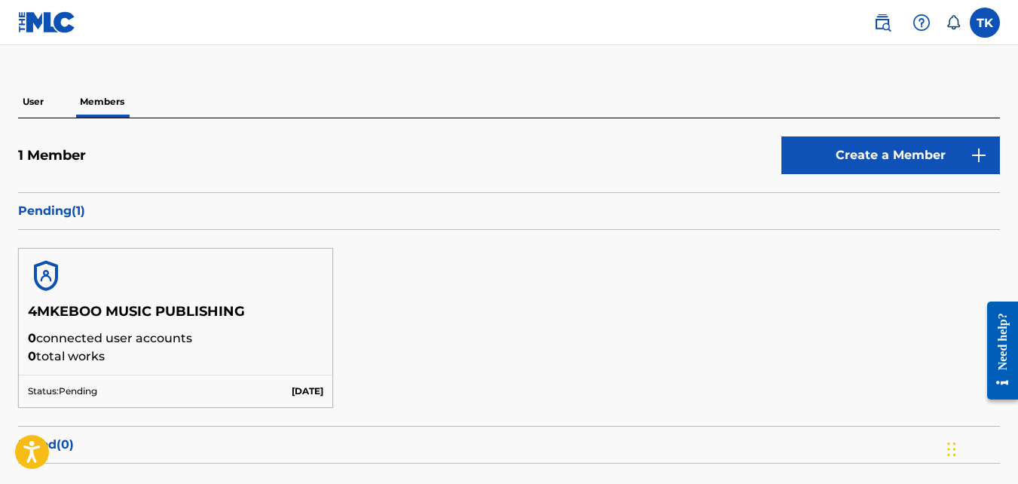
click at [40, 105] on p "User" at bounding box center [33, 102] width 30 height 32
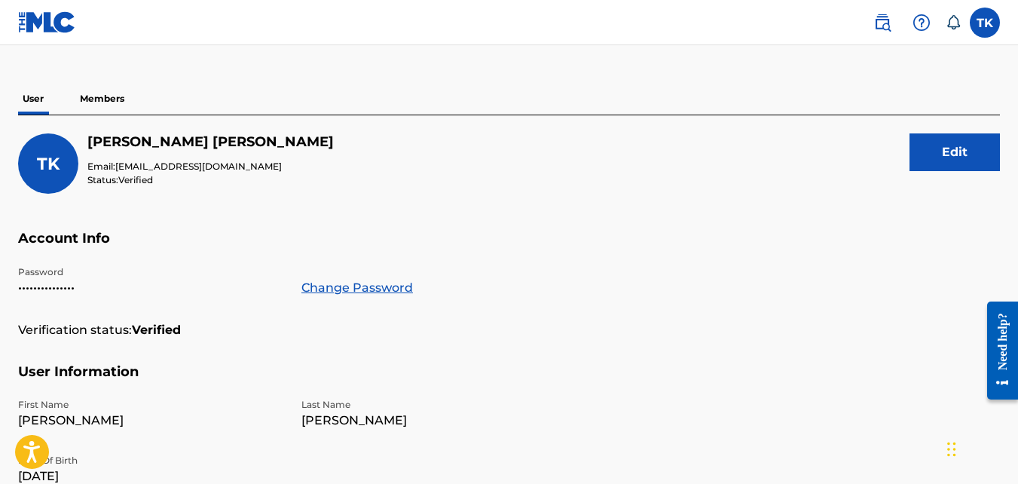
scroll to position [90, 0]
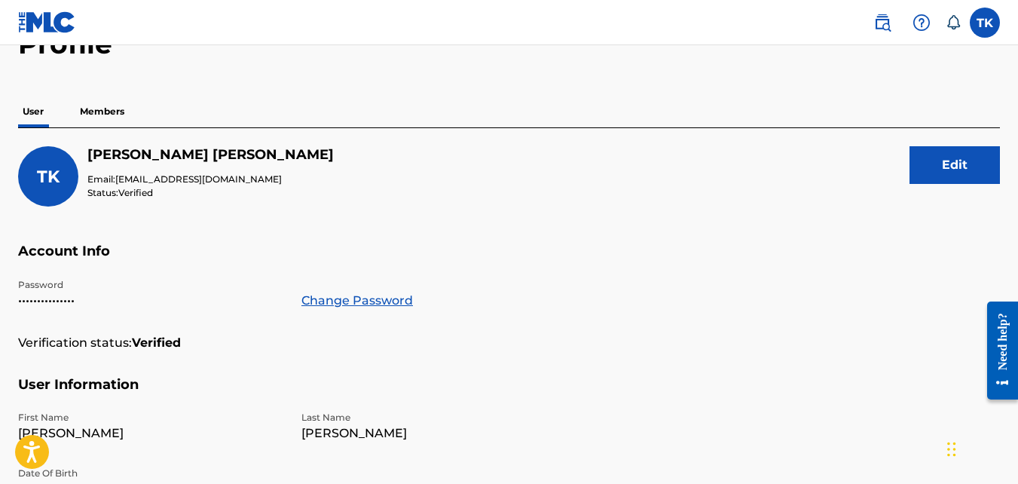
click at [99, 113] on p "Members" at bounding box center [101, 112] width 53 height 32
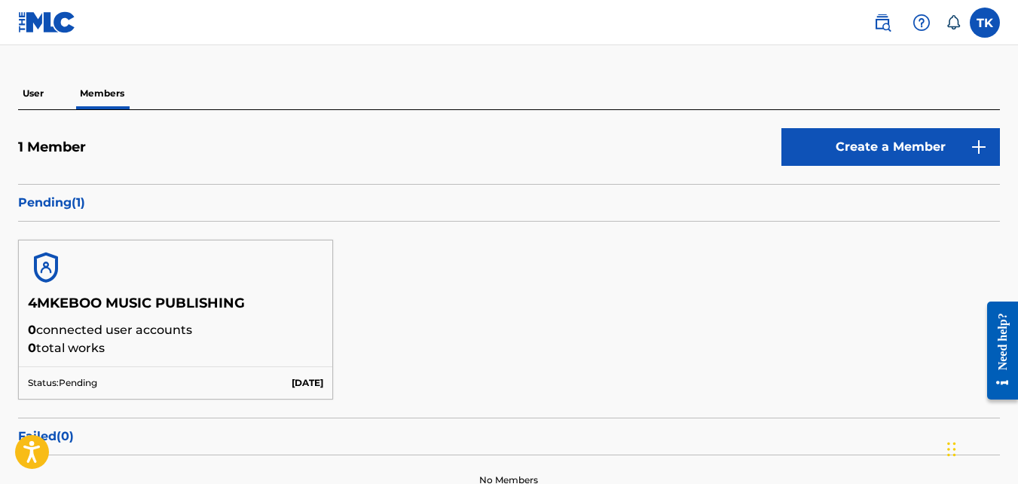
scroll to position [108, 0]
click at [879, 141] on link "Create a Member" at bounding box center [890, 148] width 219 height 38
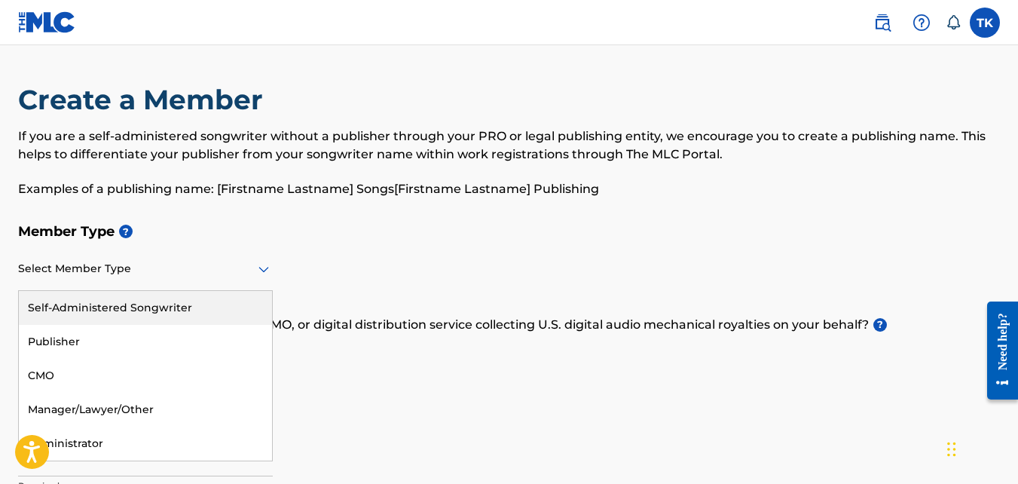
click at [255, 271] on icon at bounding box center [264, 269] width 18 height 18
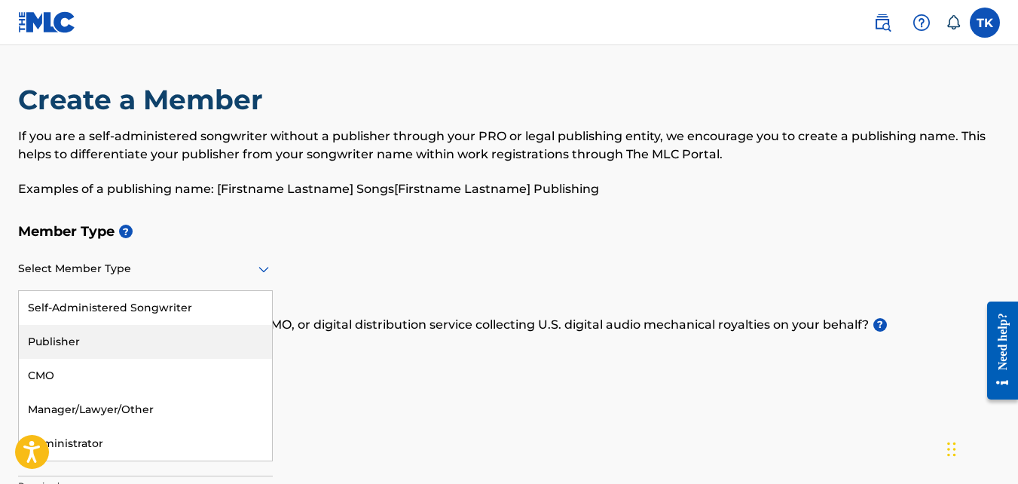
click at [83, 350] on div "Publisher" at bounding box center [145, 342] width 253 height 34
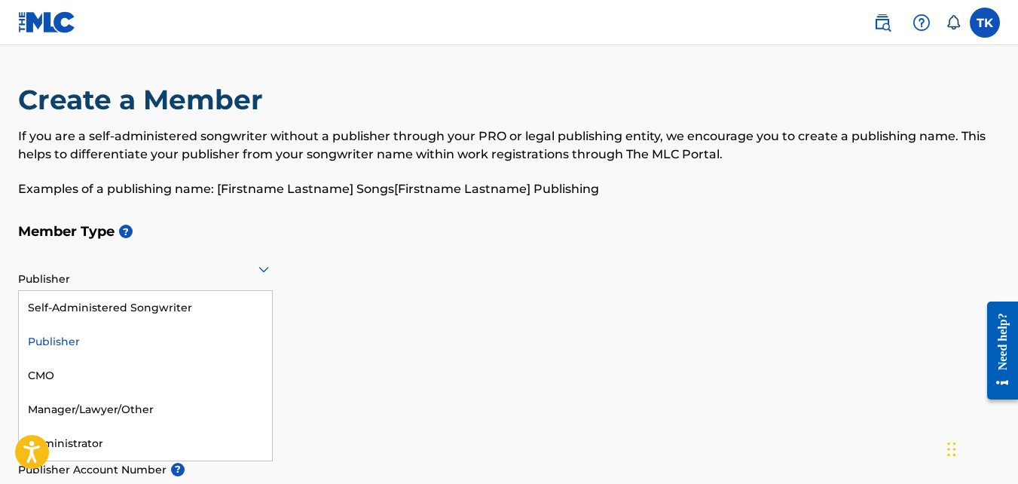
click at [89, 283] on div "Publisher" at bounding box center [145, 268] width 255 height 37
click at [72, 341] on div "Publisher" at bounding box center [145, 342] width 253 height 34
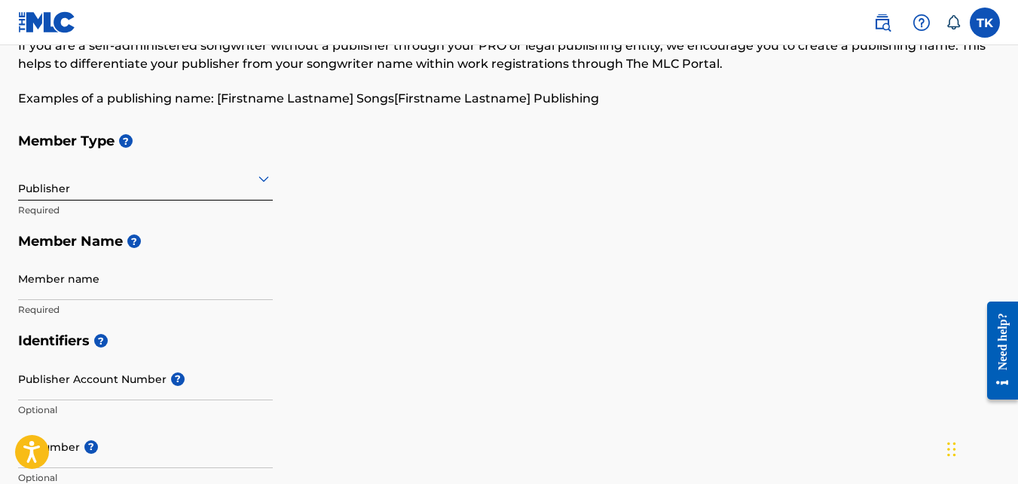
scroll to position [91, 0]
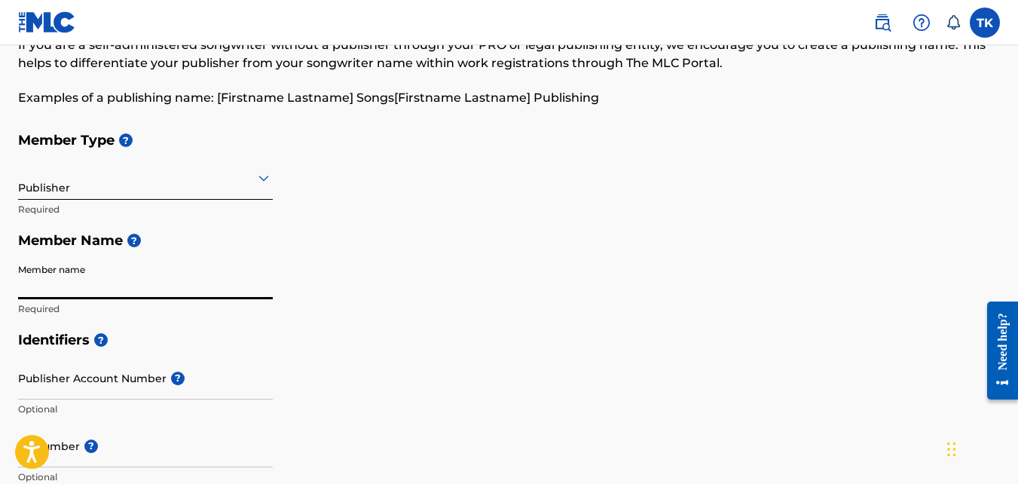
click at [74, 275] on input "Member name" at bounding box center [145, 277] width 255 height 43
type input "Myty Too Music Assets"
type input "[STREET_ADDRESS]"
type input "[GEOGRAPHIC_DATA]"
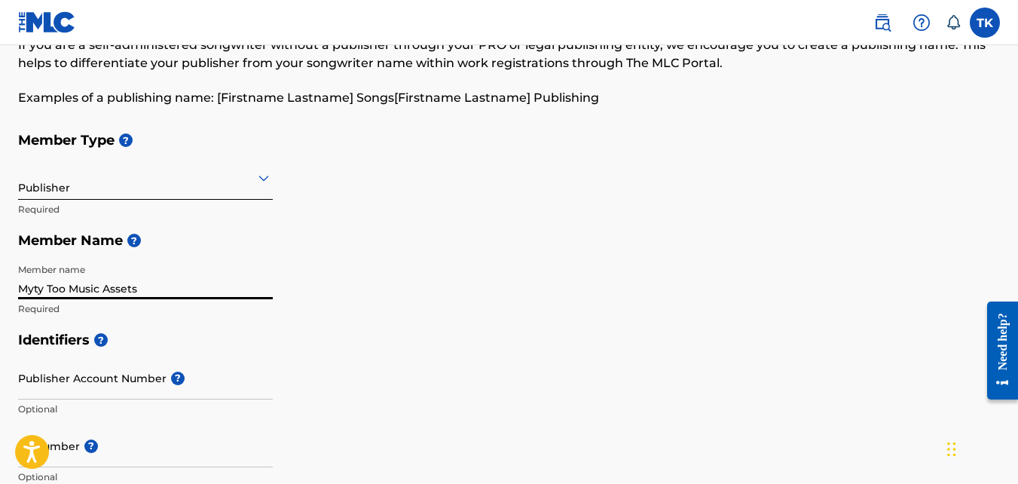
type input "90047"
type input "1"
type input "818"
type input "2179937"
type input "[EMAIL_ADDRESS][DOMAIN_NAME]"
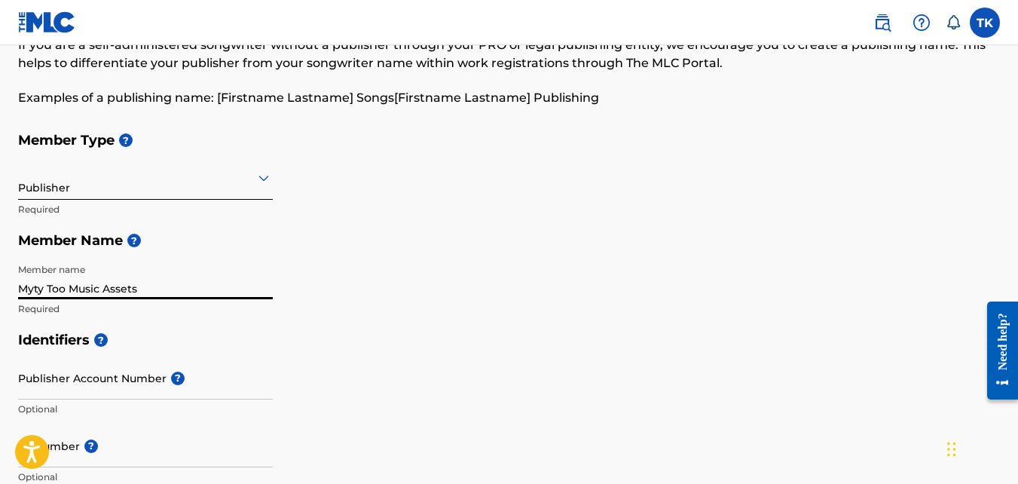
scroll to position [815, 0]
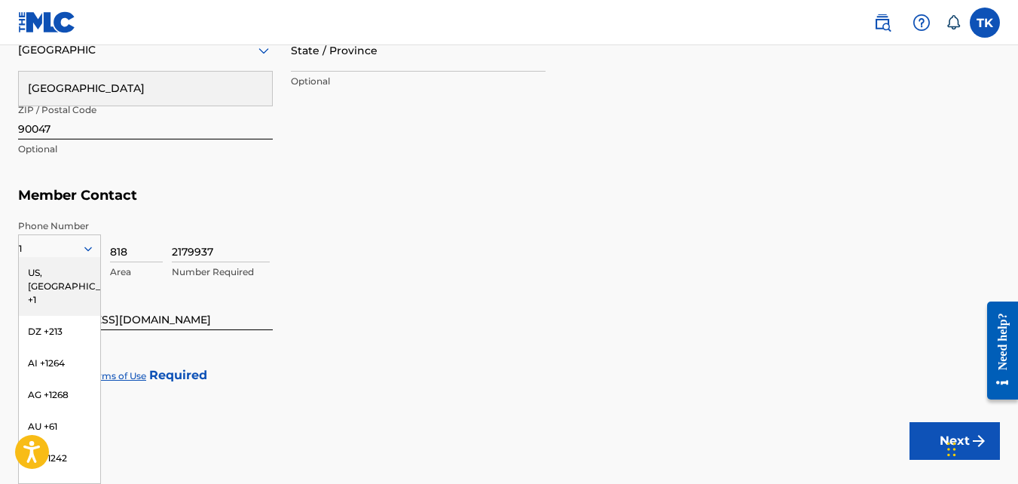
click at [148, 219] on input "818" at bounding box center [136, 240] width 53 height 43
click at [38, 269] on div "US, [GEOGRAPHIC_DATA] +1" at bounding box center [59, 286] width 81 height 59
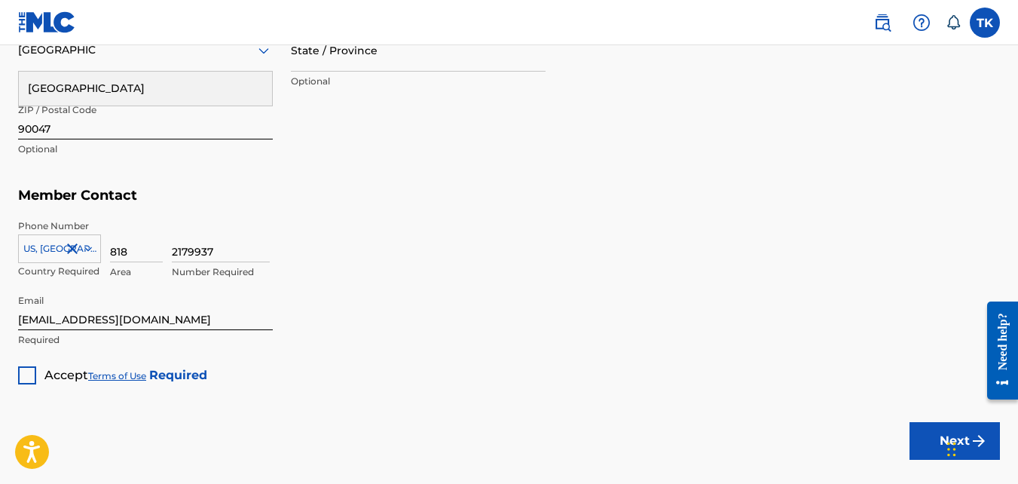
click at [20, 378] on div at bounding box center [27, 375] width 18 height 18
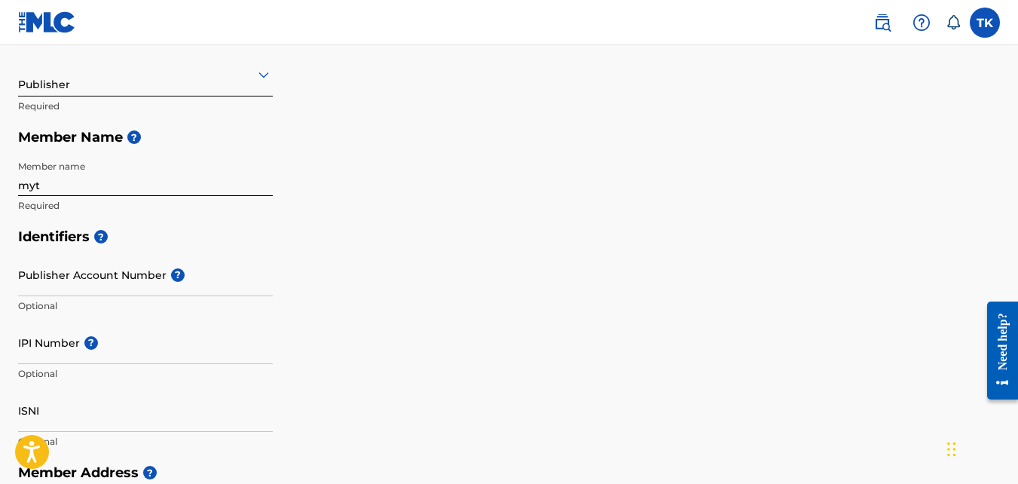
scroll to position [194, 0]
click at [112, 185] on input "myt" at bounding box center [145, 175] width 255 height 43
type input "Myty Too Music Assets"
type input "1"
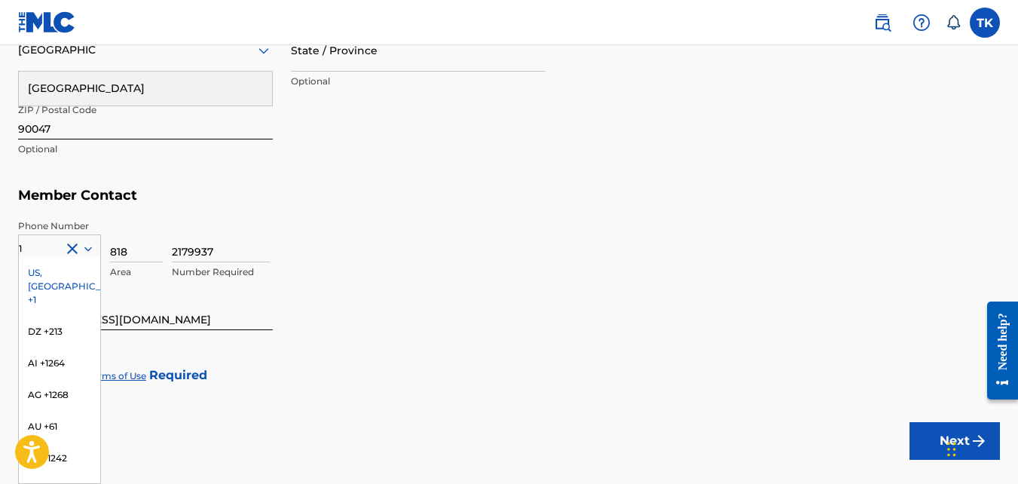
type input "myt"
click at [63, 261] on div "US, [GEOGRAPHIC_DATA] +1" at bounding box center [59, 286] width 81 height 59
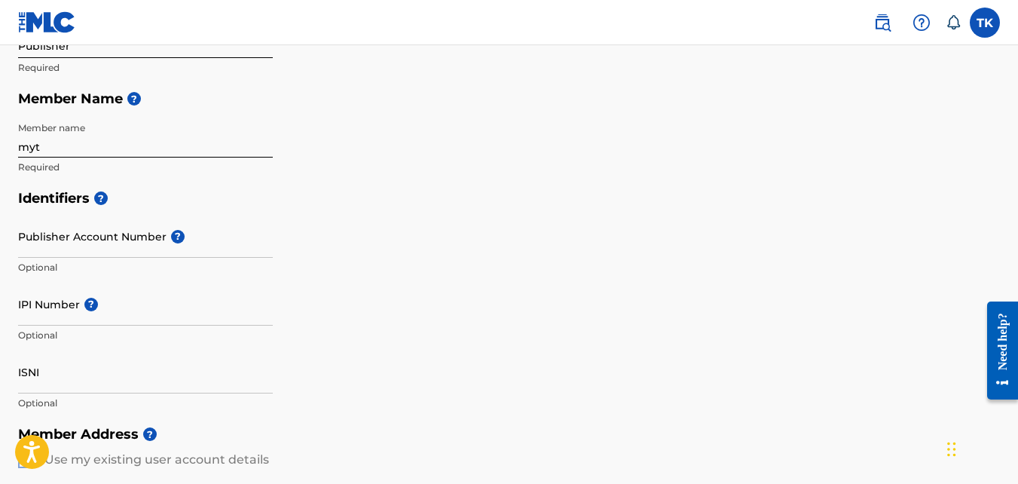
scroll to position [232, 0]
click at [147, 139] on input "myt" at bounding box center [145, 136] width 255 height 43
type input "Myty Too Music Assets"
type input "1"
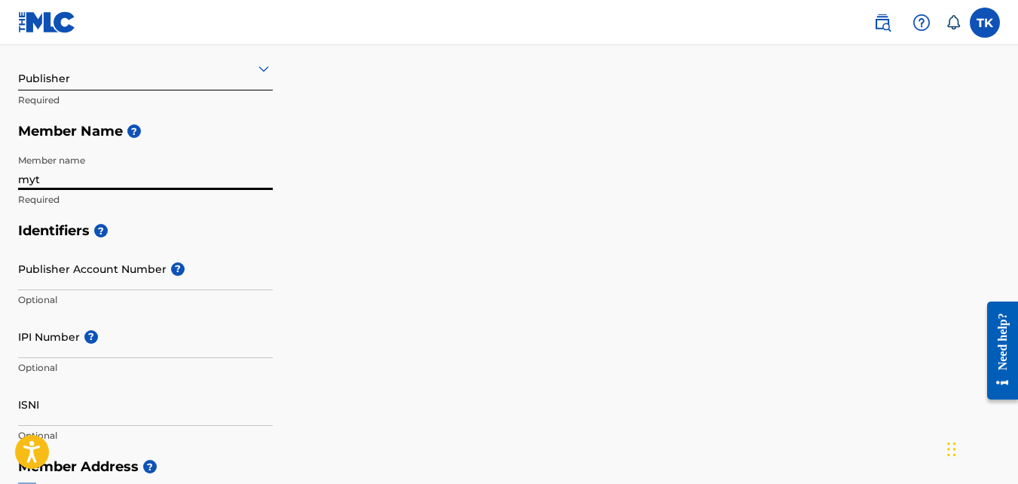
scroll to position [200, 0]
type input "m"
click at [199, 148] on input "Myty Too Music Assets" at bounding box center [145, 169] width 255 height 43
type input "Myty Too Music Assets"
click at [378, 144] on h5 "Member Name ?" at bounding box center [509, 132] width 982 height 32
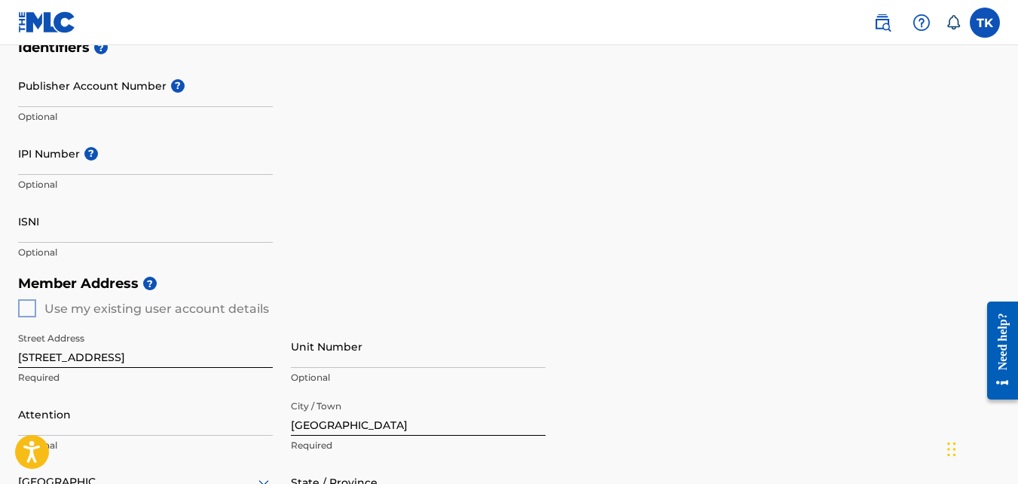
scroll to position [406, 0]
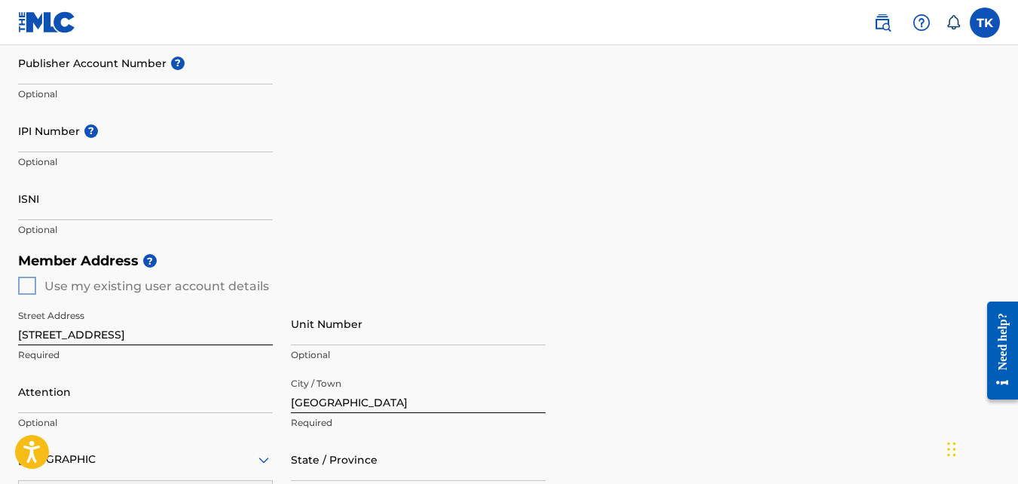
click at [24, 287] on div "Member Address ? Use my existing user account details Street Address [STREET_AD…" at bounding box center [509, 417] width 982 height 344
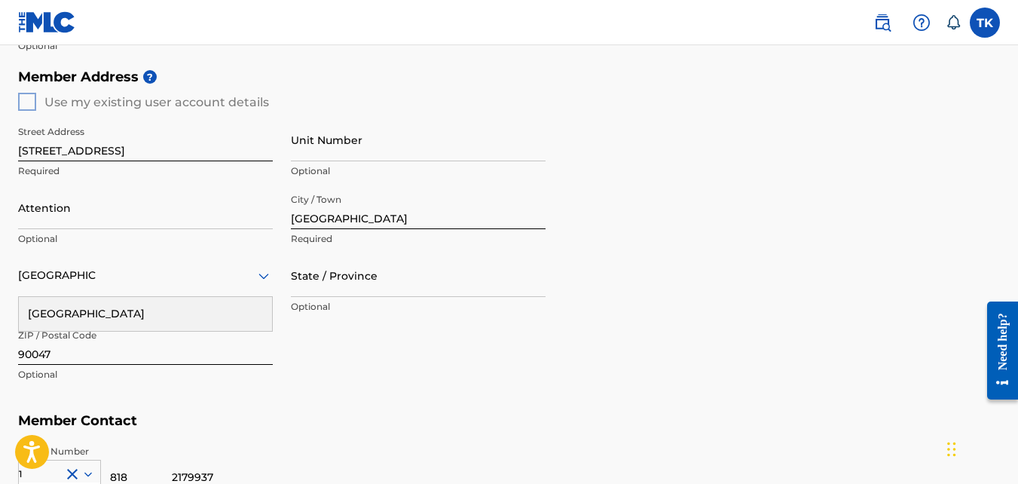
scroll to position [591, 0]
click at [339, 359] on div "Street Address [STREET_ADDRESS] Required Unit Number Optional Attention Optiona…" at bounding box center [281, 253] width 527 height 286
click at [344, 290] on input "State / Province" at bounding box center [418, 274] width 255 height 43
type input "CA"
type input "00387712329"
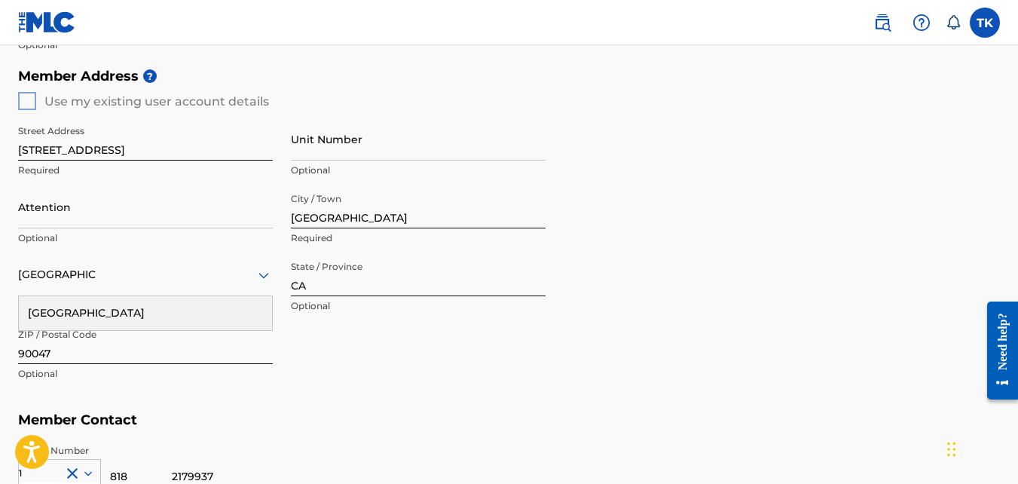
click at [334, 389] on div "Street Address [STREET_ADDRESS] Required Unit Number Optional Attention Optiona…" at bounding box center [281, 253] width 527 height 286
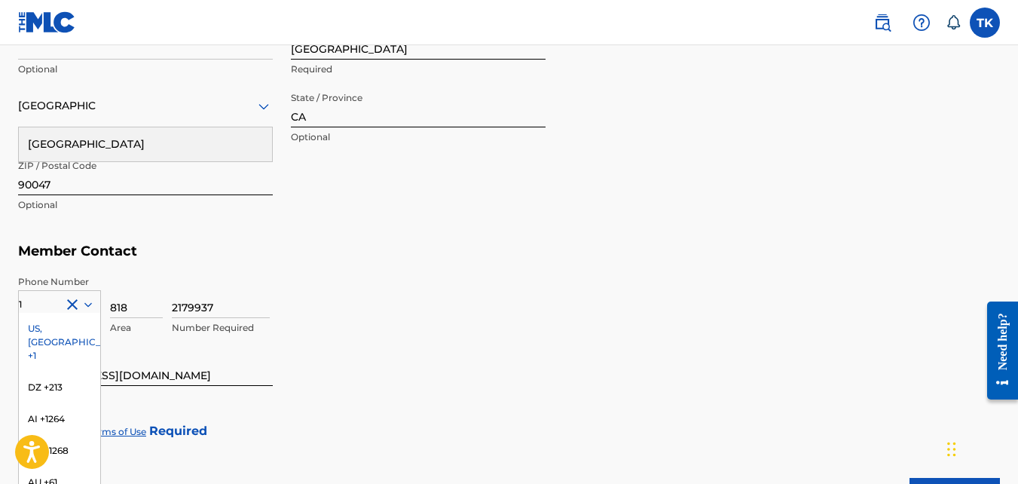
scroll to position [760, 0]
click at [44, 326] on div "US, [GEOGRAPHIC_DATA] +1" at bounding box center [59, 341] width 81 height 59
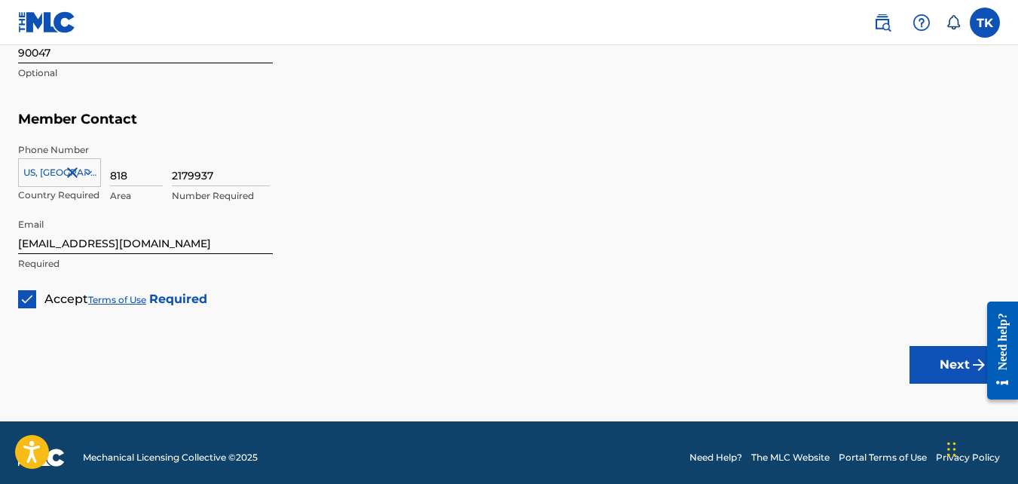
scroll to position [894, 0]
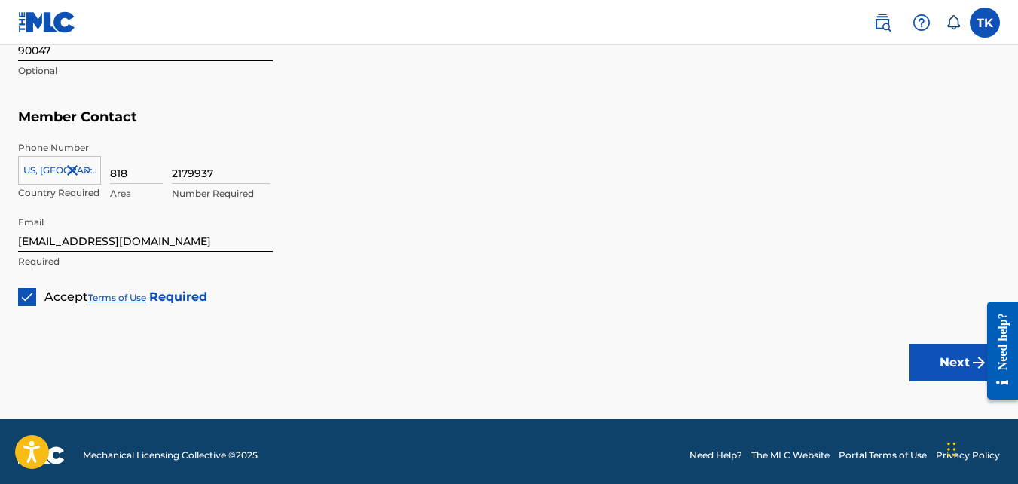
click at [940, 361] on button "Next" at bounding box center [954, 363] width 90 height 38
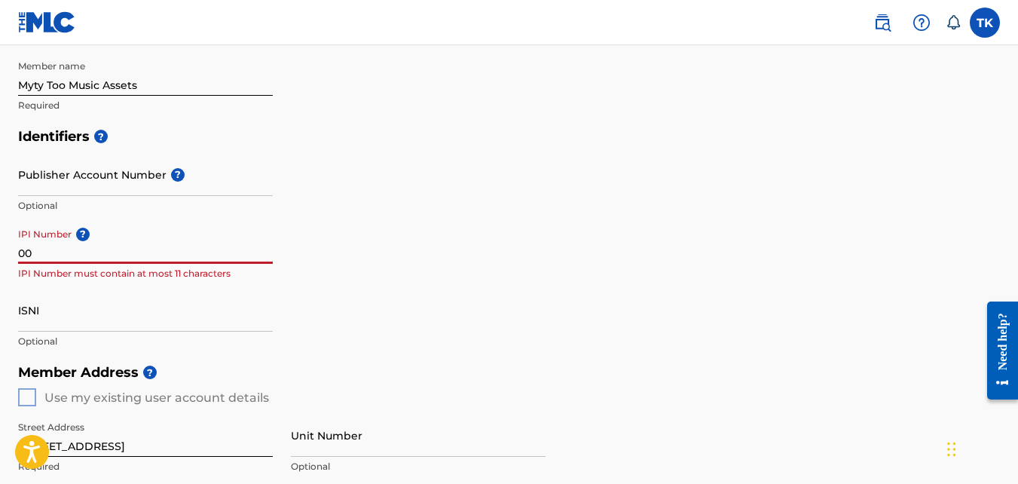
type input "0"
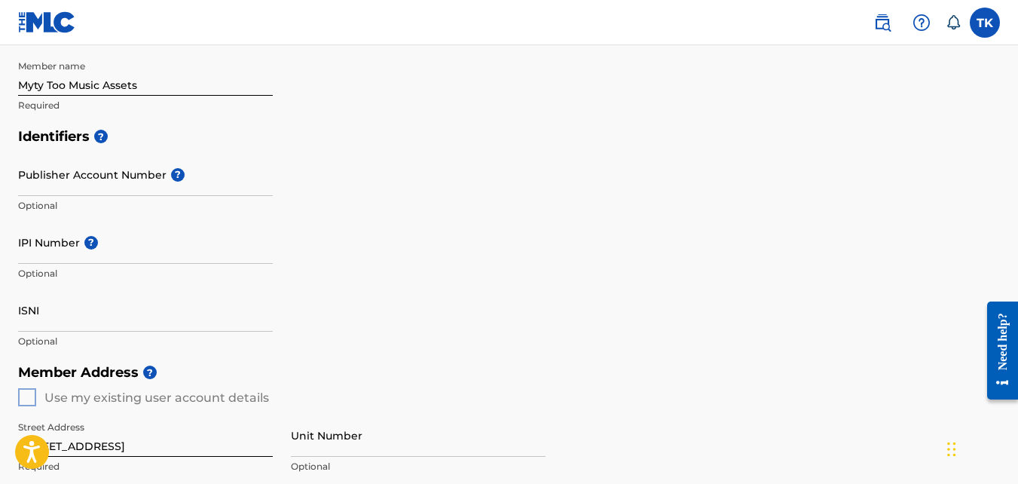
click at [931, 359] on h5 "Member Address ?" at bounding box center [509, 372] width 982 height 32
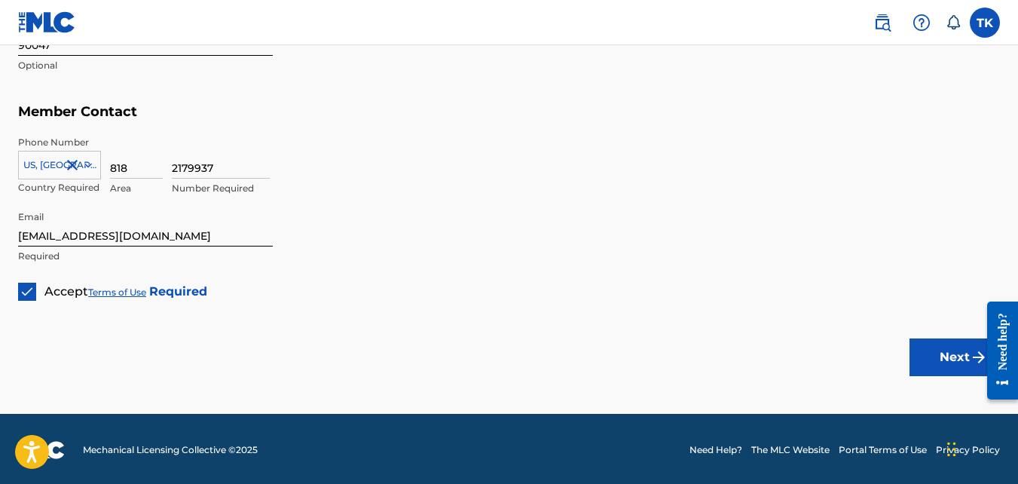
scroll to position [901, 0]
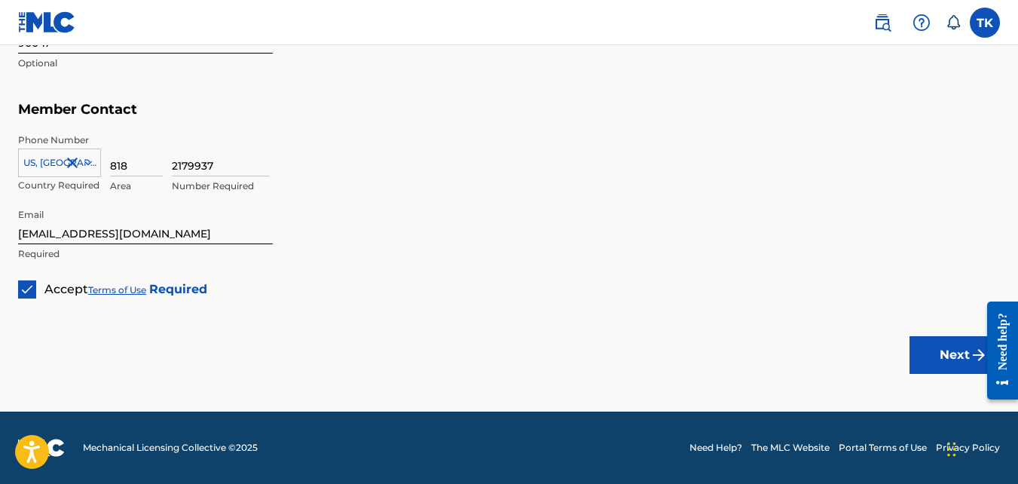
click at [952, 347] on button "Next" at bounding box center [954, 355] width 90 height 38
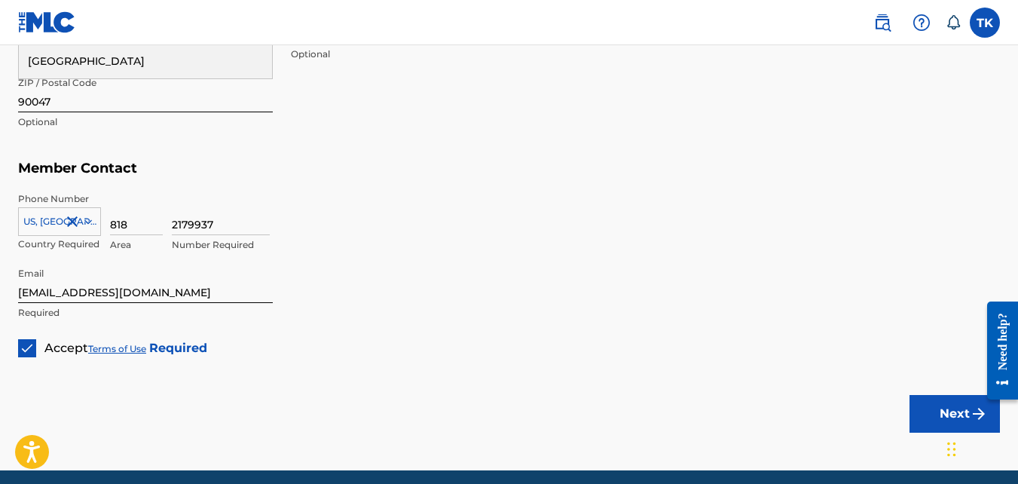
scroll to position [842, 0]
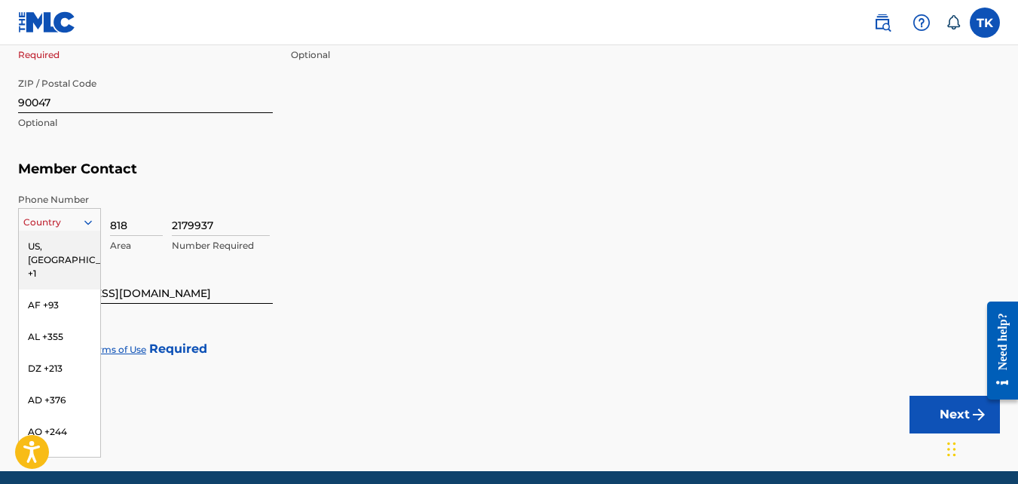
click at [84, 222] on icon at bounding box center [88, 222] width 8 height 5
click at [38, 251] on div "US, [GEOGRAPHIC_DATA] +1" at bounding box center [59, 260] width 81 height 59
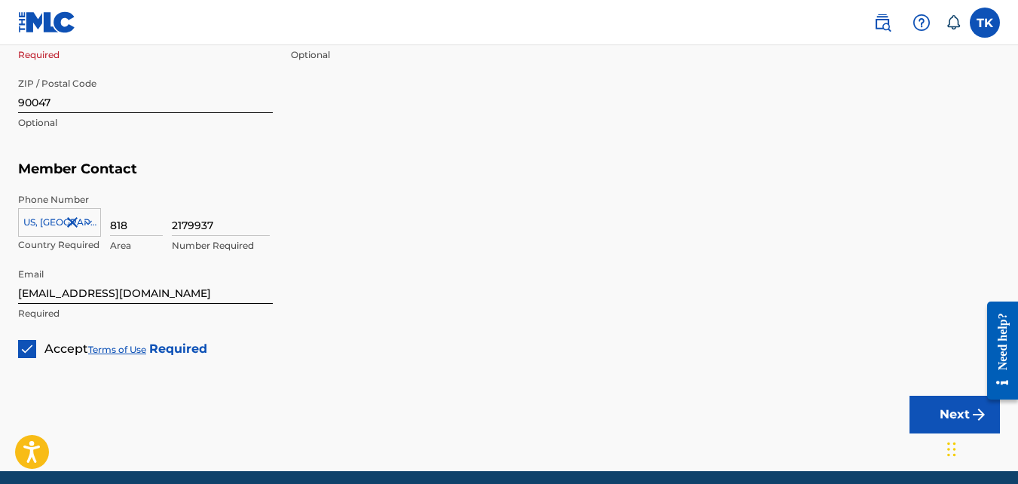
click at [38, 251] on p "Country Required" at bounding box center [59, 245] width 83 height 14
drag, startPoint x: 38, startPoint y: 251, endPoint x: 166, endPoint y: 263, distance: 127.9
click at [166, 263] on input "[EMAIL_ADDRESS][DOMAIN_NAME]" at bounding box center [145, 282] width 255 height 43
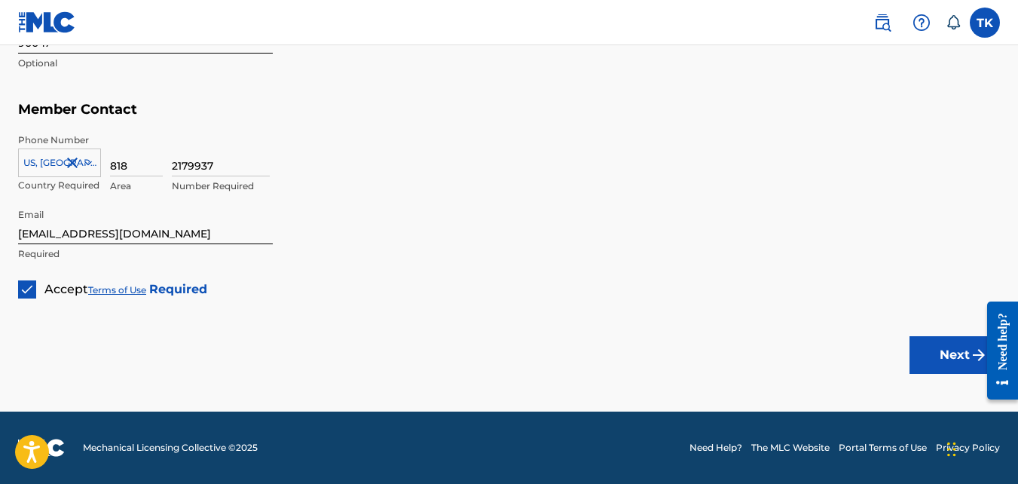
click at [939, 349] on button "Next" at bounding box center [954, 355] width 90 height 38
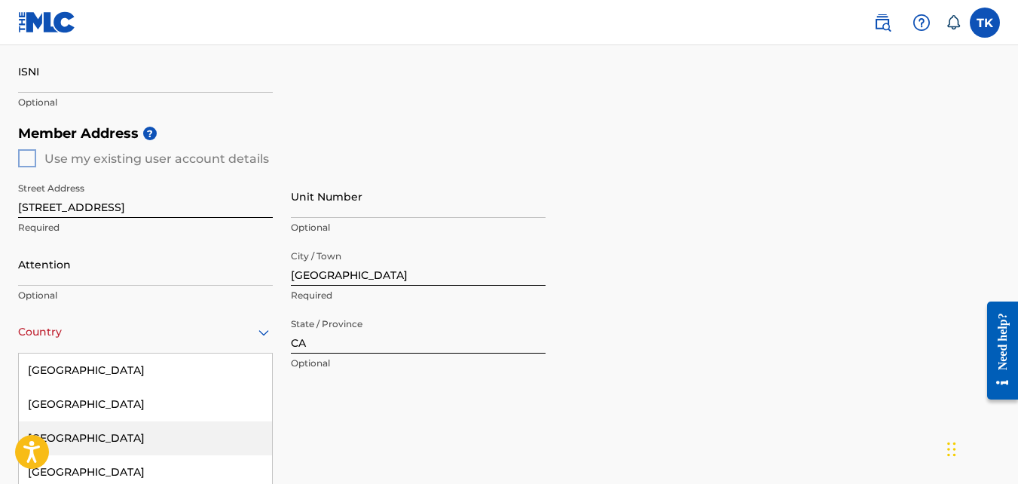
scroll to position [630, 0]
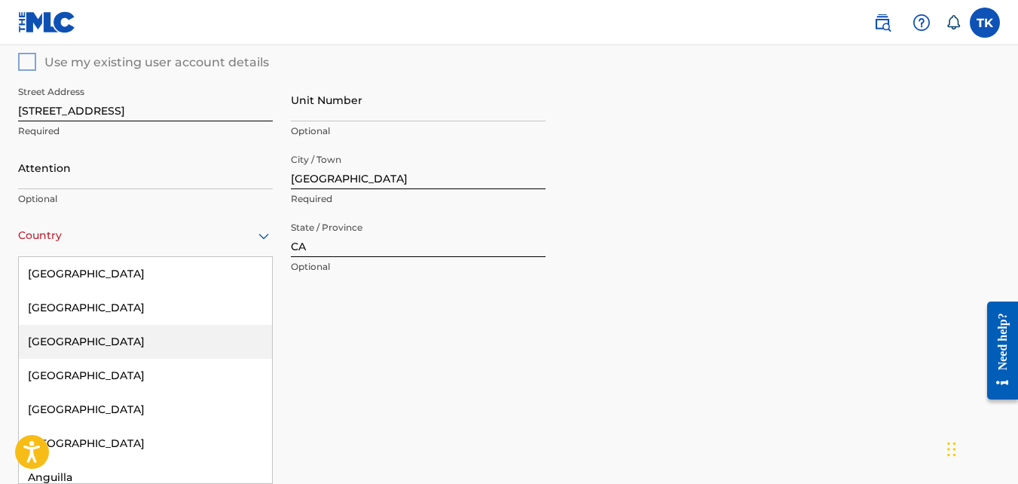
click at [249, 257] on div "223 results available. Use Up and Down to choose options, press Enter to select…" at bounding box center [145, 235] width 255 height 43
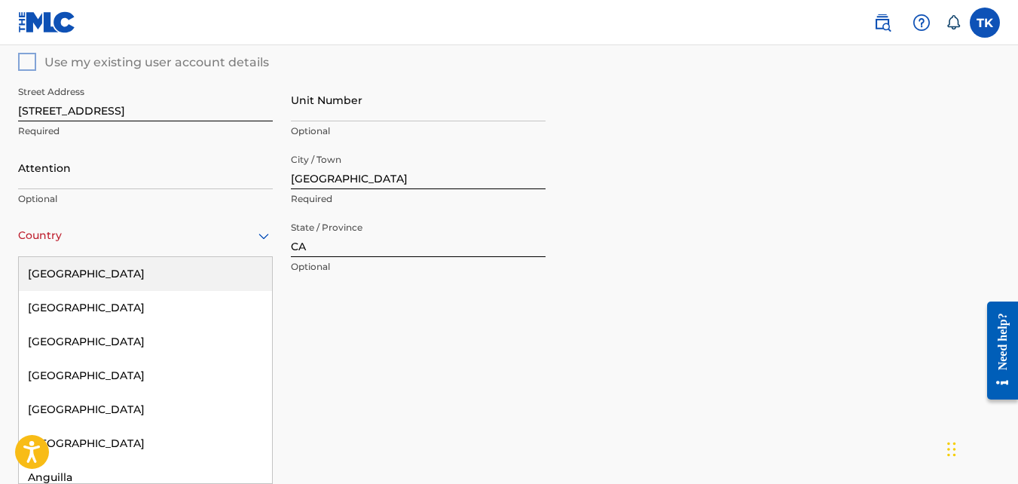
click at [199, 285] on div "[GEOGRAPHIC_DATA]" at bounding box center [145, 274] width 253 height 34
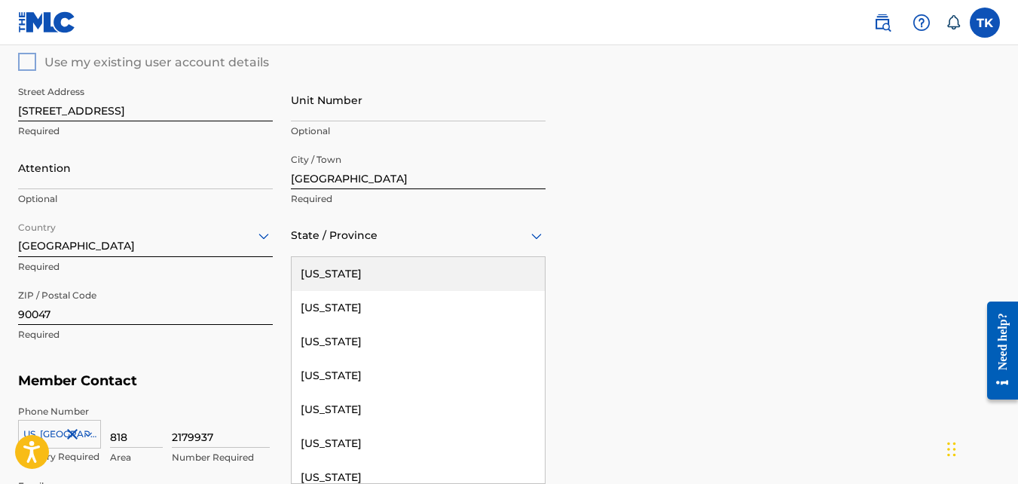
click at [433, 247] on div "State / Province" at bounding box center [418, 235] width 255 height 43
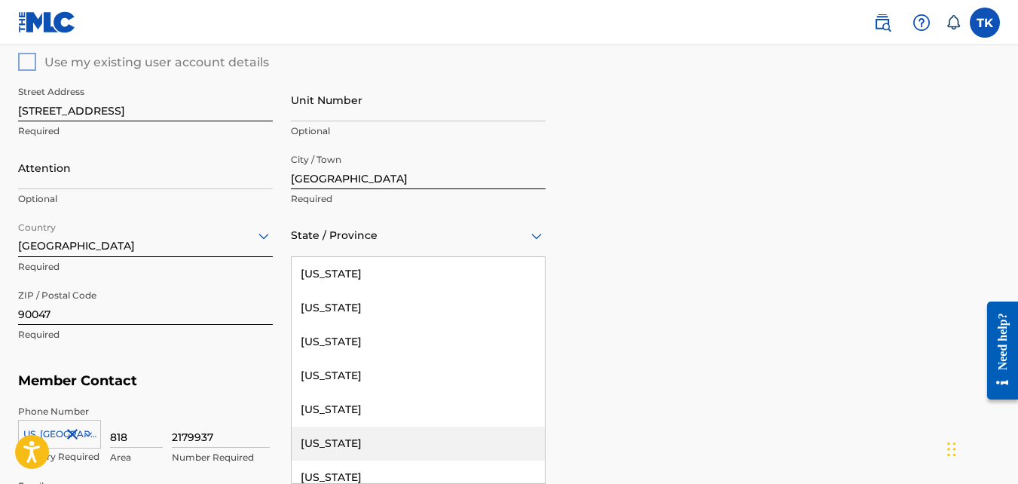
click at [329, 433] on div "[US_STATE]" at bounding box center [418, 443] width 253 height 34
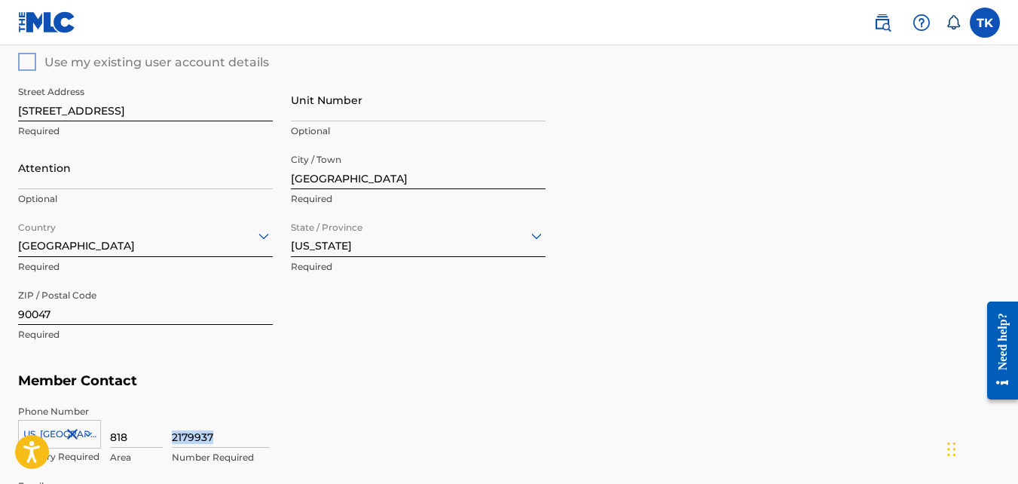
click at [329, 433] on div "2179937 Number Required" at bounding box center [586, 439] width 828 height 68
drag, startPoint x: 329, startPoint y: 433, endPoint x: 542, endPoint y: 359, distance: 225.9
click at [542, 359] on div "Member Address ? Use my existing user account details Street Address [STREET_AD…" at bounding box center [509, 193] width 982 height 344
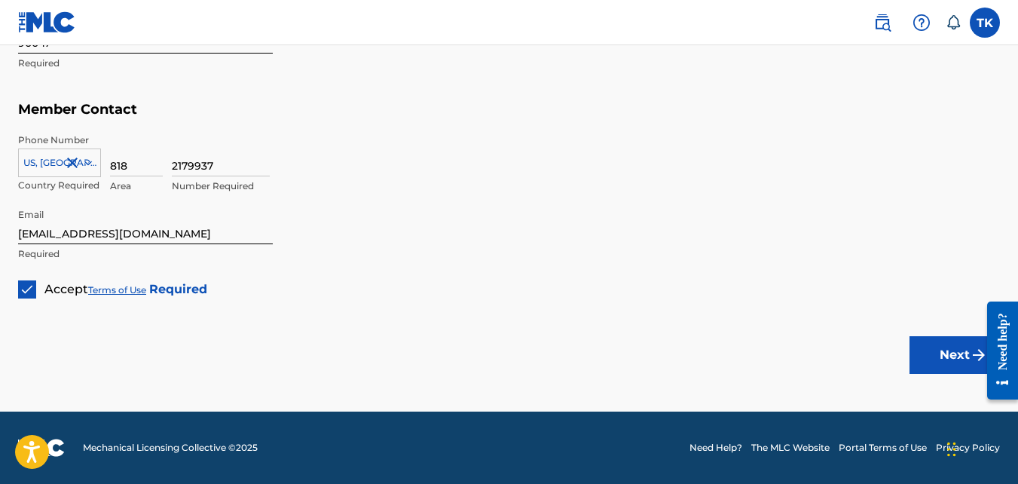
click at [934, 359] on button "Next" at bounding box center [954, 355] width 90 height 38
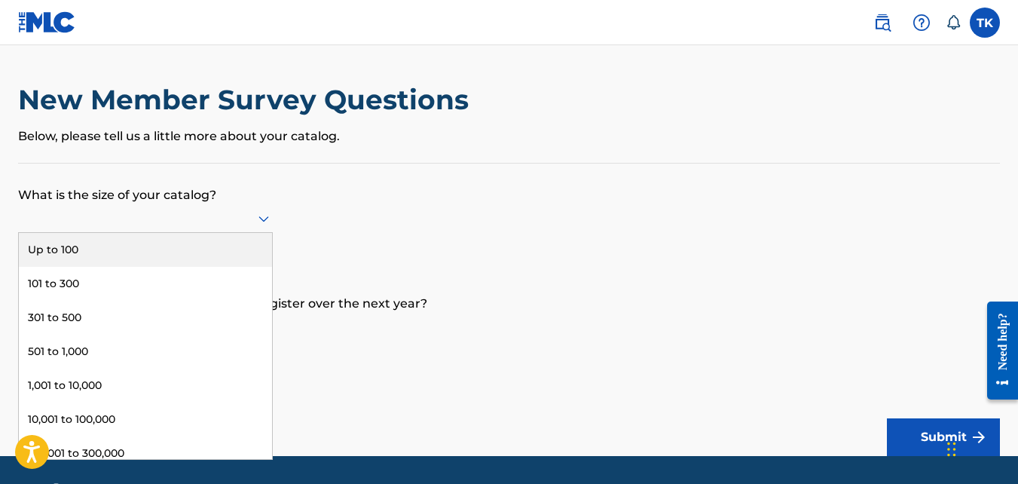
click at [261, 217] on icon at bounding box center [263, 219] width 11 height 6
click at [196, 253] on div "Up to 100" at bounding box center [145, 250] width 253 height 34
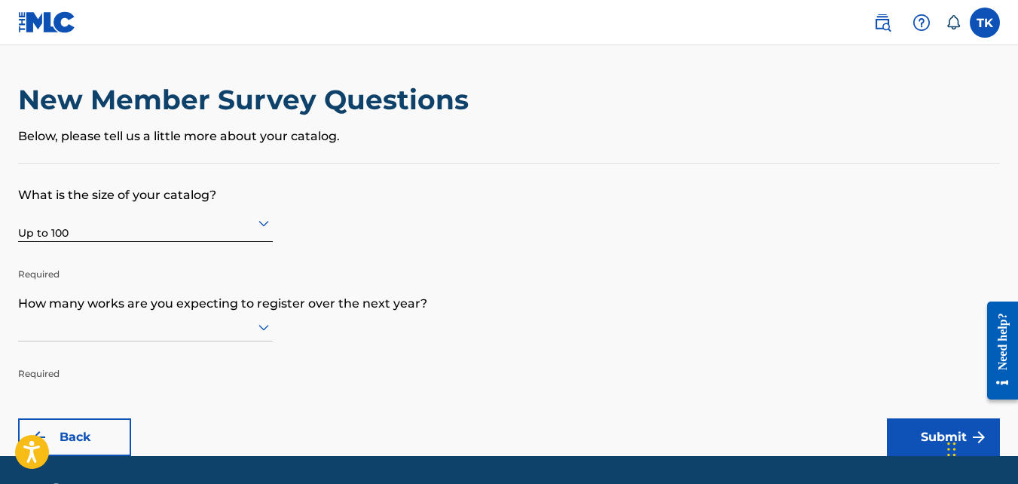
scroll to position [44, 0]
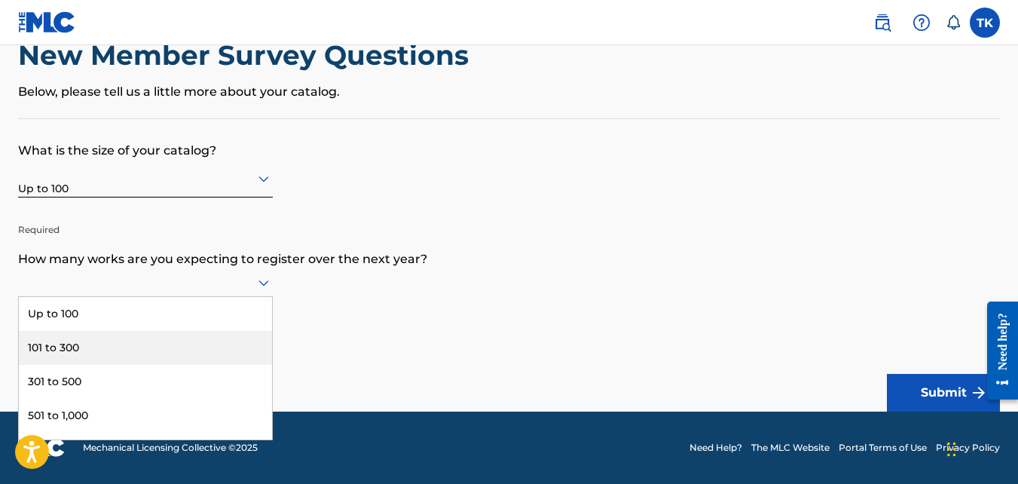
click at [238, 297] on div "9 results available. Use Up and Down to choose options, press Enter to select t…" at bounding box center [145, 282] width 255 height 29
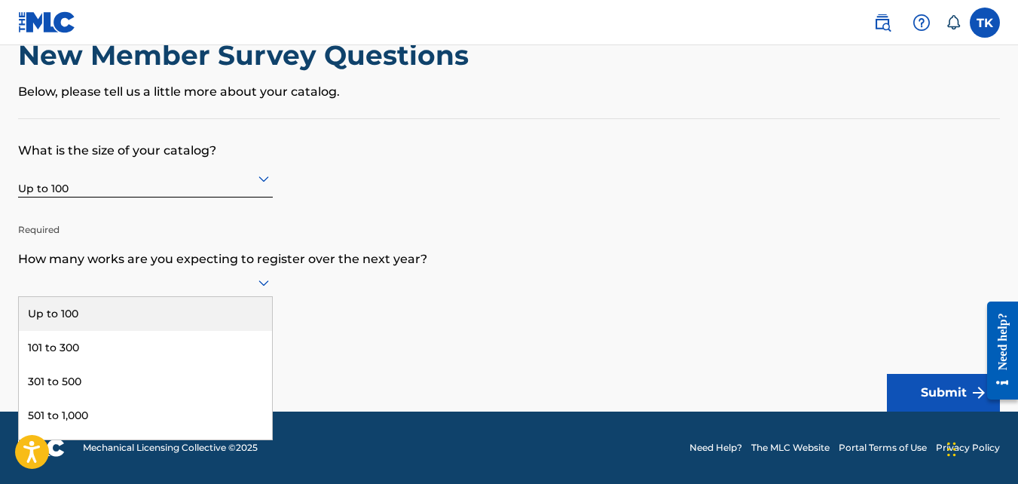
click at [216, 304] on div "Up to 100" at bounding box center [145, 314] width 253 height 34
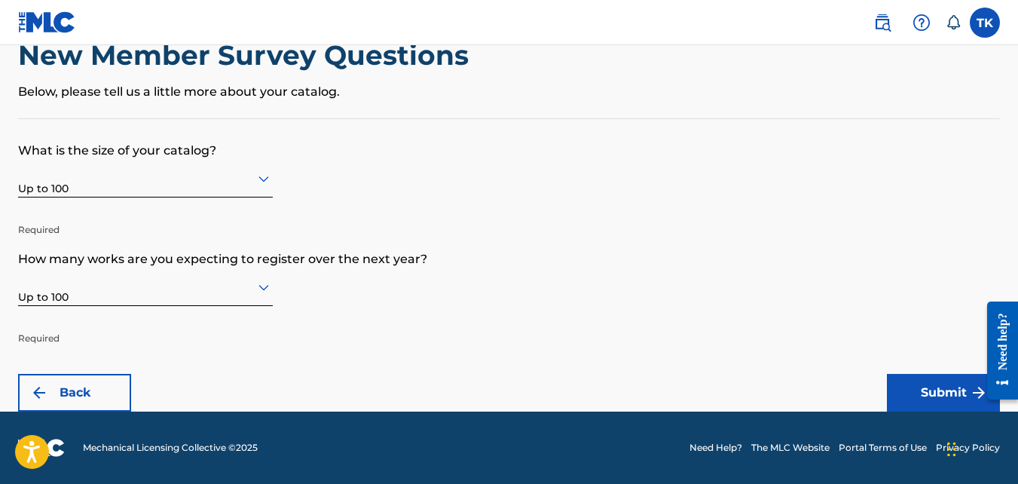
click at [935, 390] on button "Submit" at bounding box center [943, 393] width 113 height 38
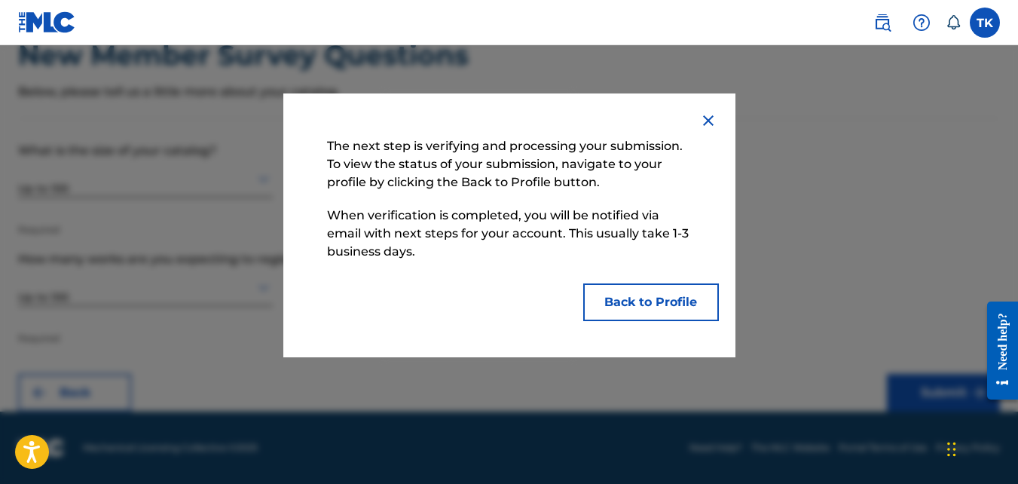
click at [662, 310] on button "Back to Profile" at bounding box center [651, 302] width 136 height 38
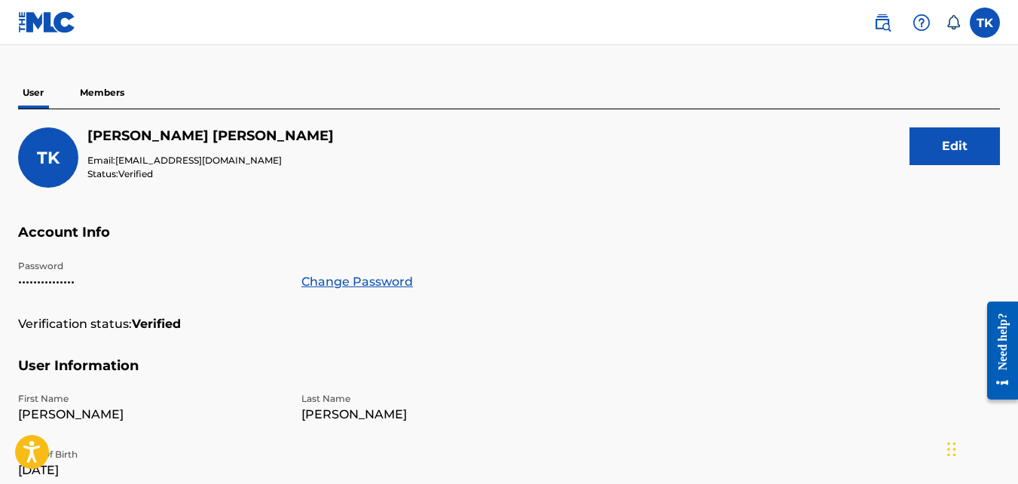
scroll to position [107, 0]
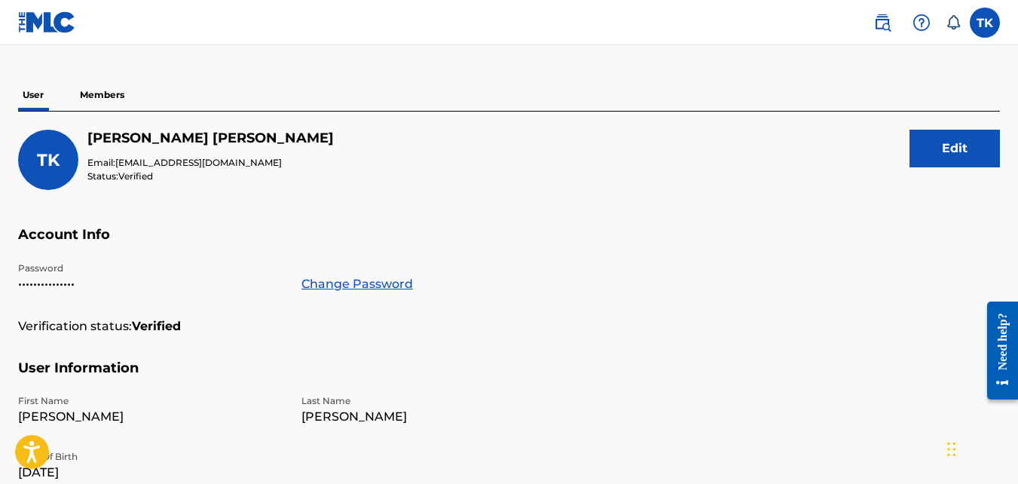
click at [90, 89] on p "Members" at bounding box center [101, 95] width 53 height 32
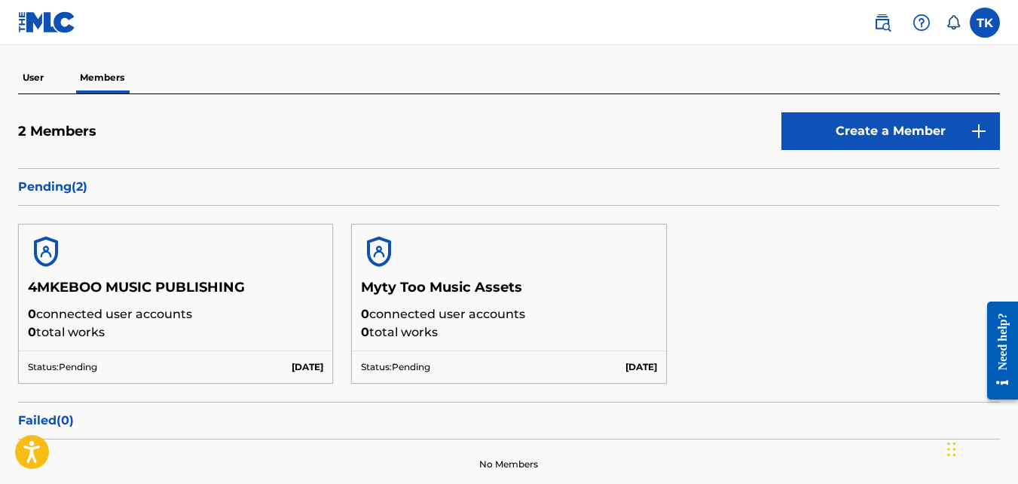
scroll to position [123, 0]
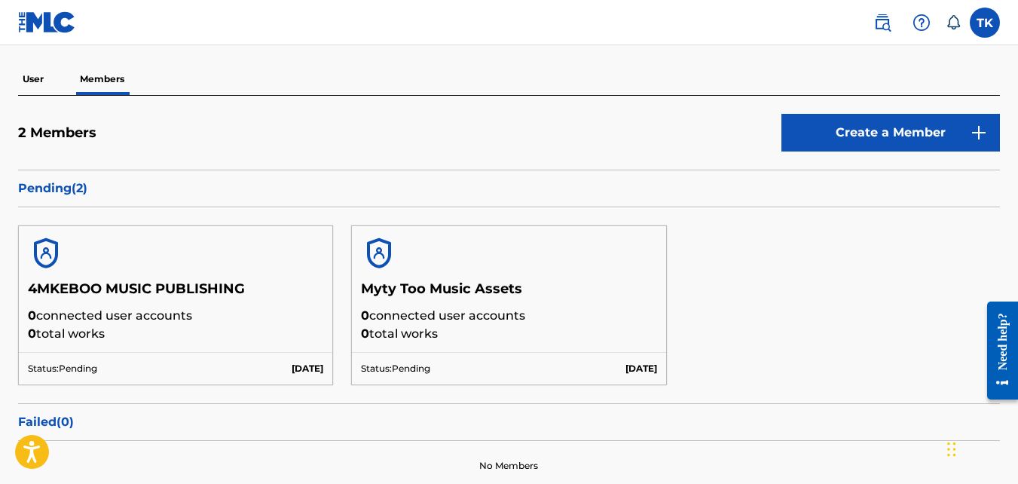
click at [833, 131] on link "Create a Member" at bounding box center [890, 133] width 219 height 38
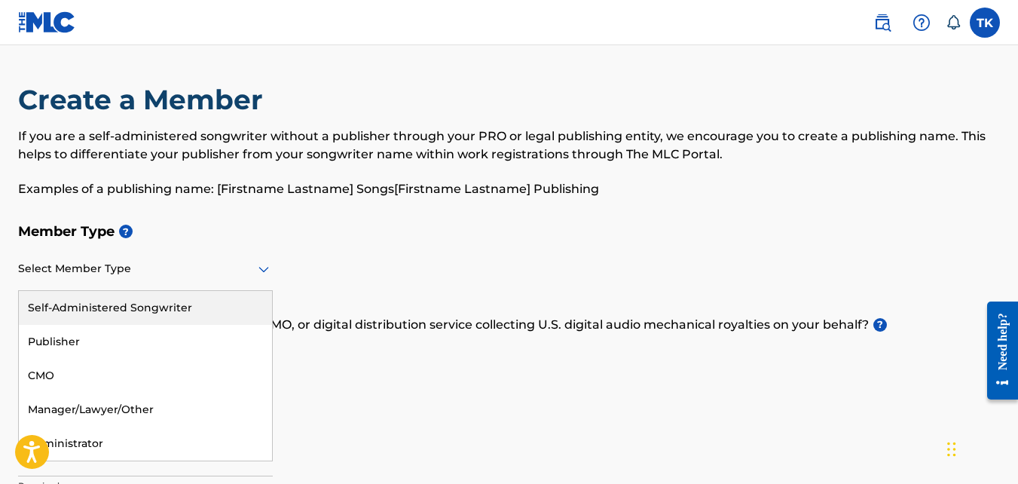
click at [261, 276] on icon at bounding box center [264, 269] width 18 height 18
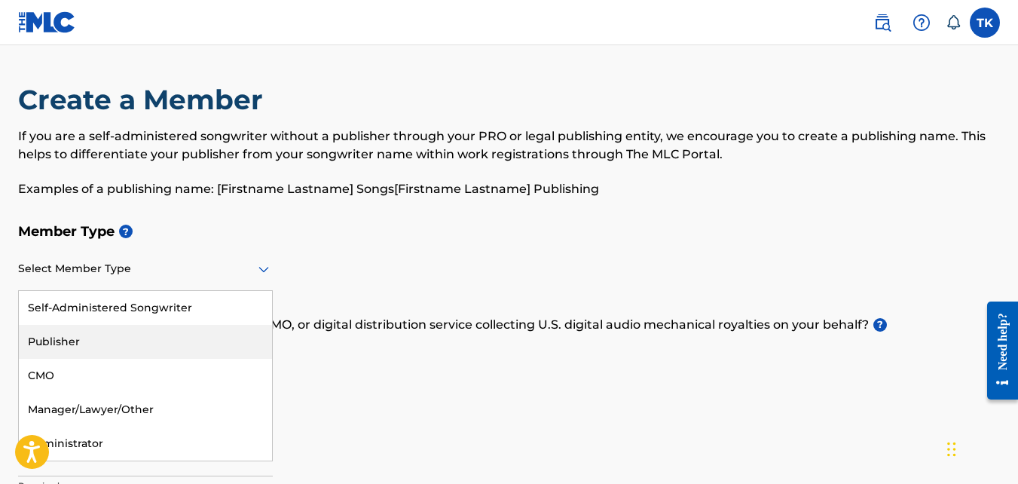
click at [139, 335] on div "Publisher" at bounding box center [145, 342] width 253 height 34
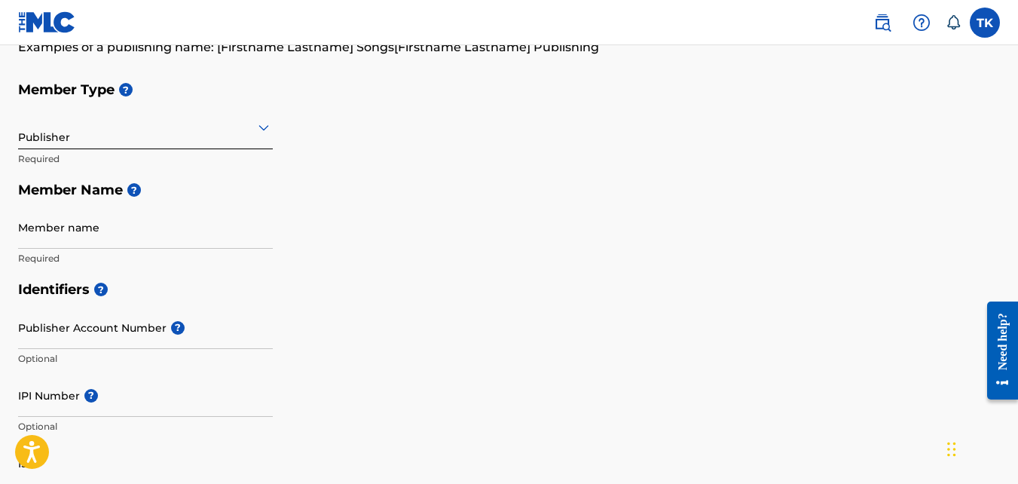
scroll to position [182, 0]
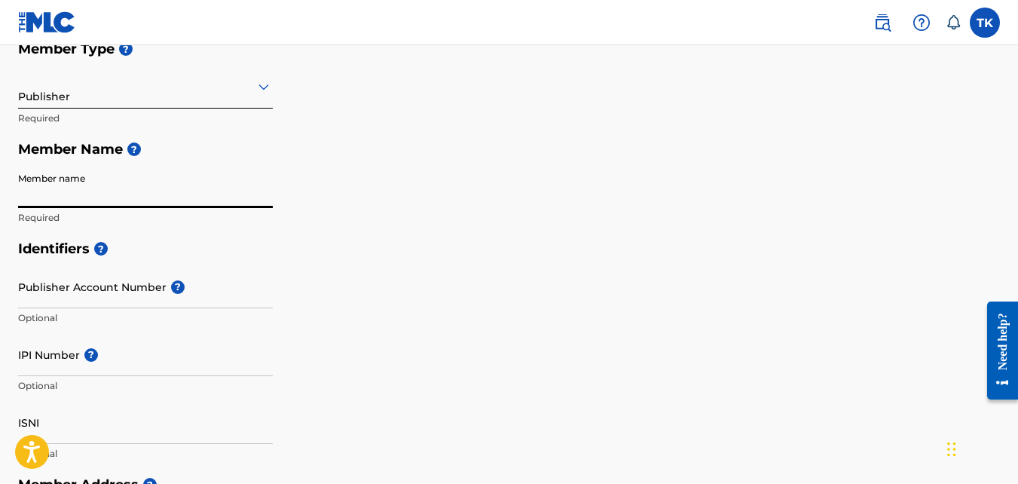
click at [124, 193] on input "Member name" at bounding box center [145, 186] width 255 height 43
type input "Myty Music Assets Worldwide"
click at [322, 203] on div "Member Type ? Publisher Required Member Name ? Member name Myty Music Assets Wo…" at bounding box center [509, 133] width 982 height 200
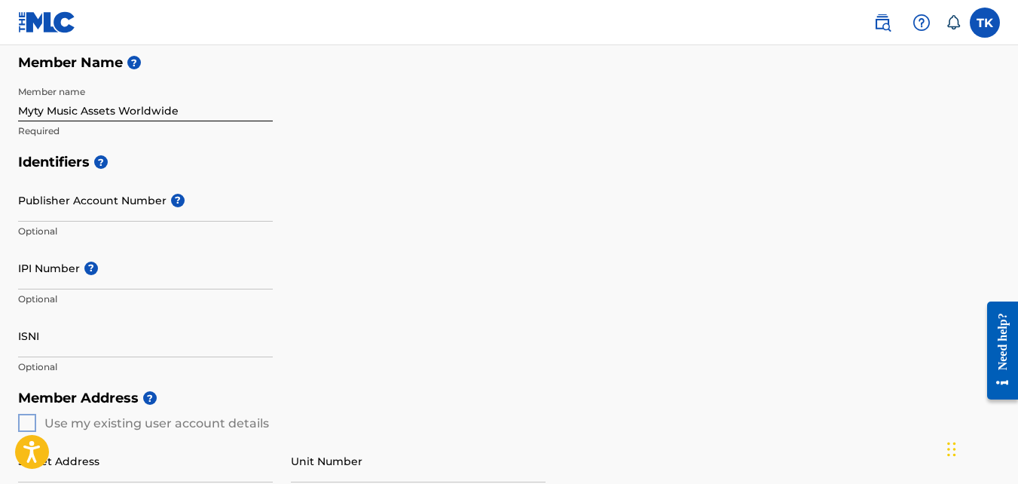
scroll to position [270, 0]
paste input "01023561302"
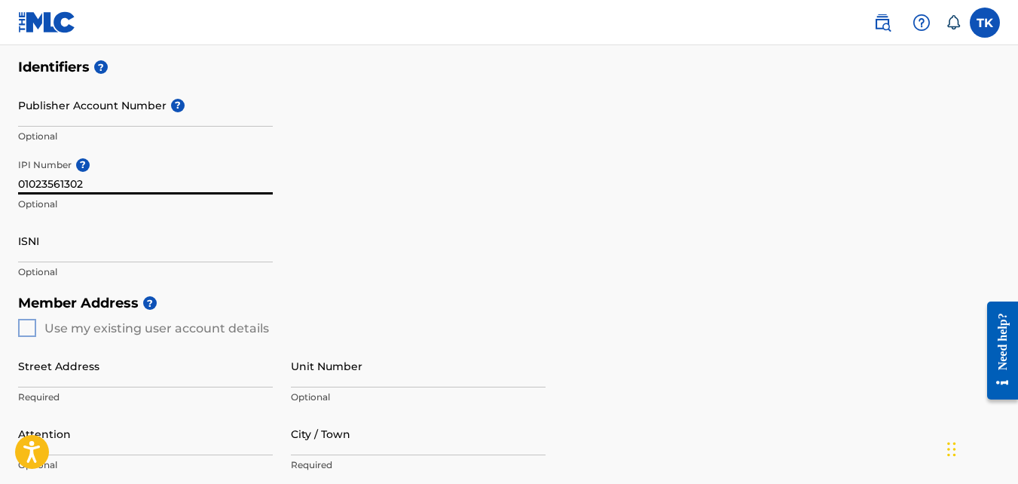
scroll to position [365, 0]
type input "01023561302"
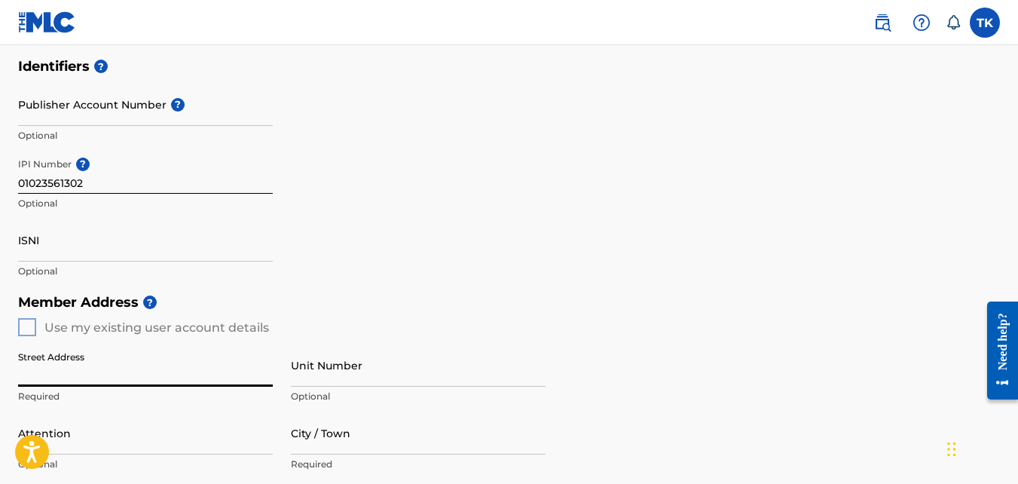
click at [53, 383] on input "Street Address" at bounding box center [145, 365] width 255 height 43
type input "[STREET_ADDRESS]"
type input "[GEOGRAPHIC_DATA]"
type input "CA"
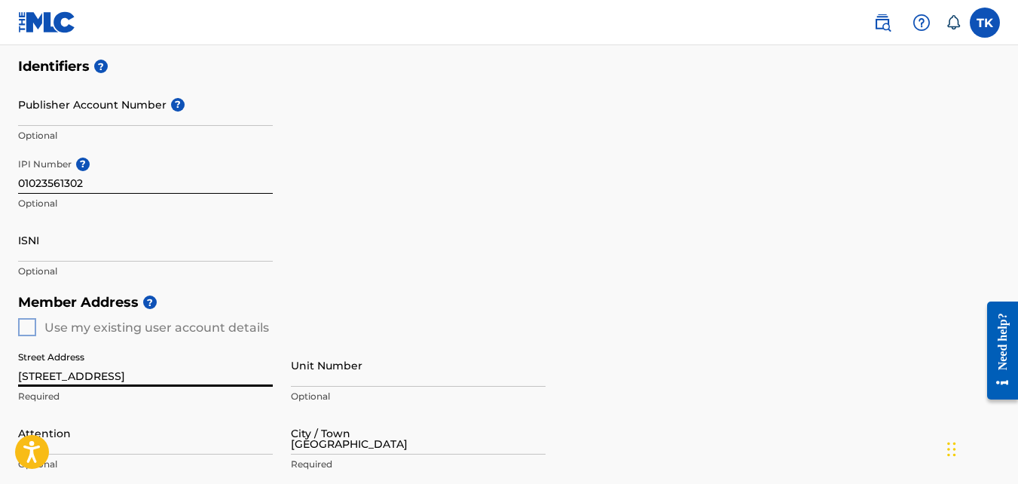
type input "90047"
type input "818"
type input "2179937"
type input "[EMAIL_ADDRESS][DOMAIN_NAME]"
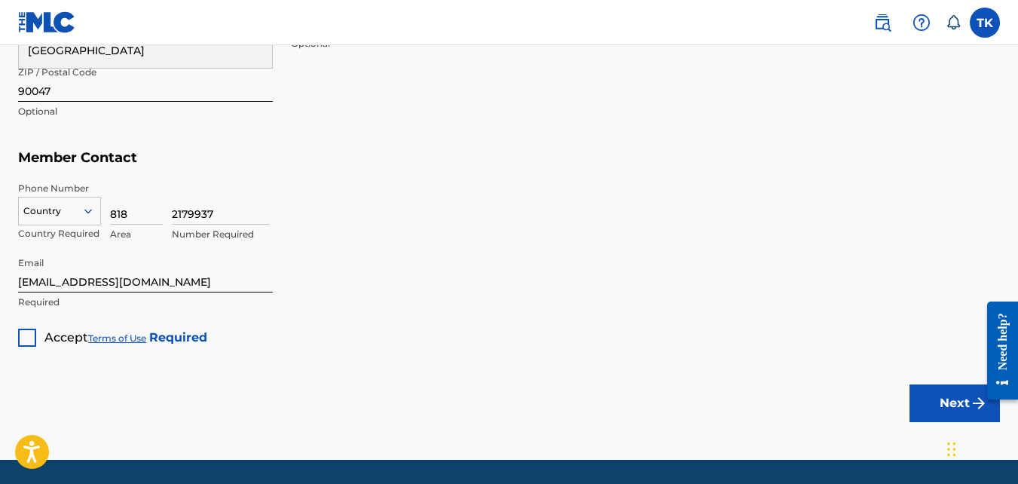
scroll to position [855, 0]
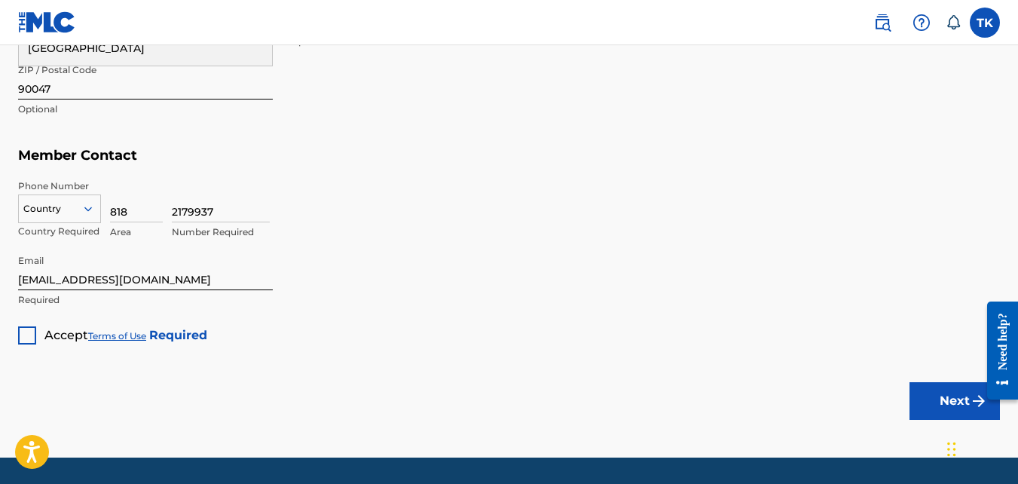
click at [23, 338] on div at bounding box center [27, 335] width 18 height 18
click at [927, 403] on button "Next" at bounding box center [954, 401] width 90 height 38
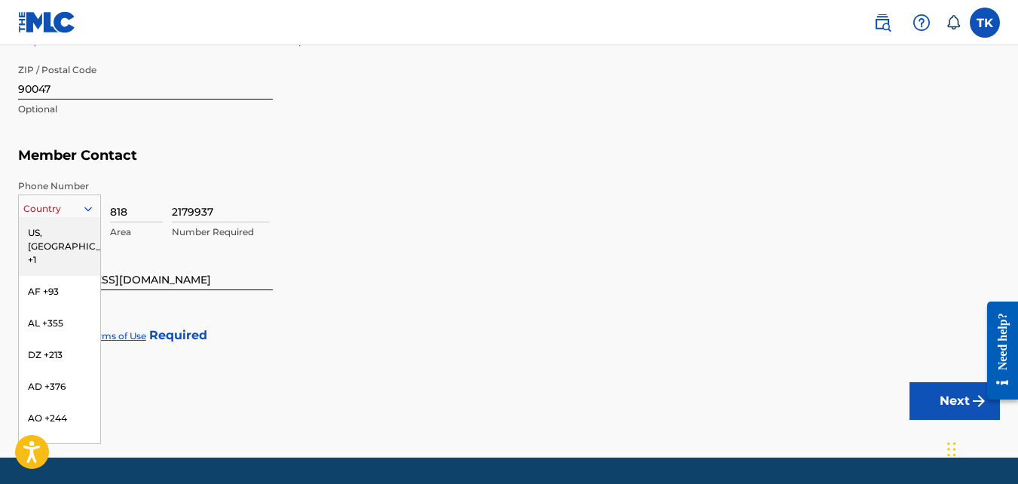
click at [87, 207] on icon at bounding box center [88, 209] width 14 height 14
click at [65, 231] on div "US, [GEOGRAPHIC_DATA] +1" at bounding box center [59, 246] width 81 height 59
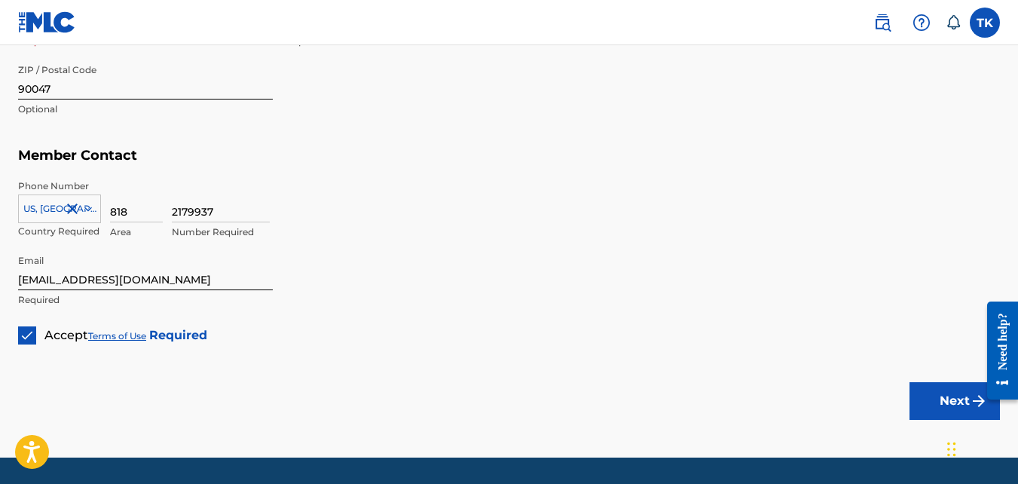
click at [943, 395] on button "Next" at bounding box center [954, 401] width 90 height 38
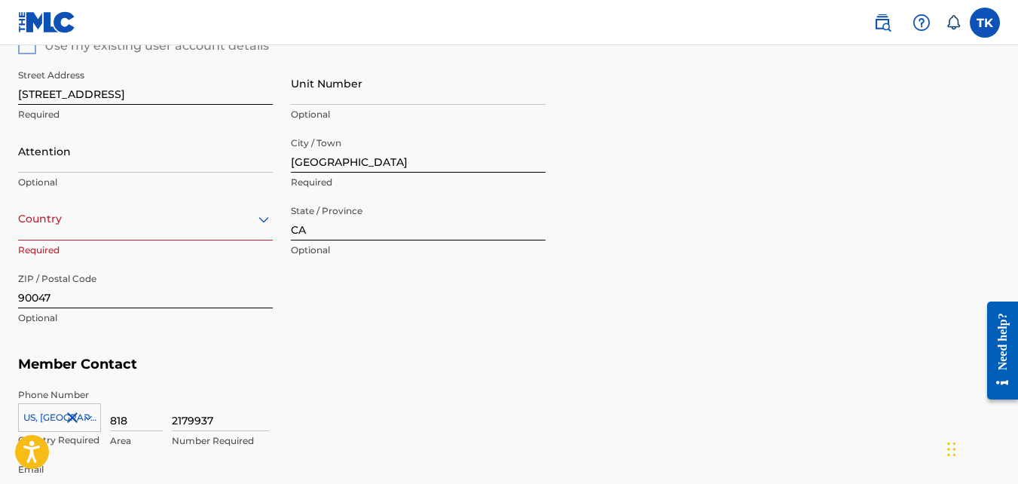
scroll to position [645, 0]
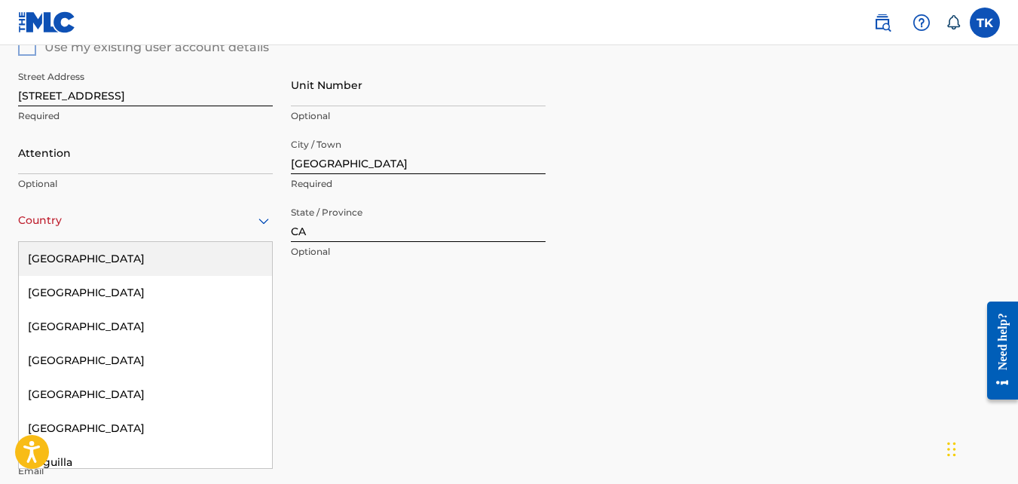
click at [261, 221] on icon at bounding box center [263, 221] width 11 height 6
click at [191, 260] on div "[GEOGRAPHIC_DATA]" at bounding box center [145, 259] width 253 height 34
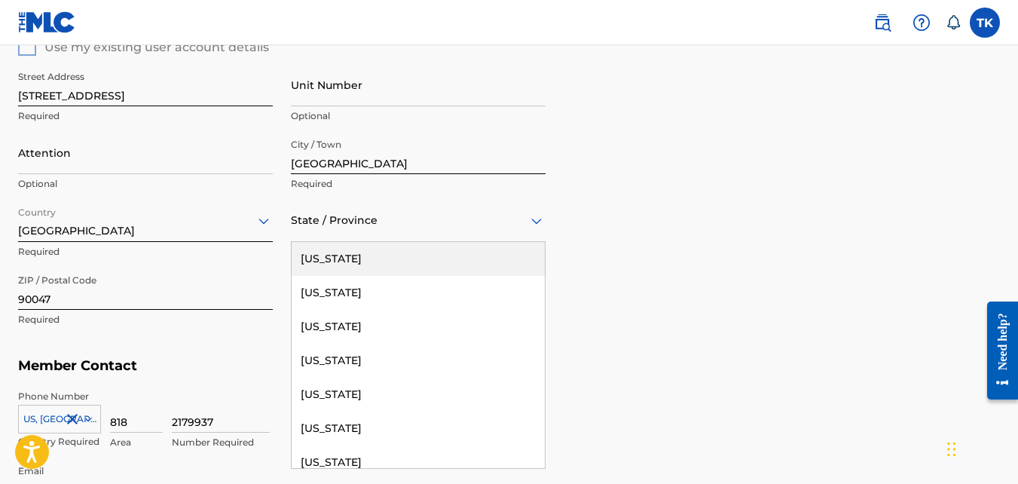
click at [411, 229] on div at bounding box center [418, 220] width 255 height 19
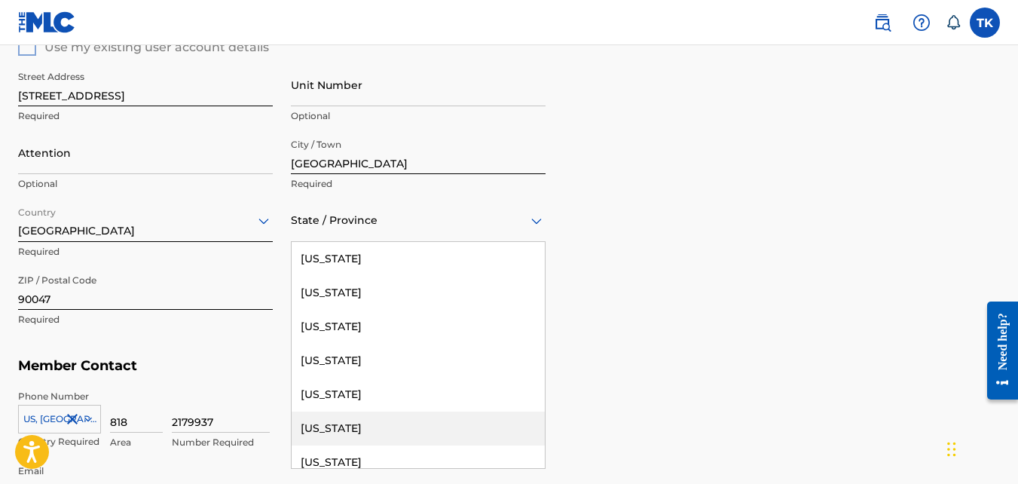
click at [332, 426] on div "[US_STATE]" at bounding box center [418, 428] width 253 height 34
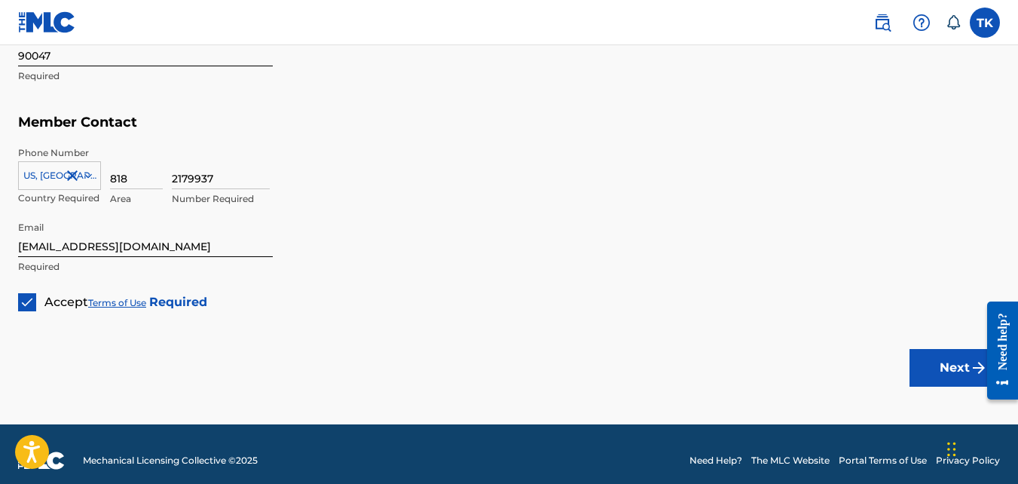
scroll to position [889, 0]
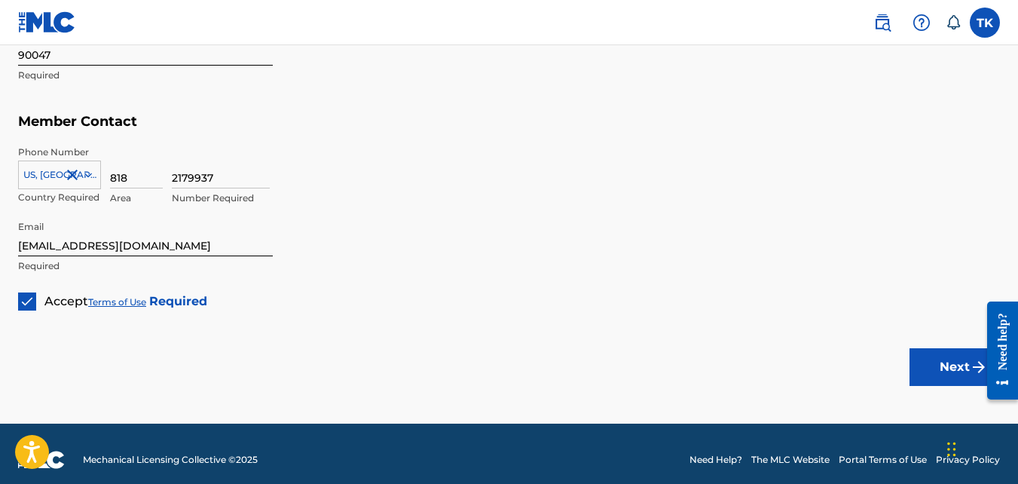
click at [952, 368] on button "Next" at bounding box center [954, 367] width 90 height 38
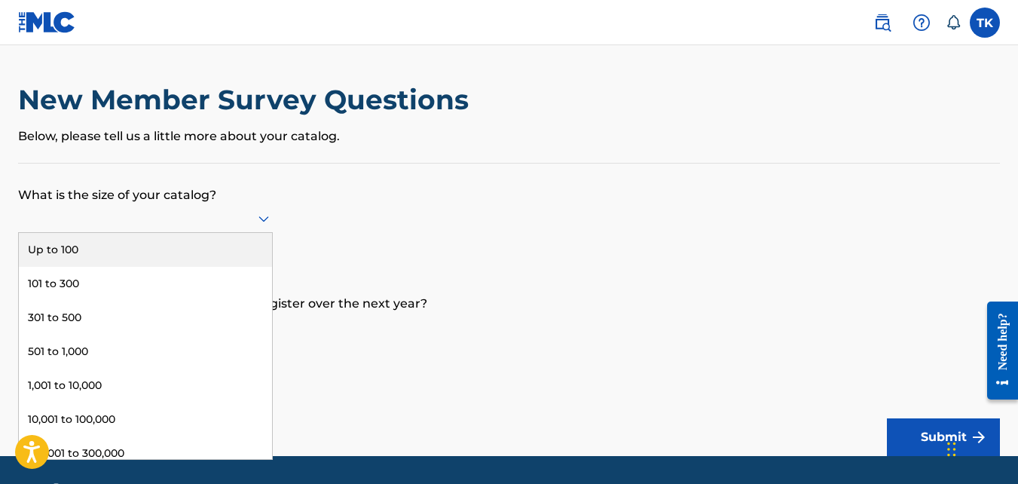
click at [239, 207] on div at bounding box center [145, 218] width 255 height 29
click at [188, 247] on div "Up to 100" at bounding box center [145, 250] width 253 height 34
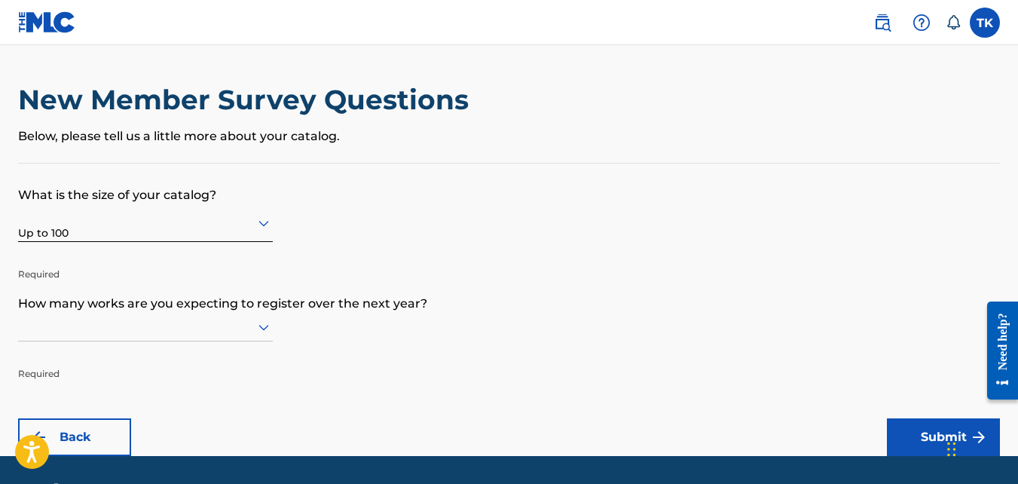
scroll to position [44, 0]
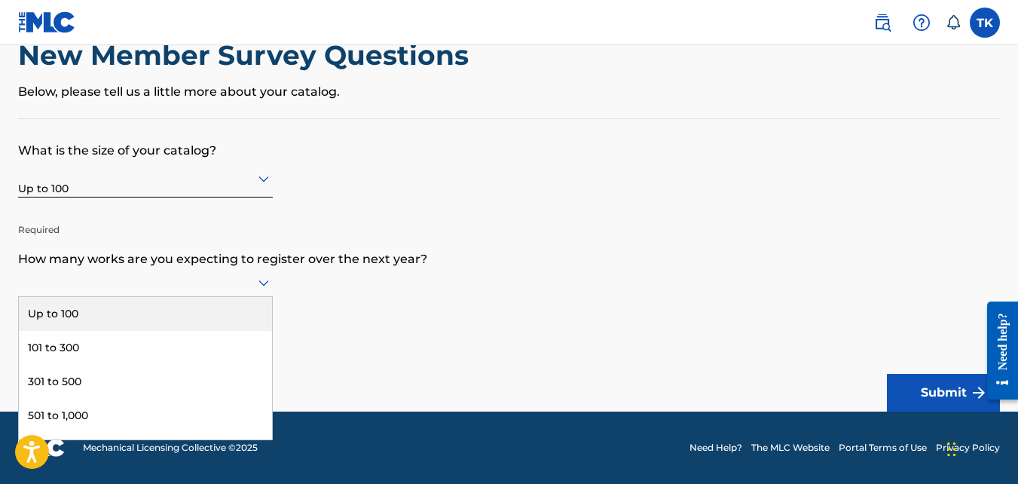
click at [262, 274] on icon at bounding box center [264, 283] width 18 height 18
click at [234, 313] on div "Up to 100" at bounding box center [145, 314] width 253 height 34
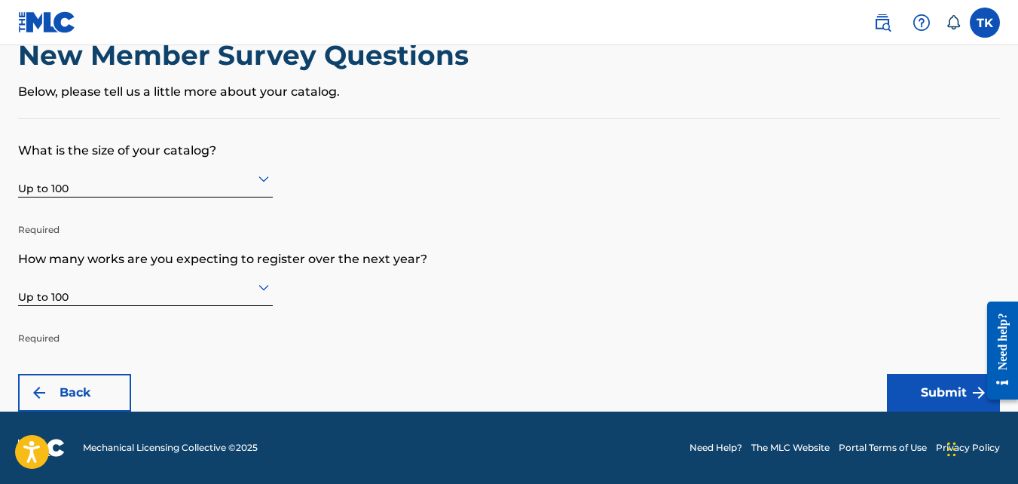
click at [945, 385] on button "Submit" at bounding box center [943, 393] width 113 height 38
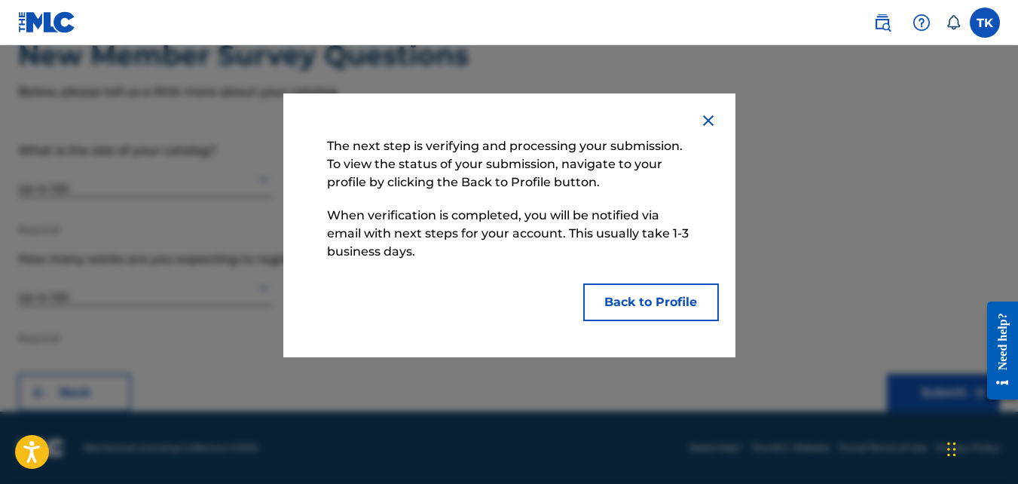
click at [680, 313] on button "Back to Profile" at bounding box center [651, 302] width 136 height 38
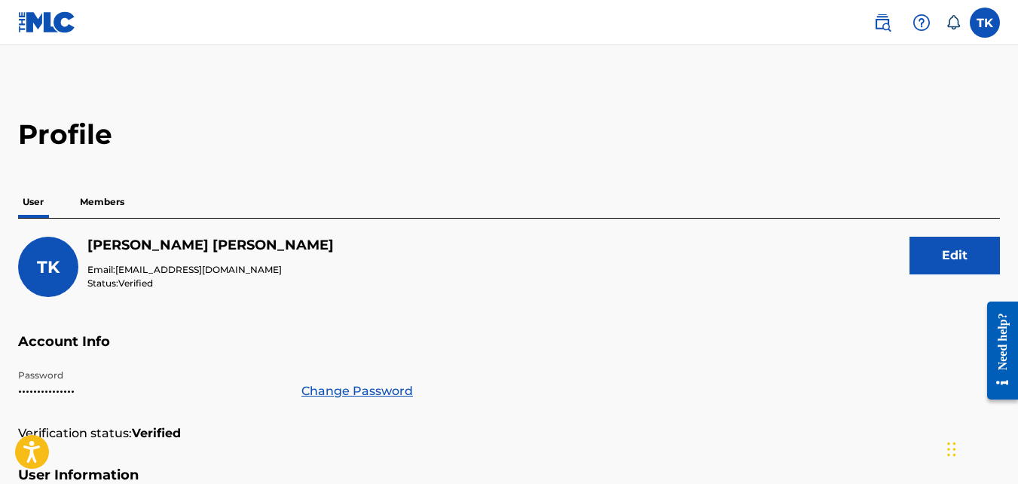
click at [95, 203] on p "Members" at bounding box center [101, 202] width 53 height 32
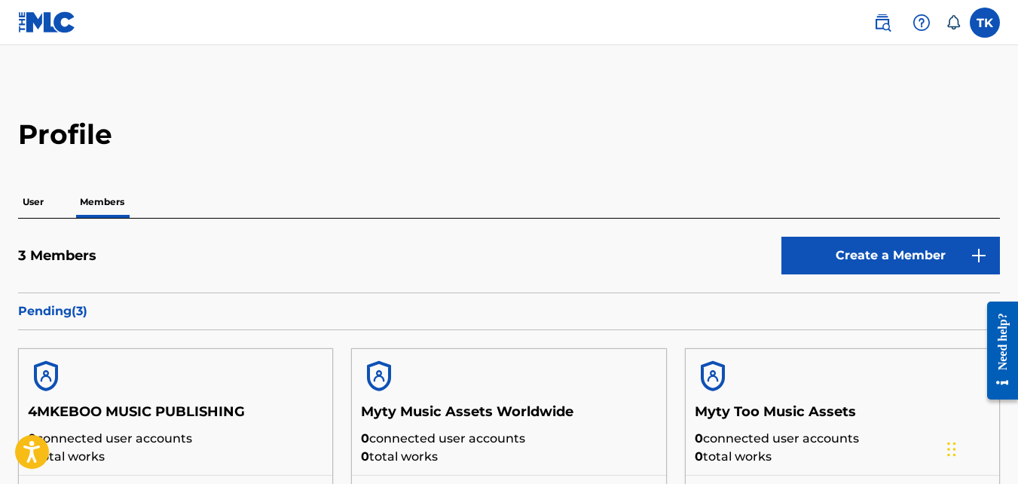
click at [955, 21] on icon at bounding box center [953, 22] width 15 height 15
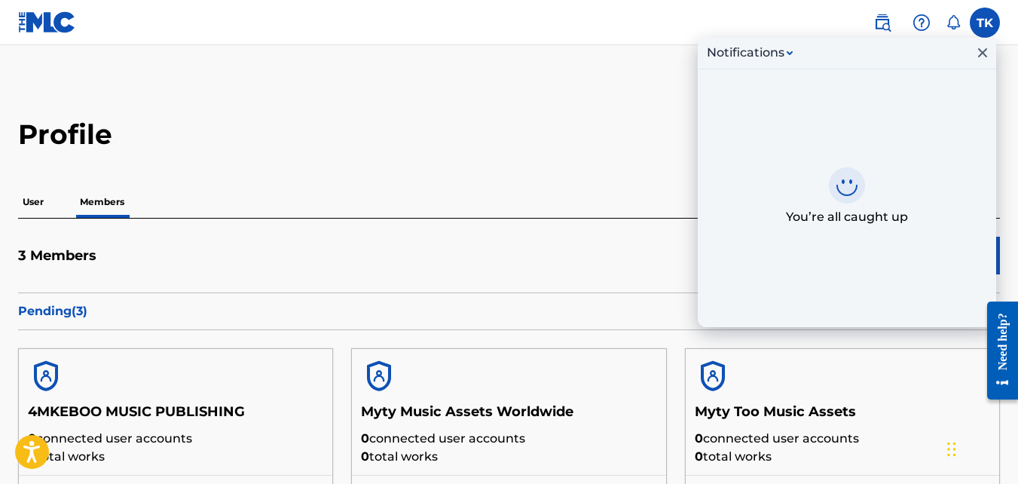
click at [881, 22] on img at bounding box center [882, 23] width 18 height 18
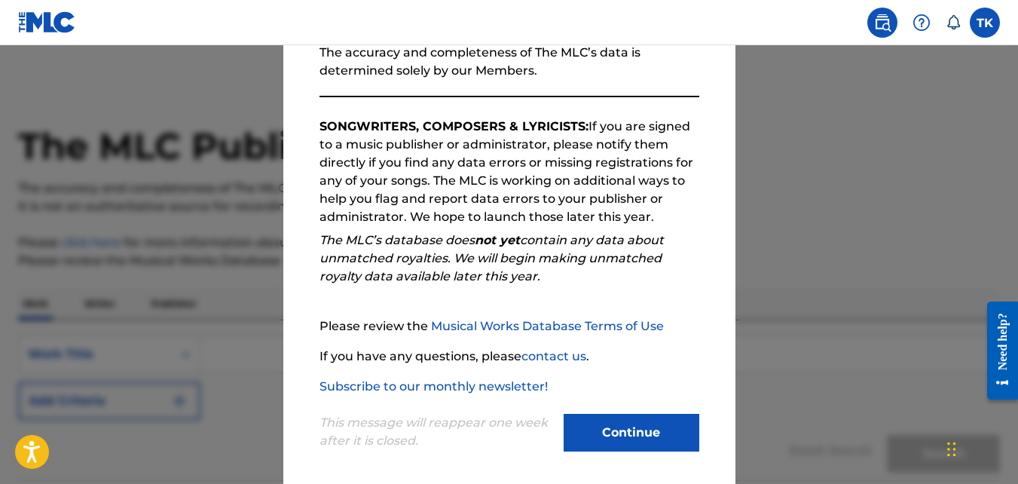
scroll to position [206, 0]
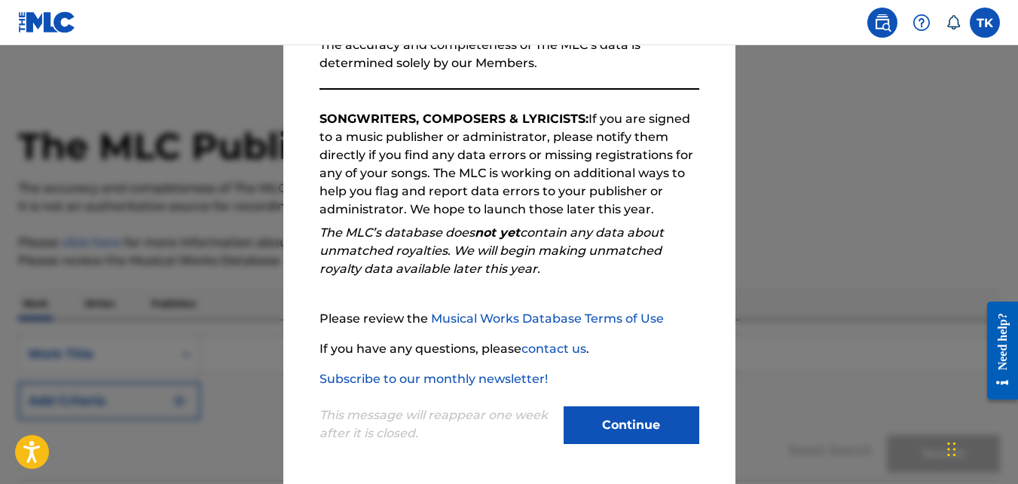
click at [602, 422] on button "Continue" at bounding box center [632, 425] width 136 height 38
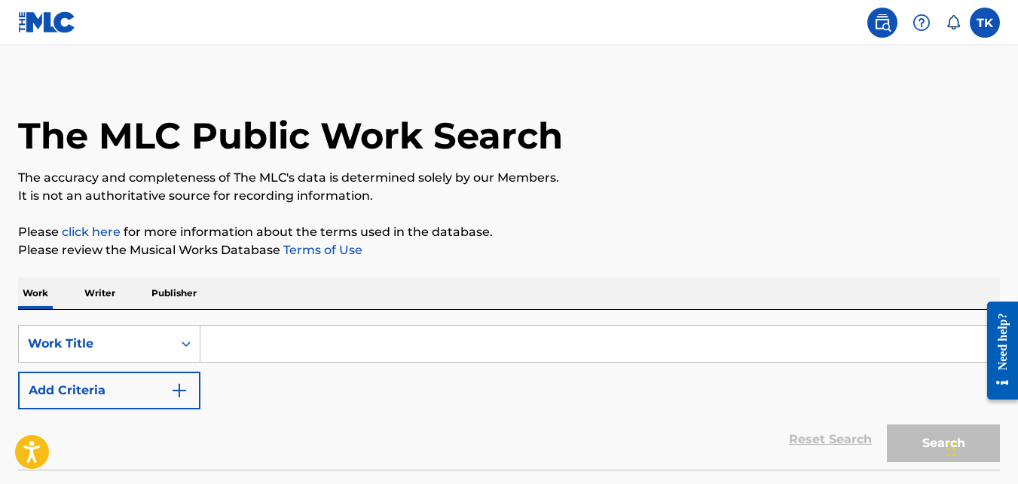
scroll to position [0, 0]
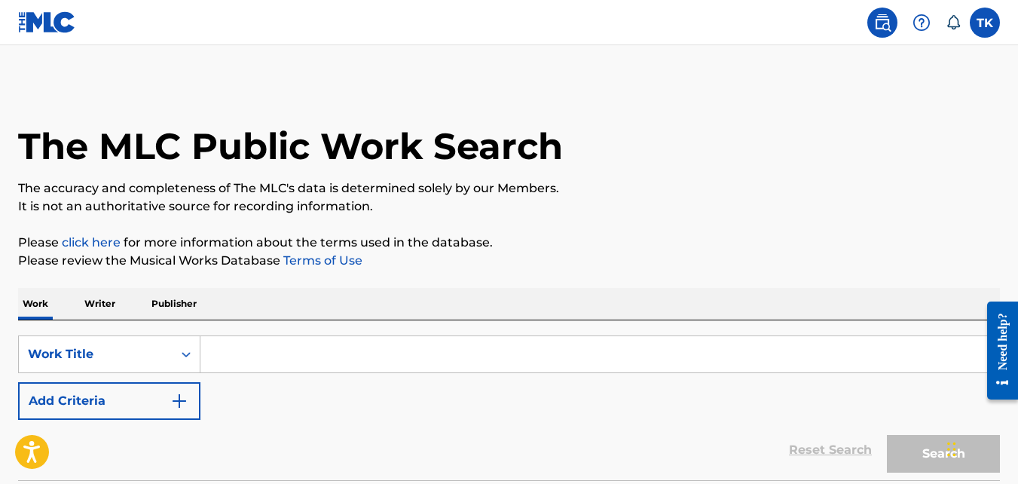
click at [880, 26] on img at bounding box center [882, 23] width 18 height 18
click at [885, 23] on img at bounding box center [882, 23] width 18 height 18
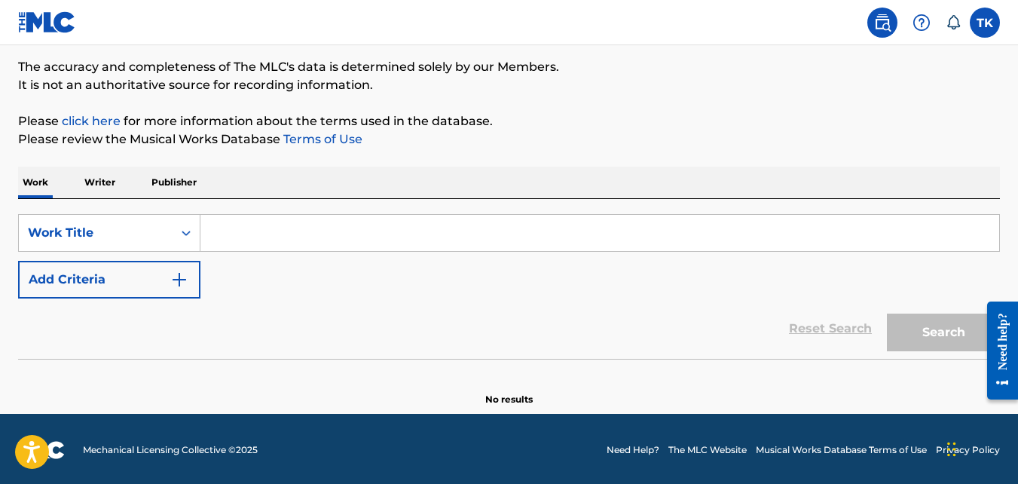
scroll to position [124, 0]
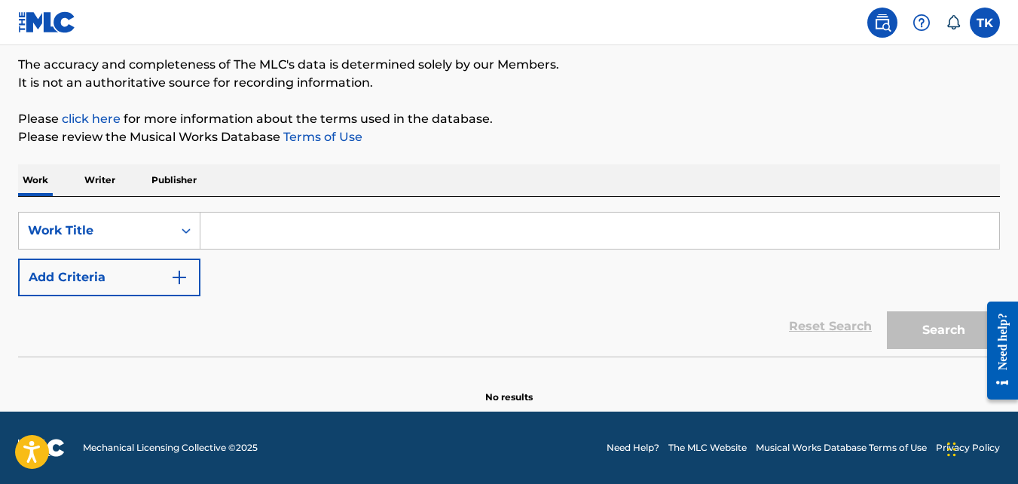
click at [221, 225] on input "Search Form" at bounding box center [599, 230] width 799 height 36
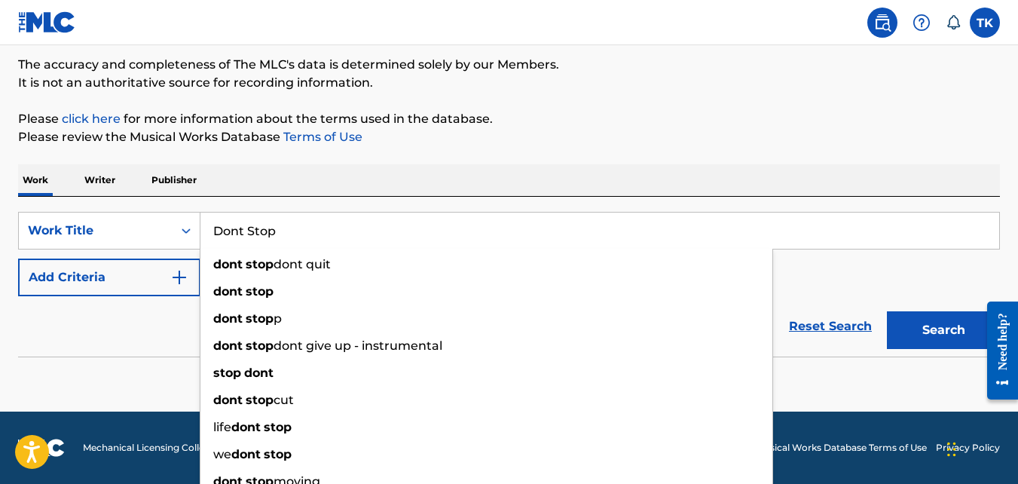
type input "Dont Stop"
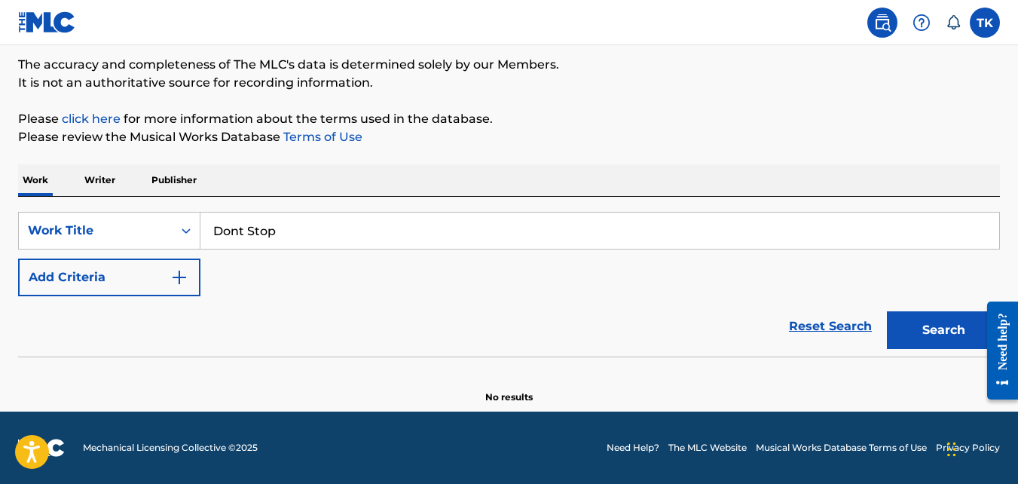
click at [390, 131] on p "Please review the Musical Works Database Terms of Use" at bounding box center [509, 137] width 982 height 18
click at [898, 338] on button "Search" at bounding box center [943, 330] width 113 height 38
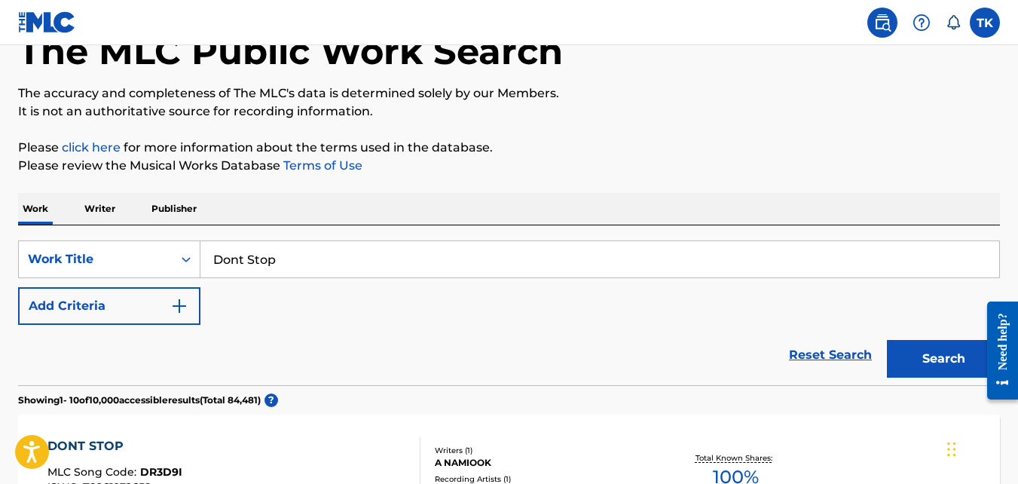
scroll to position [94, 0]
click at [187, 303] on img "Search Form" at bounding box center [179, 307] width 18 height 18
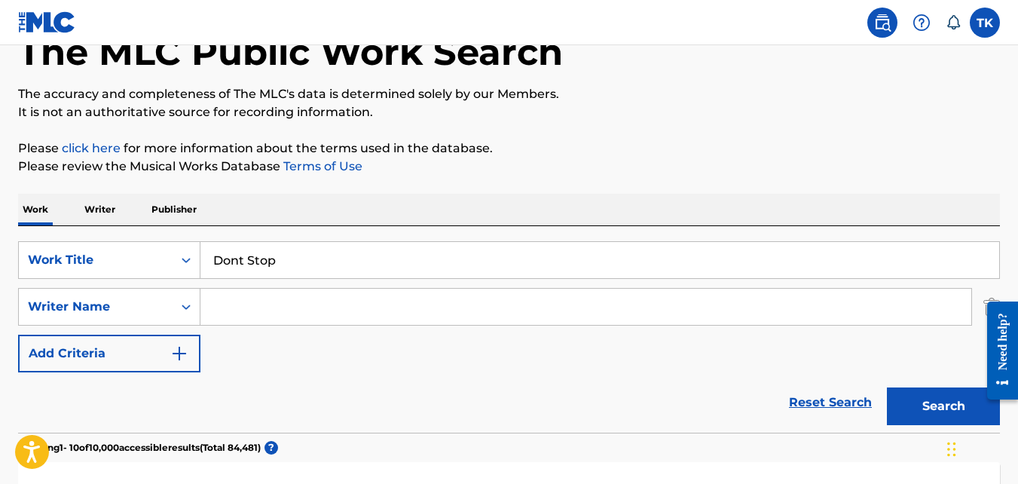
click at [219, 305] on input "Search Form" at bounding box center [585, 307] width 771 height 36
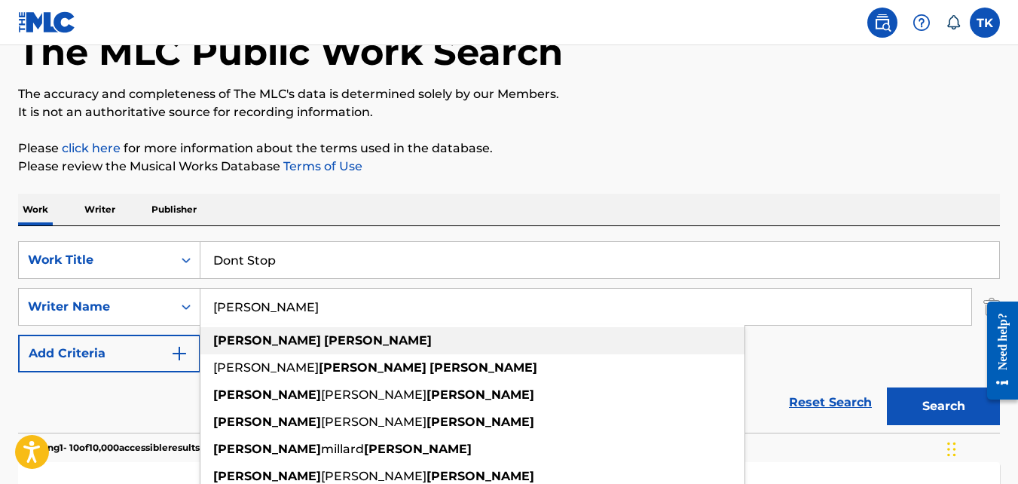
click at [324, 340] on strong "[PERSON_NAME]" at bounding box center [378, 340] width 108 height 14
type input "[PERSON_NAME]"
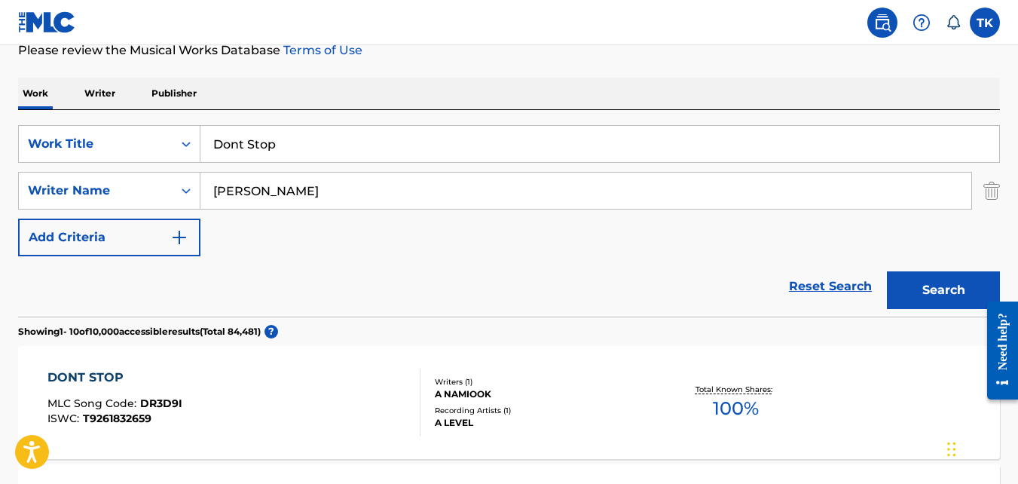
scroll to position [212, 0]
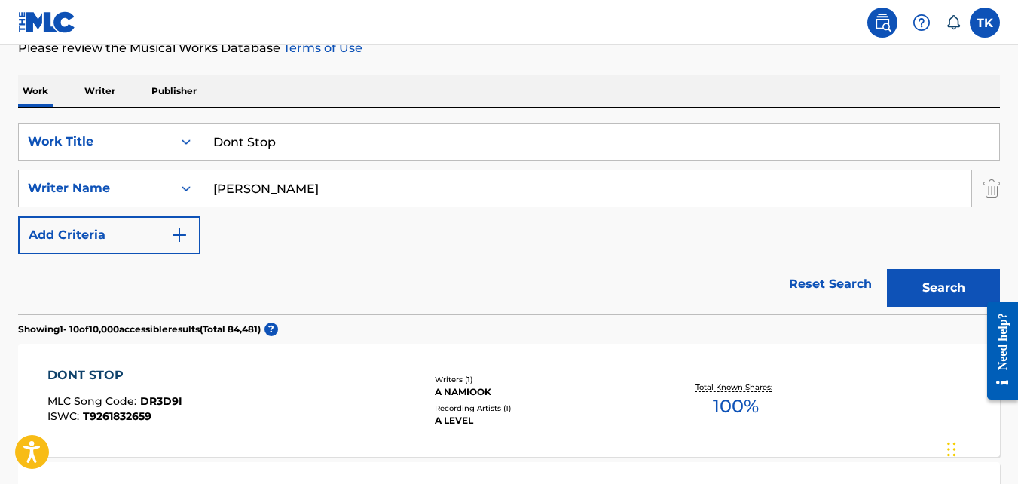
click at [927, 301] on button "Search" at bounding box center [943, 288] width 113 height 38
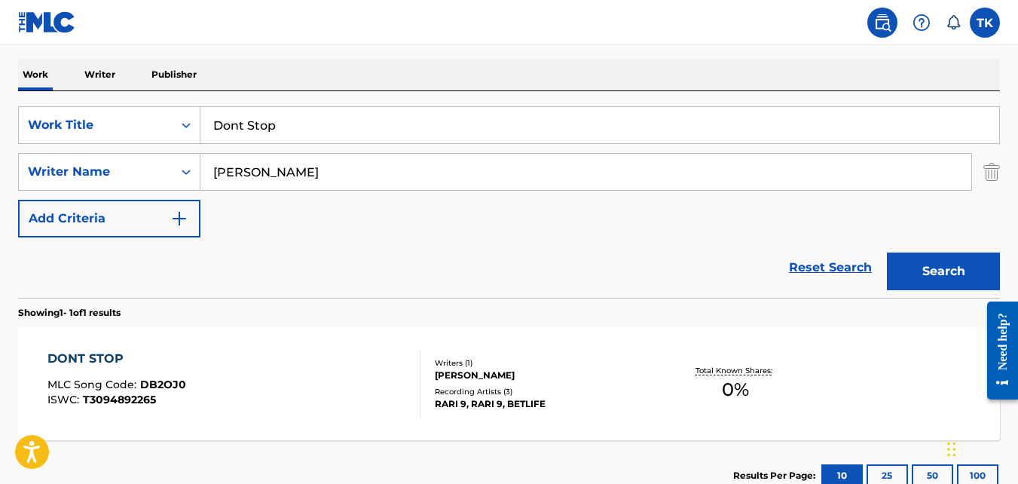
scroll to position [225, 0]
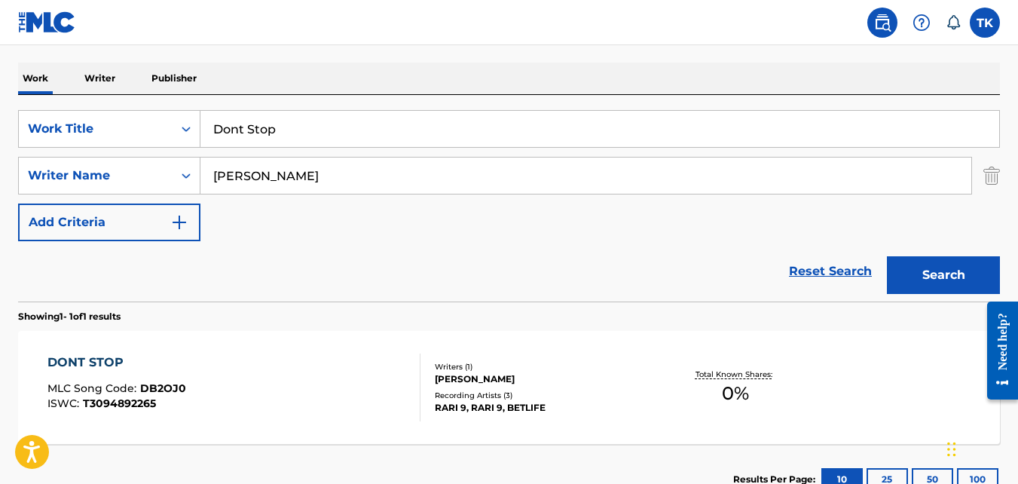
click at [305, 131] on input "Dont Stop" at bounding box center [599, 129] width 799 height 36
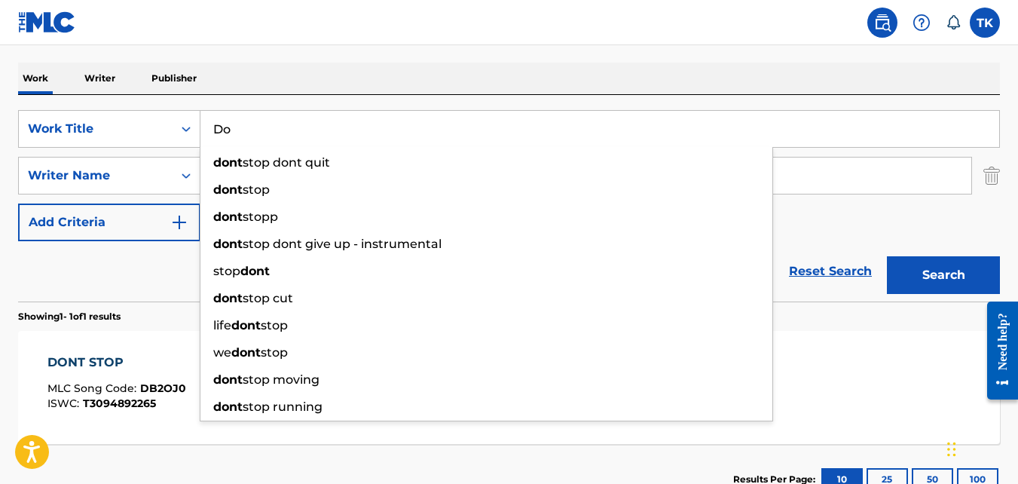
type input "D"
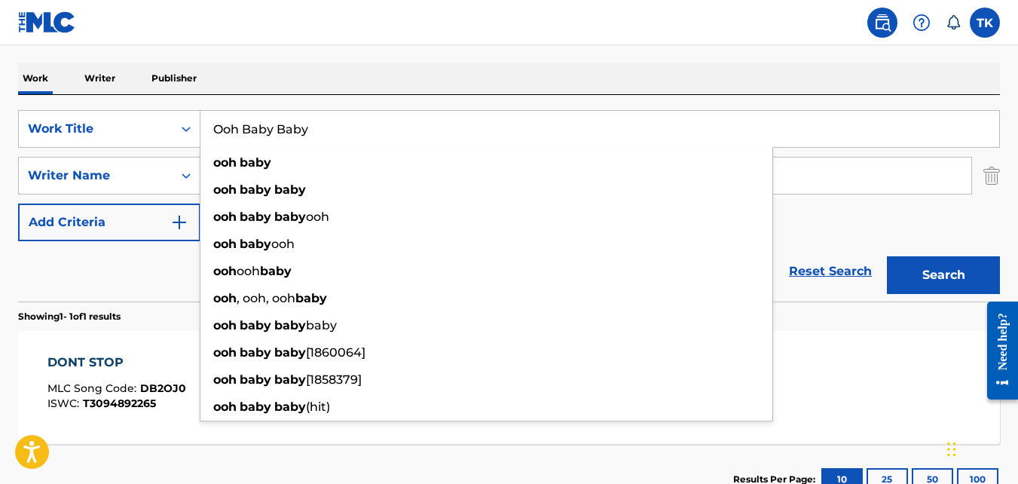
type input "Ooh Baby Baby"
click at [887, 256] on button "Search" at bounding box center [943, 275] width 113 height 38
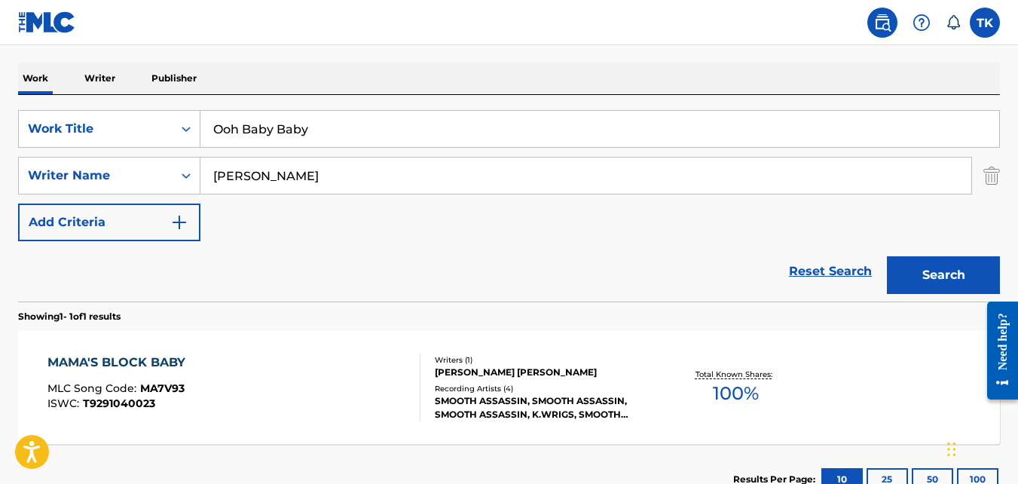
click at [322, 179] on input "[PERSON_NAME]" at bounding box center [585, 175] width 771 height 36
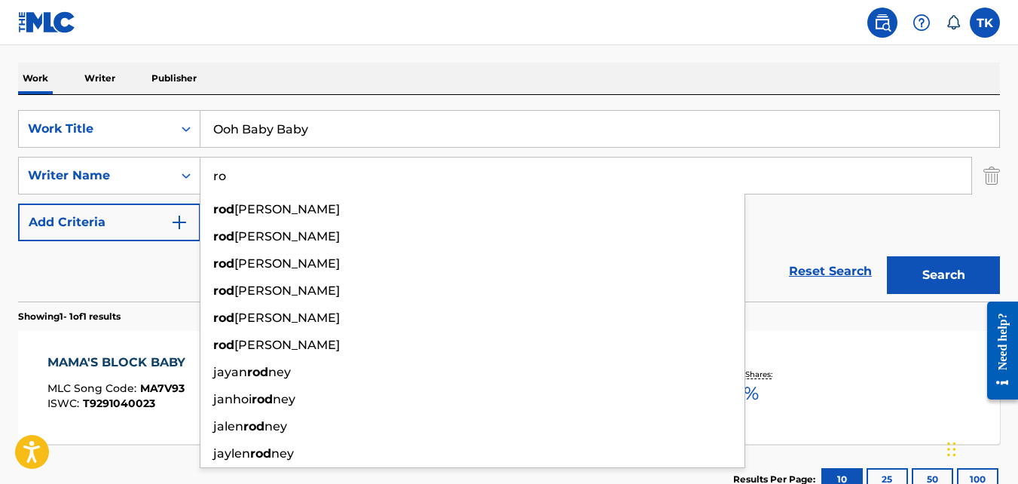
type input "r"
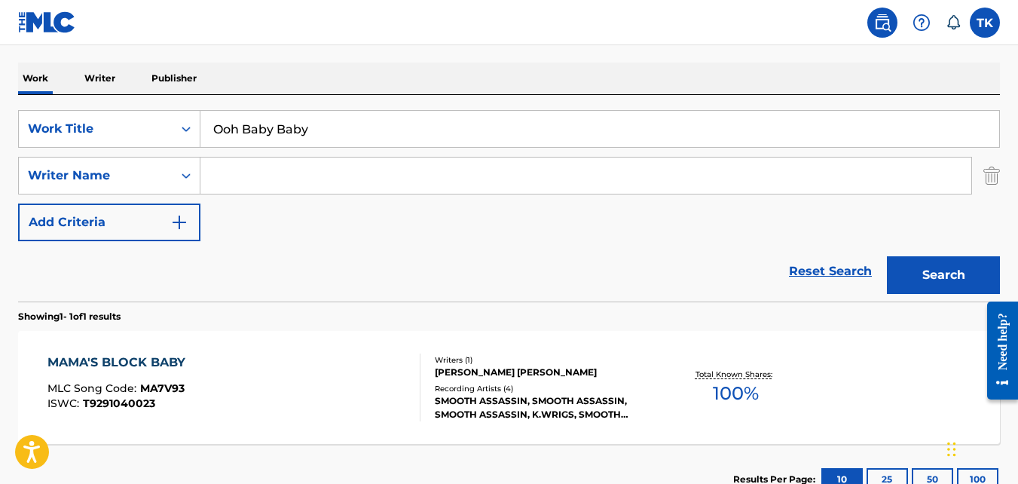
click at [887, 256] on button "Search" at bounding box center [943, 275] width 113 height 38
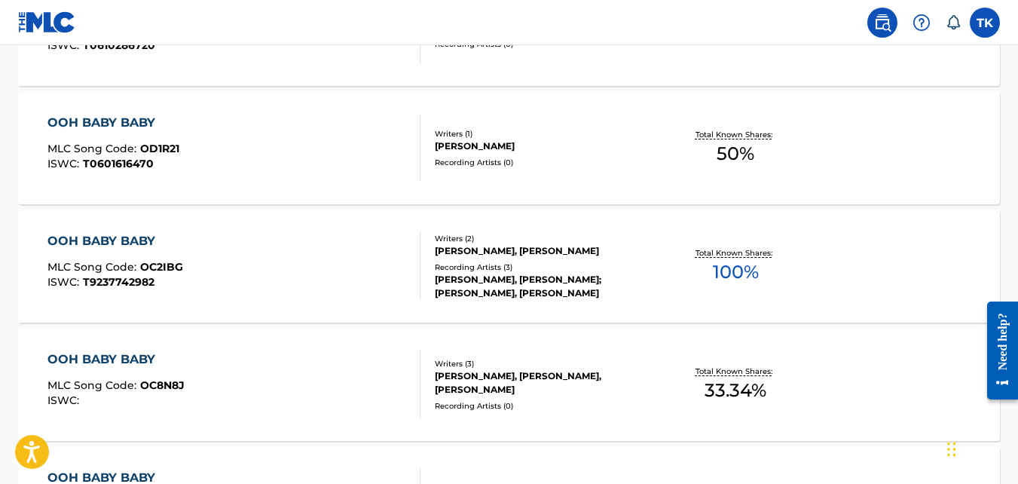
scroll to position [601, 0]
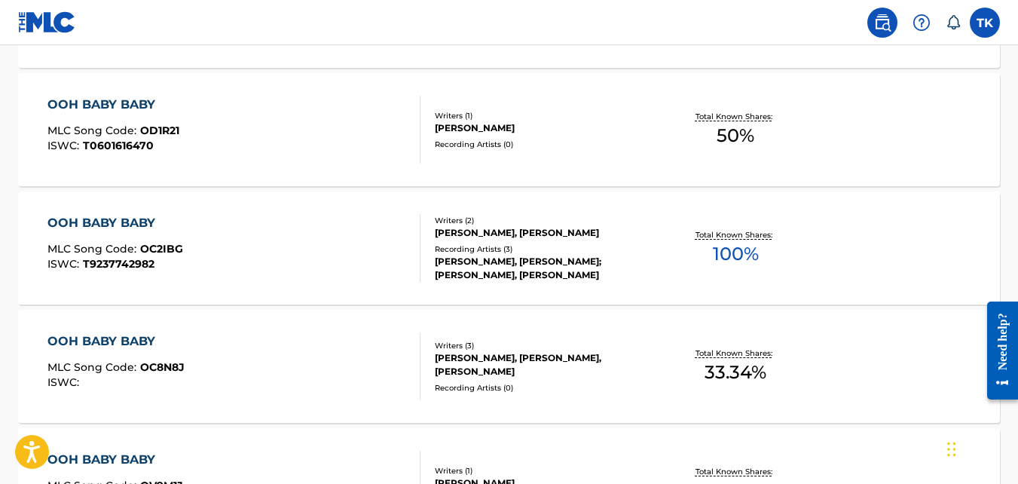
click at [147, 223] on div "OOH BABY BABY" at bounding box center [115, 223] width 136 height 18
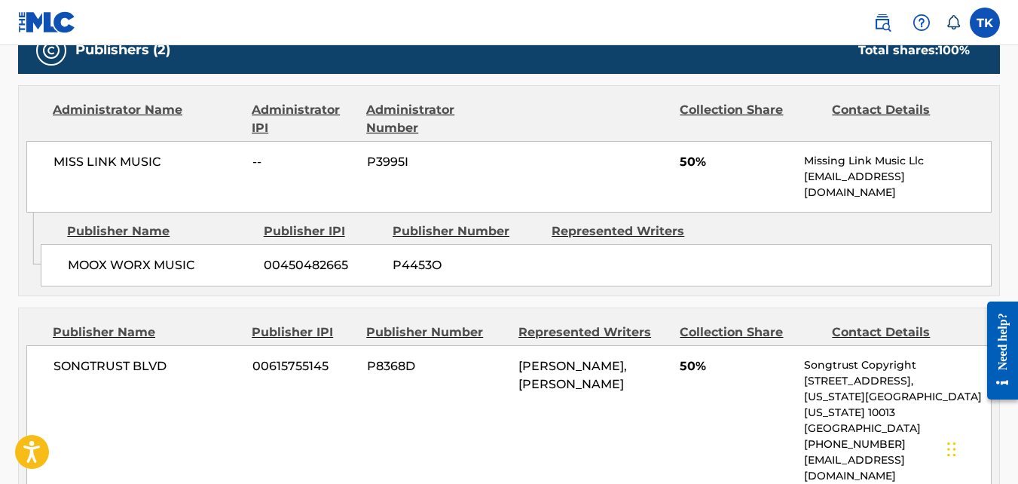
scroll to position [692, 0]
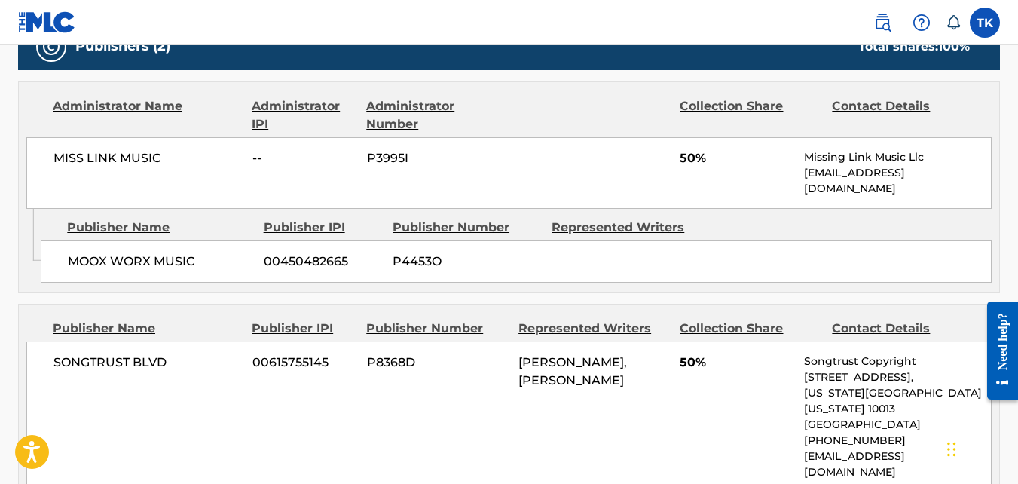
click at [295, 319] on div "Publisher IPI" at bounding box center [303, 328] width 103 height 18
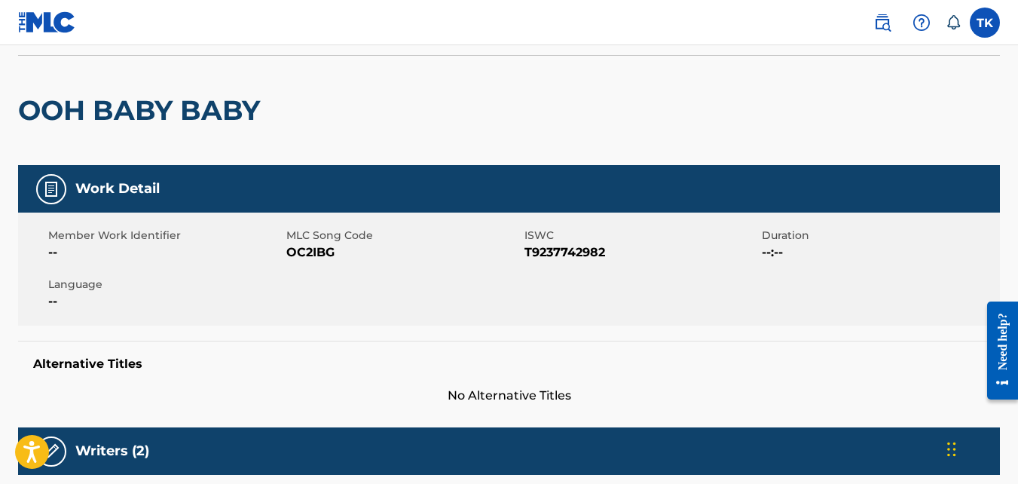
scroll to position [97, 0]
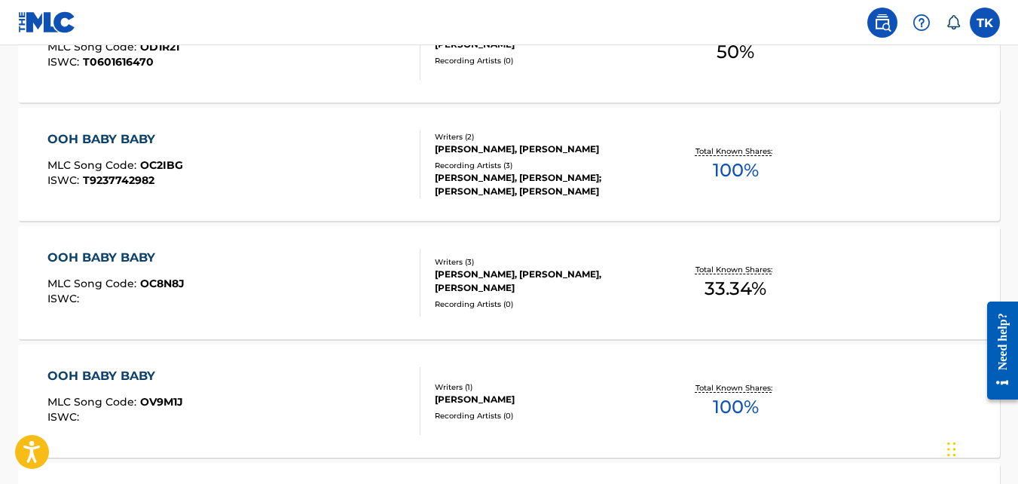
scroll to position [681, 0]
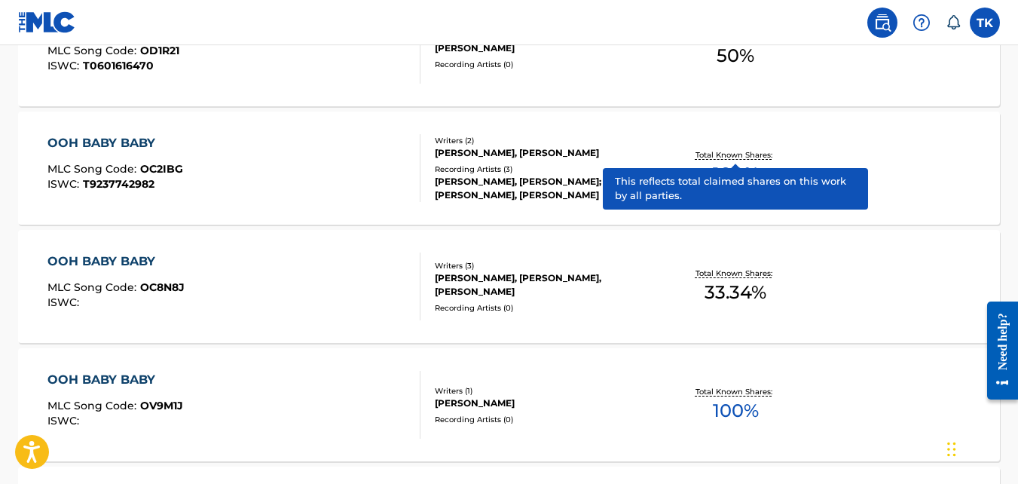
click at [711, 155] on p "Total Known Shares:" at bounding box center [735, 154] width 81 height 11
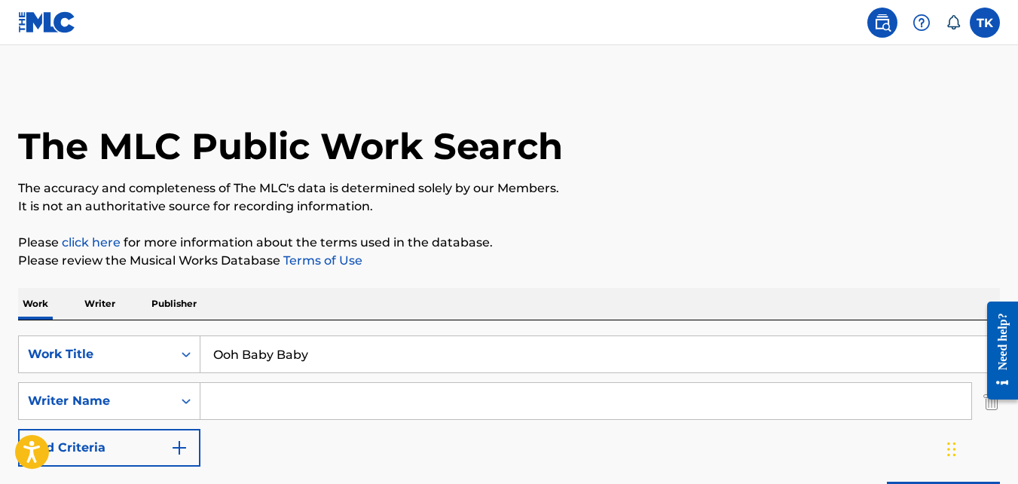
click at [323, 356] on input "Ooh Baby Baby" at bounding box center [599, 354] width 799 height 36
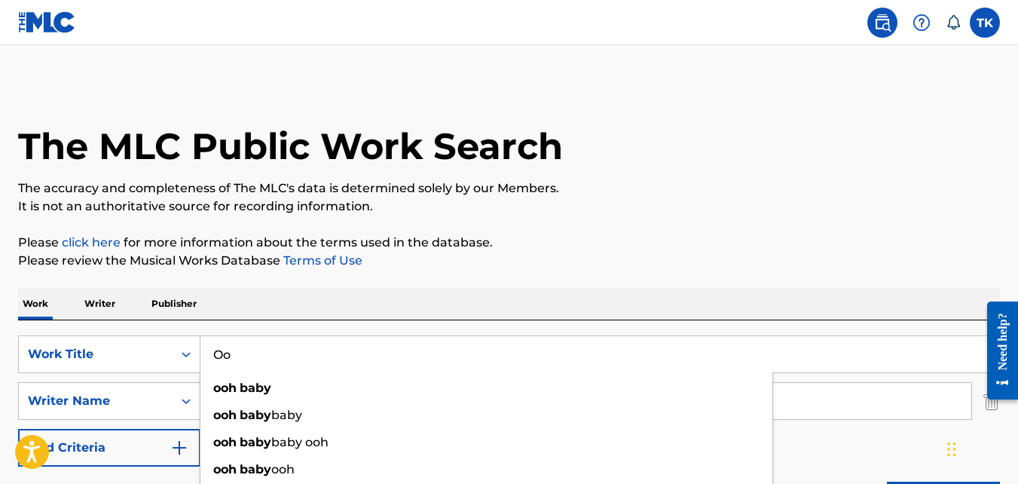
type input "O"
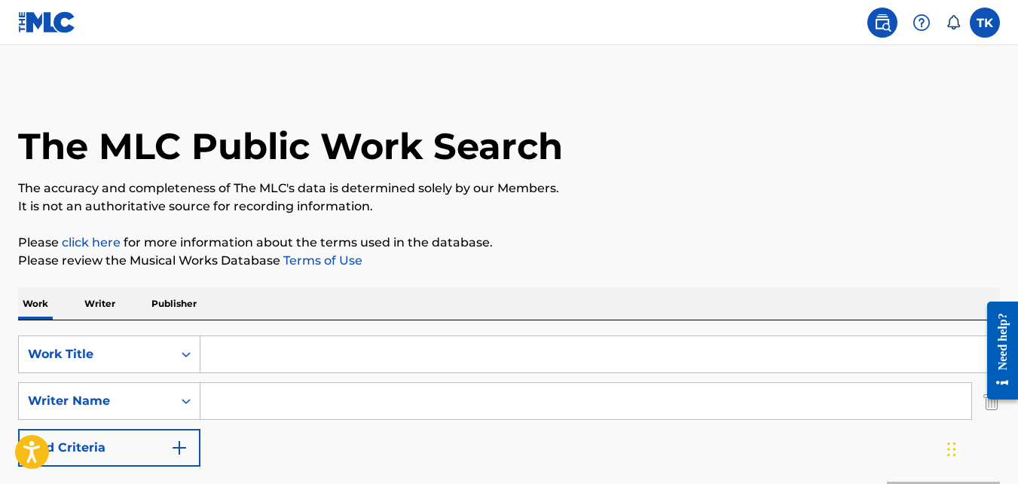
click at [892, 17] on link at bounding box center [882, 23] width 30 height 30
click at [184, 301] on p "Publisher" at bounding box center [174, 304] width 54 height 32
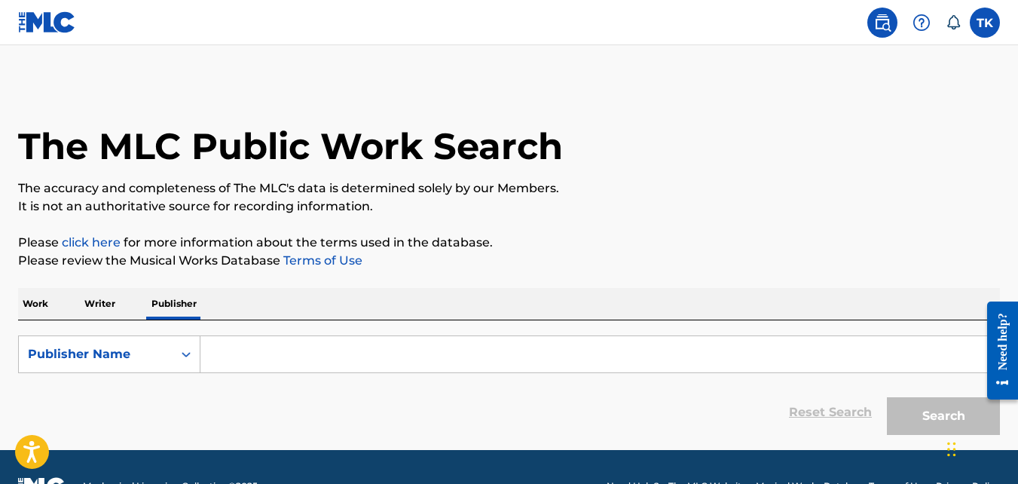
click at [230, 356] on input "Search Form" at bounding box center [599, 354] width 799 height 36
click at [32, 9] on link at bounding box center [47, 22] width 58 height 44
